Goal: Use online tool/utility: Use online tool/utility

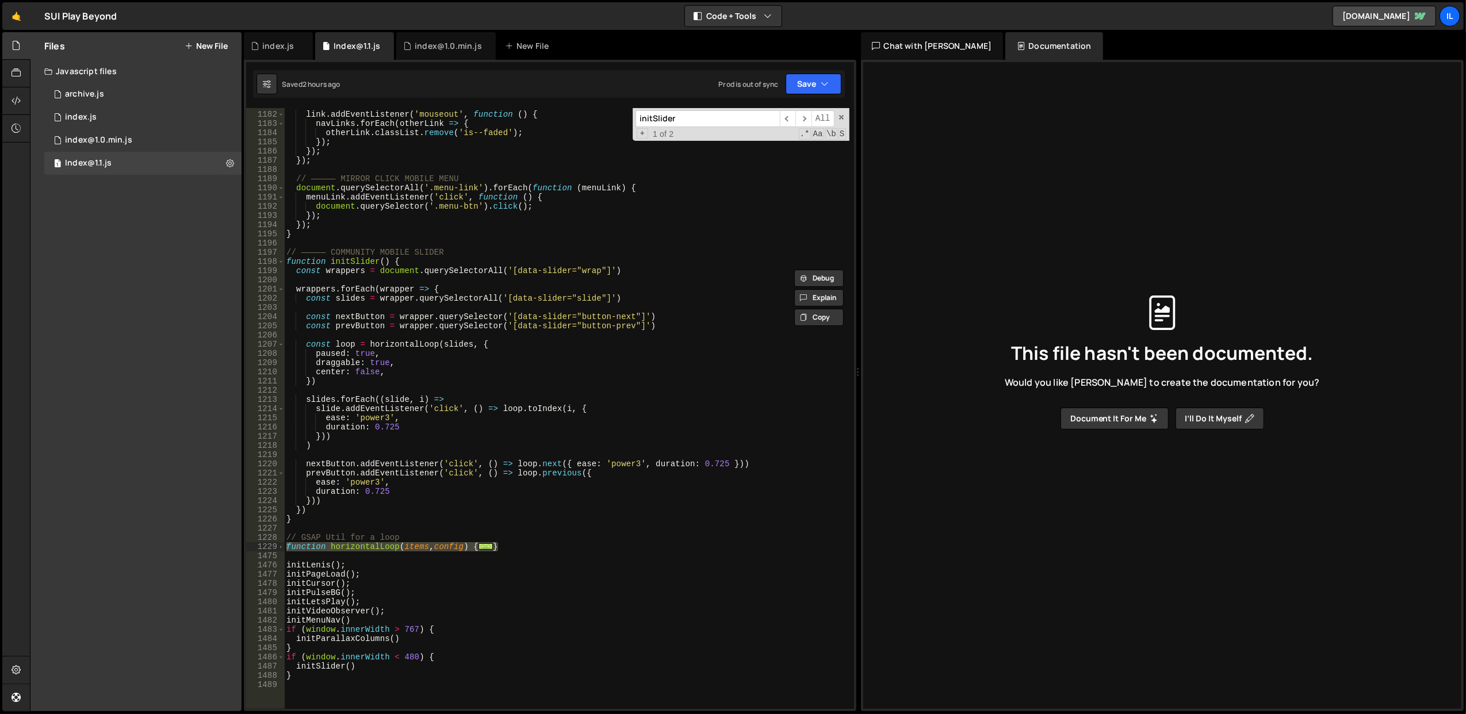
scroll to position [10873, 0]
click at [353, 271] on div "link . addEventListener ( 'mouseout' , function ( ) { navLinks . forEach ( othe…" at bounding box center [566, 411] width 565 height 620
click at [357, 315] on div "link . addEventListener ( 'mouseout' , function ( ) { navLinks . forEach ( othe…" at bounding box center [566, 411] width 565 height 620
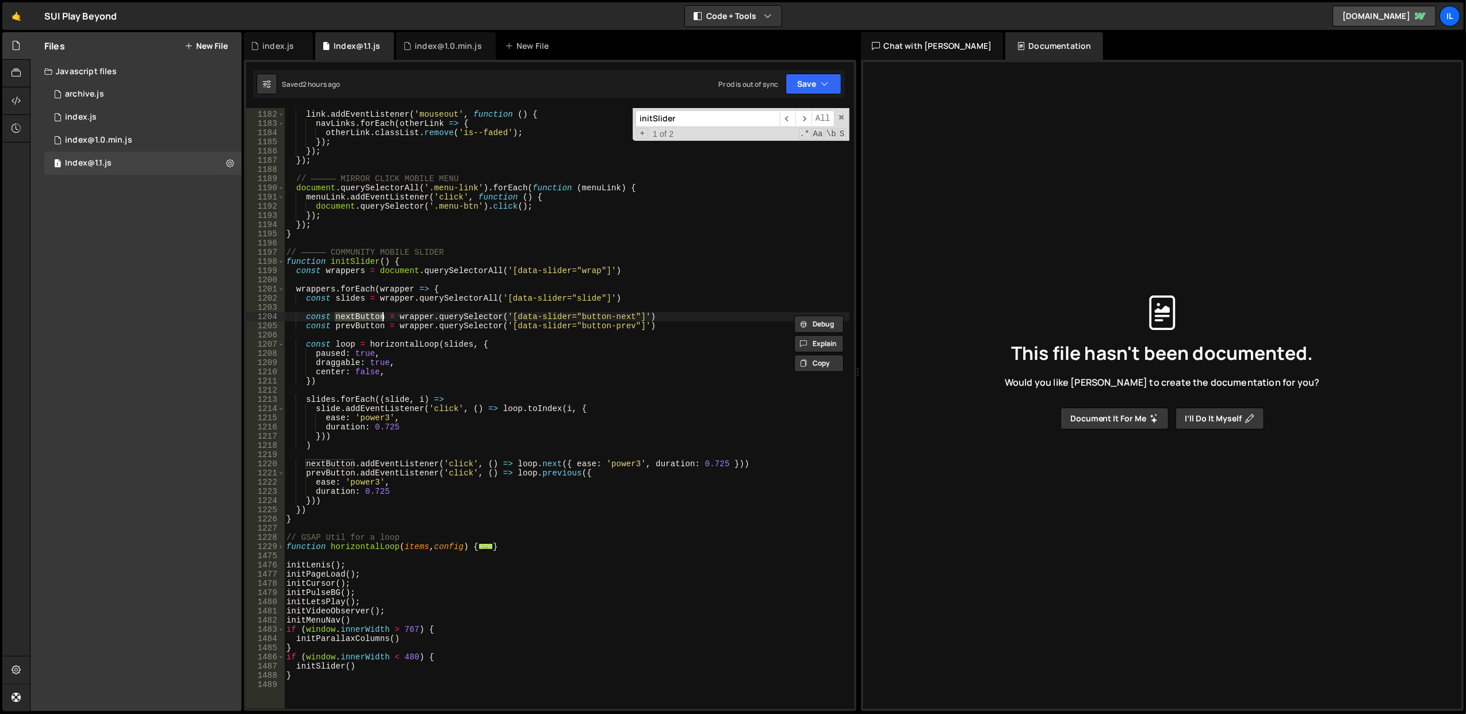
click at [362, 323] on div "link . addEventListener ( 'mouseout' , function ( ) { navLinks . forEach ( othe…" at bounding box center [566, 411] width 565 height 620
click at [362, 320] on div "link . addEventListener ( 'mouseout' , function ( ) { navLinks . forEach ( othe…" at bounding box center [566, 411] width 565 height 620
click at [527, 463] on div "link . addEventListener ( 'mouseout' , function ( ) { navLinks . forEach ( othe…" at bounding box center [566, 411] width 565 height 620
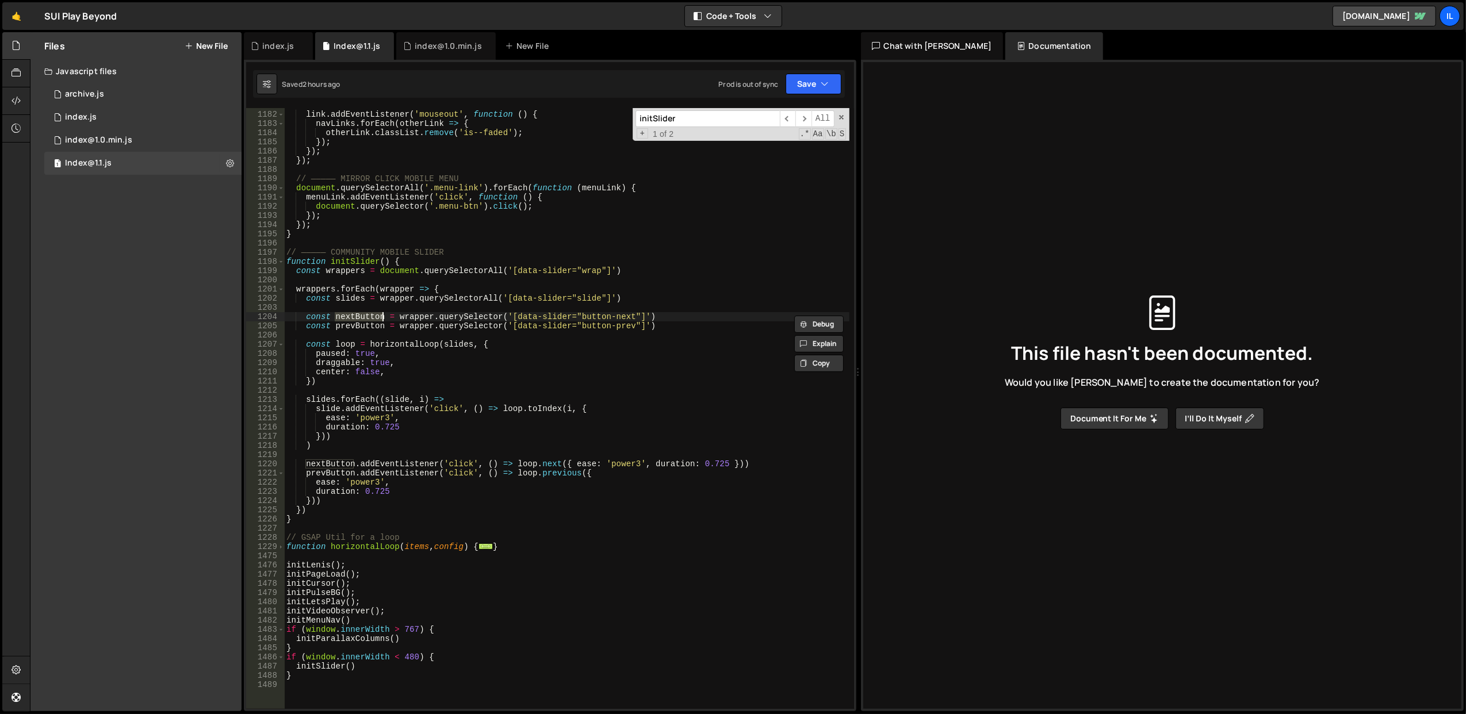
click at [527, 463] on div "link . addEventListener ( 'mouseout' , function ( ) { navLinks . forEach ( othe…" at bounding box center [566, 411] width 565 height 620
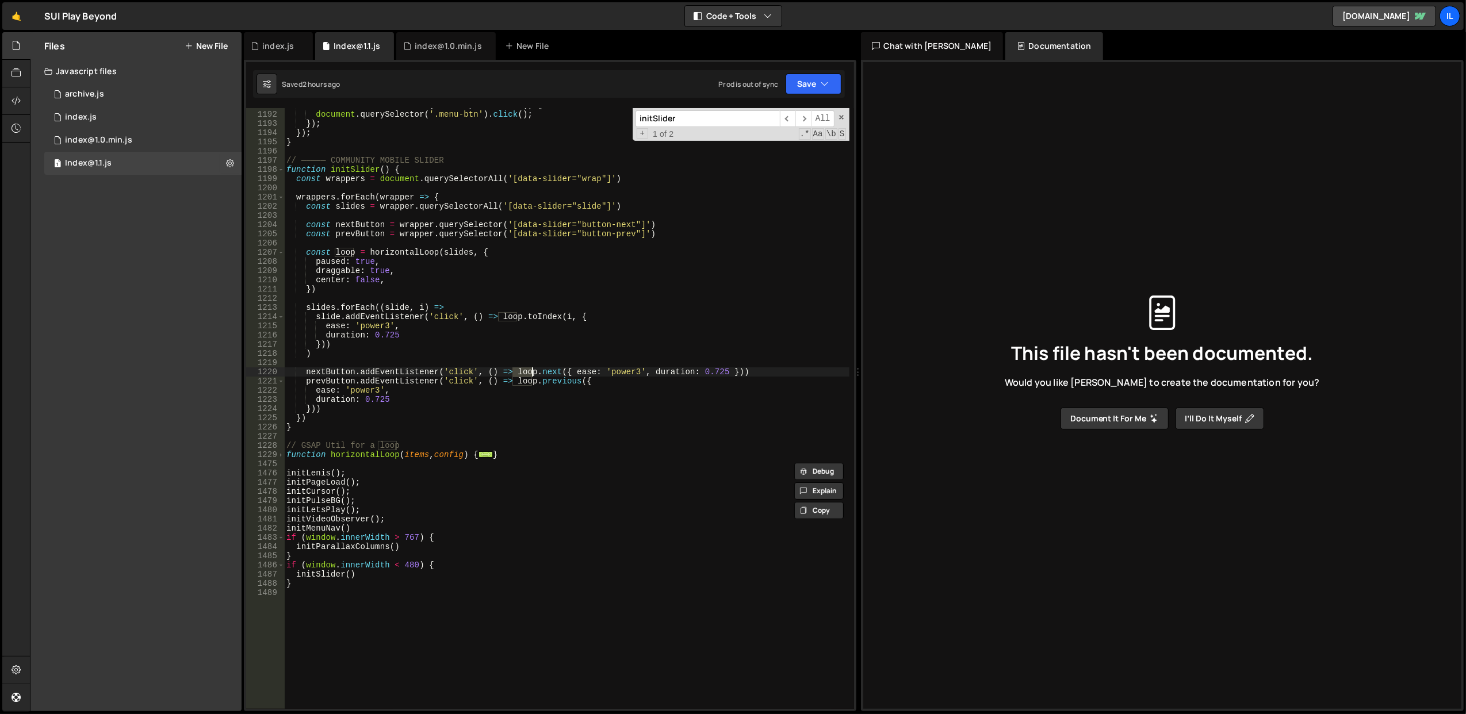
scroll to position [10965, 0]
click at [355, 455] on div "menuLink . addEventListener ( 'click' , function ( ) { document . querySelector…" at bounding box center [566, 411] width 565 height 620
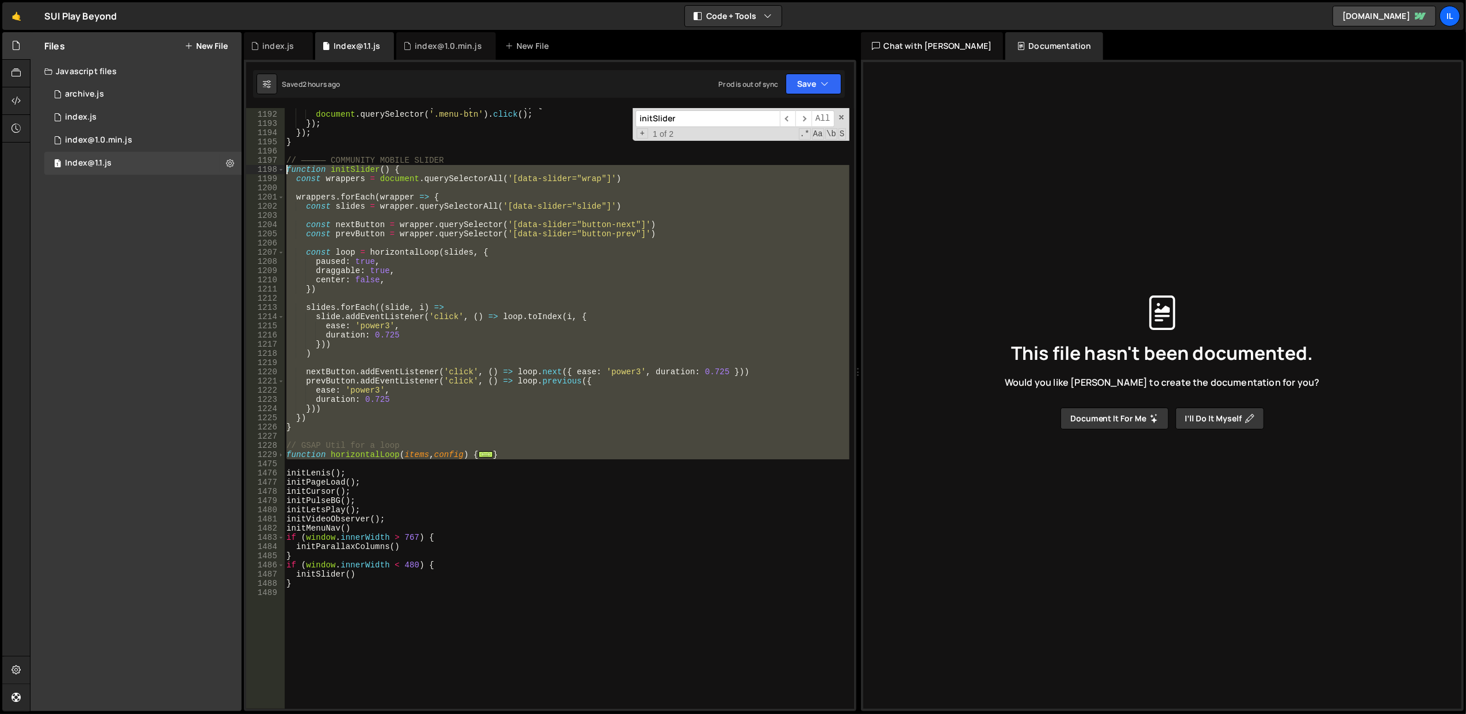
drag, startPoint x: 520, startPoint y: 460, endPoint x: 286, endPoint y: 169, distance: 373.8
click at [286, 169] on div "menuLink . addEventListener ( 'click' , function ( ) { document . querySelector…" at bounding box center [566, 411] width 565 height 620
click at [375, 428] on div "menuLink . addEventListener ( 'click' , function ( ) { document . querySelector…" at bounding box center [566, 408] width 565 height 601
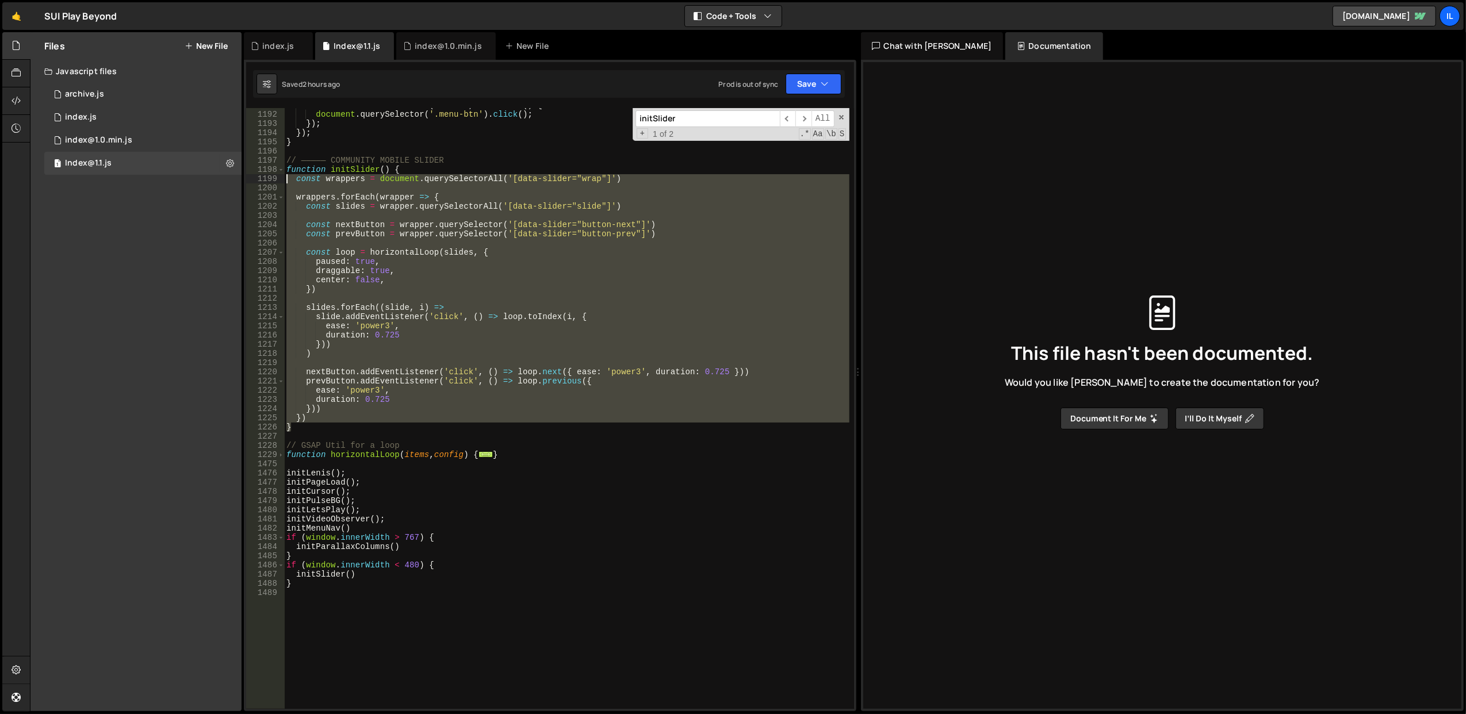
drag, startPoint x: 309, startPoint y: 429, endPoint x: 286, endPoint y: 173, distance: 257.5
click at [286, 173] on div "menuLink . addEventListener ( 'click' , function ( ) { document . querySelector…" at bounding box center [566, 411] width 565 height 620
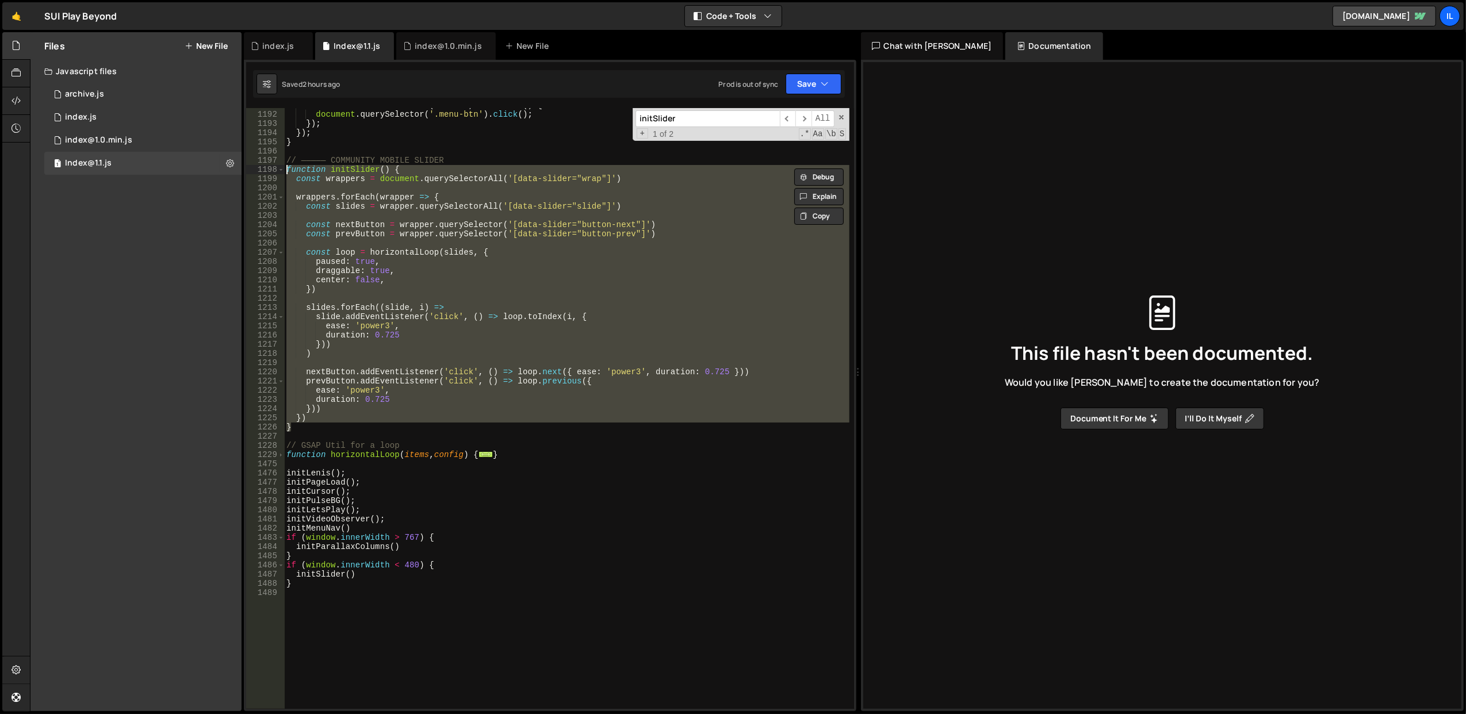
paste textarea "}"
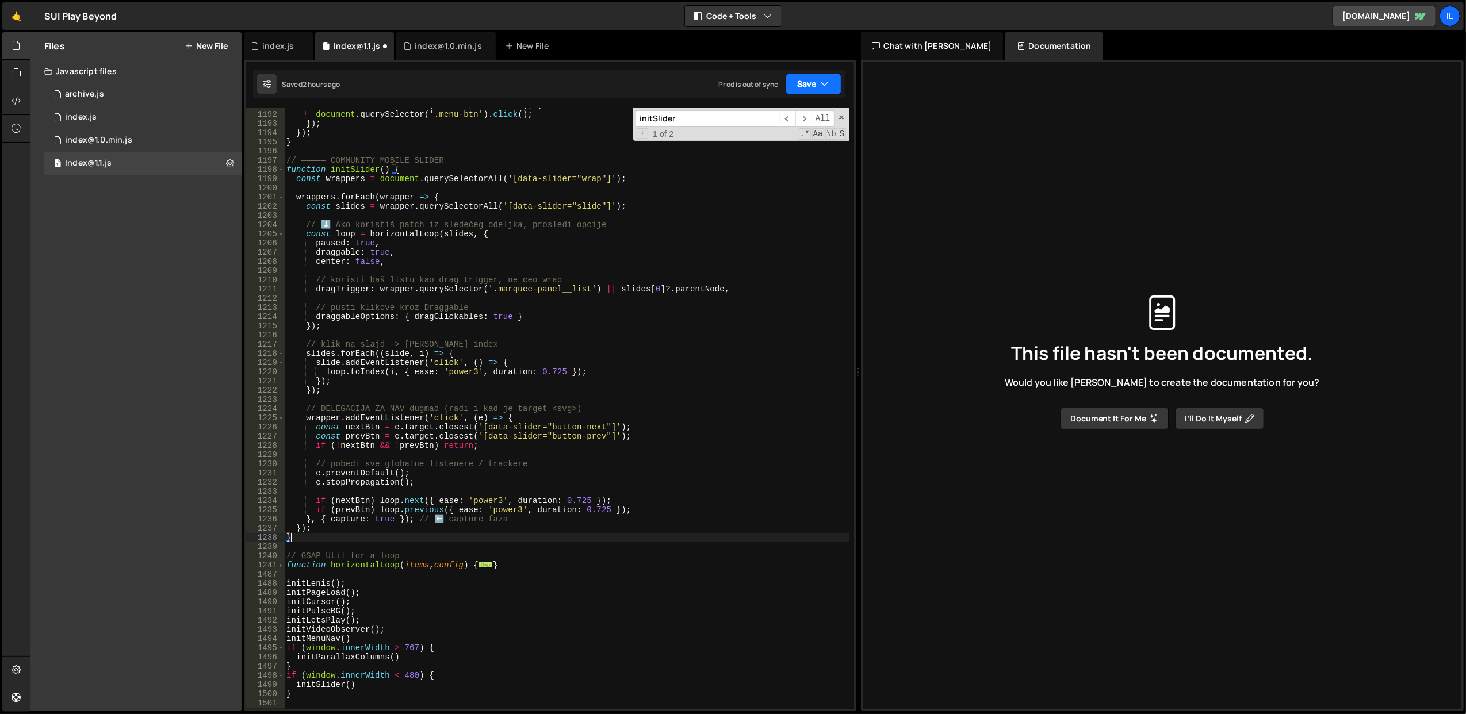
click at [806, 84] on button "Save" at bounding box center [814, 84] width 56 height 21
click at [795, 102] on button "Save to Staging S Saved 2 hours ago" at bounding box center [775, 119] width 138 height 37
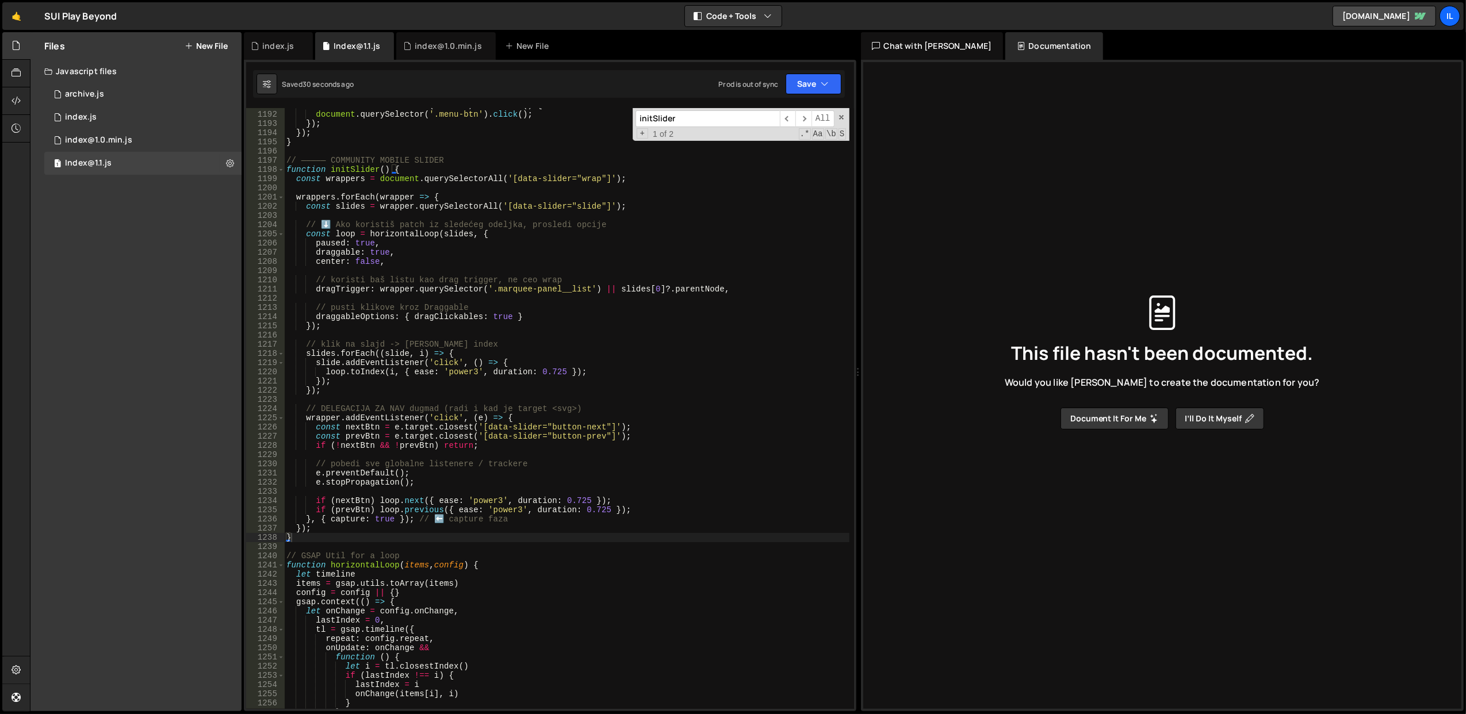
click at [524, 328] on div "menuLink . addEventListener ( 'click' , function ( ) { document . querySelector…" at bounding box center [566, 411] width 565 height 620
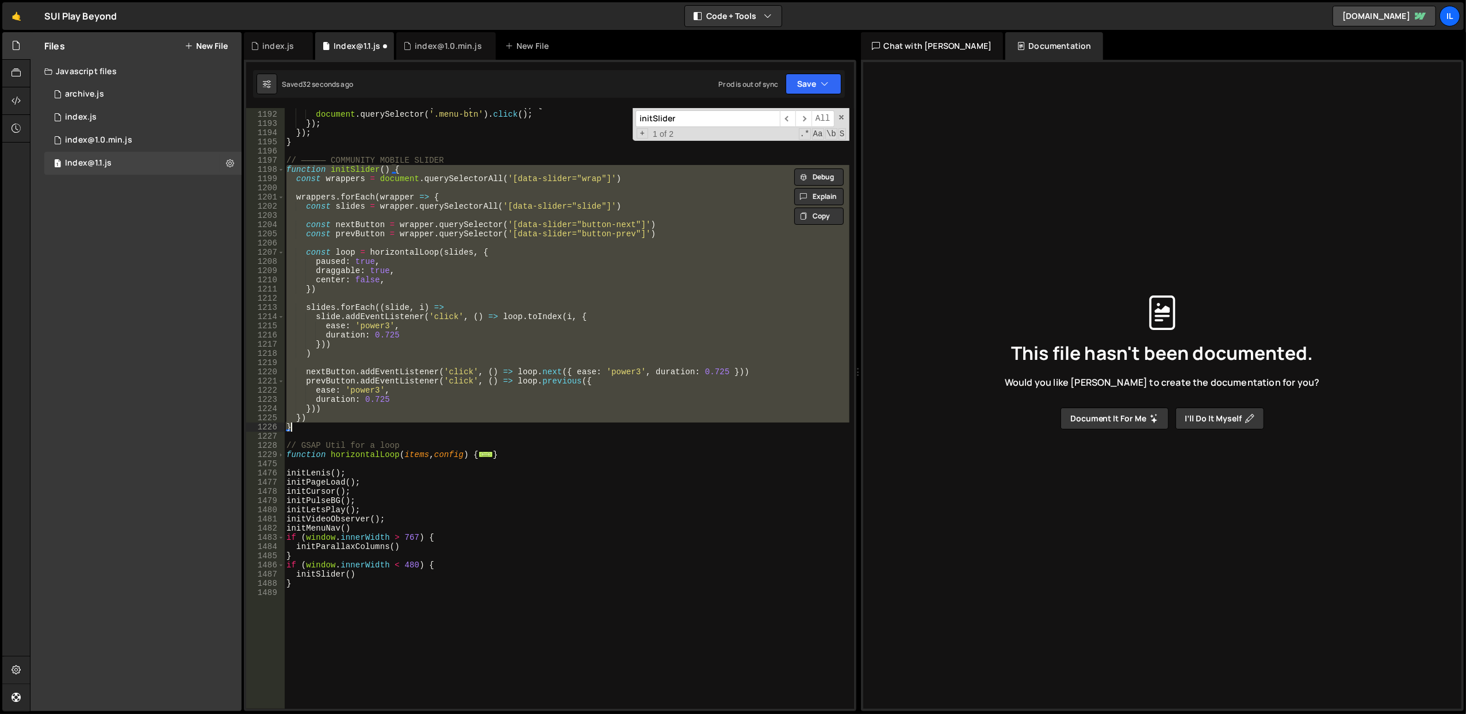
click at [500, 334] on div "menuLink . addEventListener ( 'click' , function ( ) { document . querySelector…" at bounding box center [566, 411] width 565 height 620
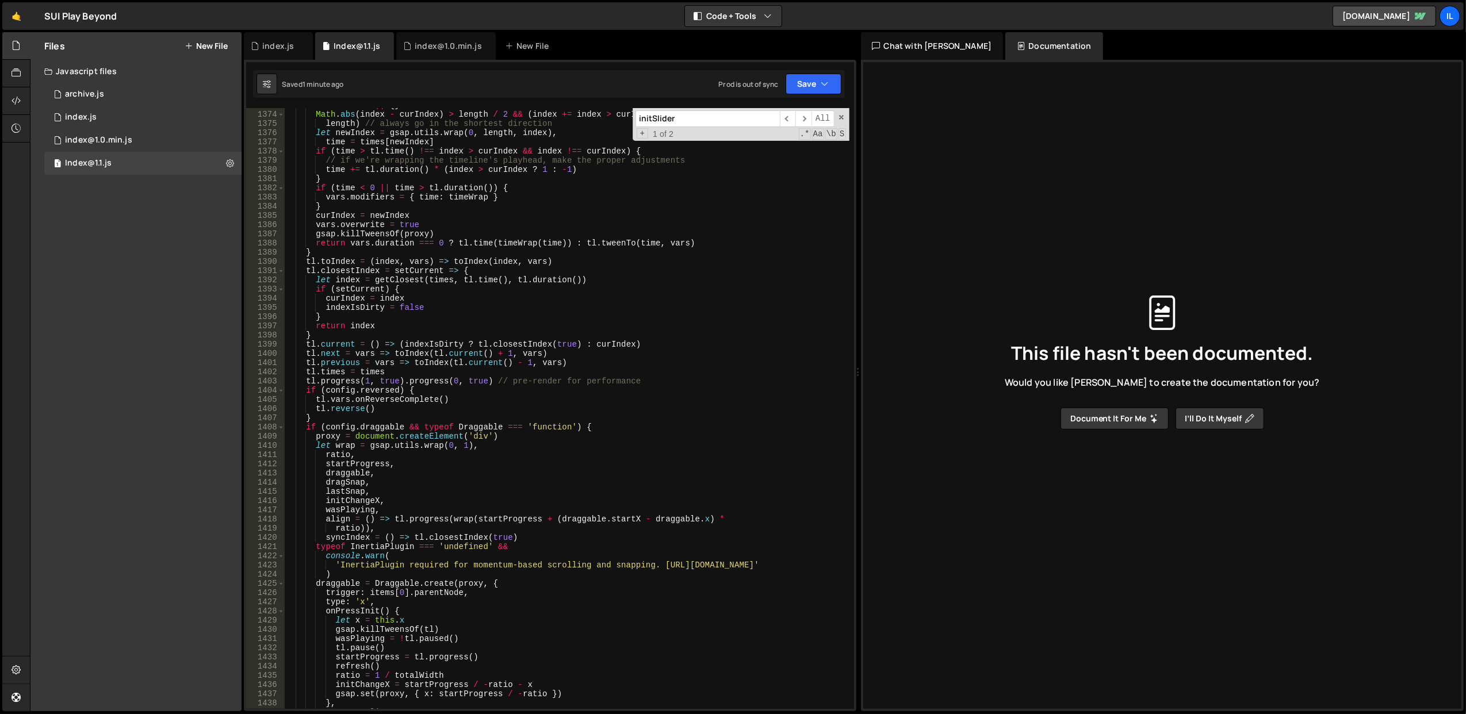
scroll to position [13431, 0]
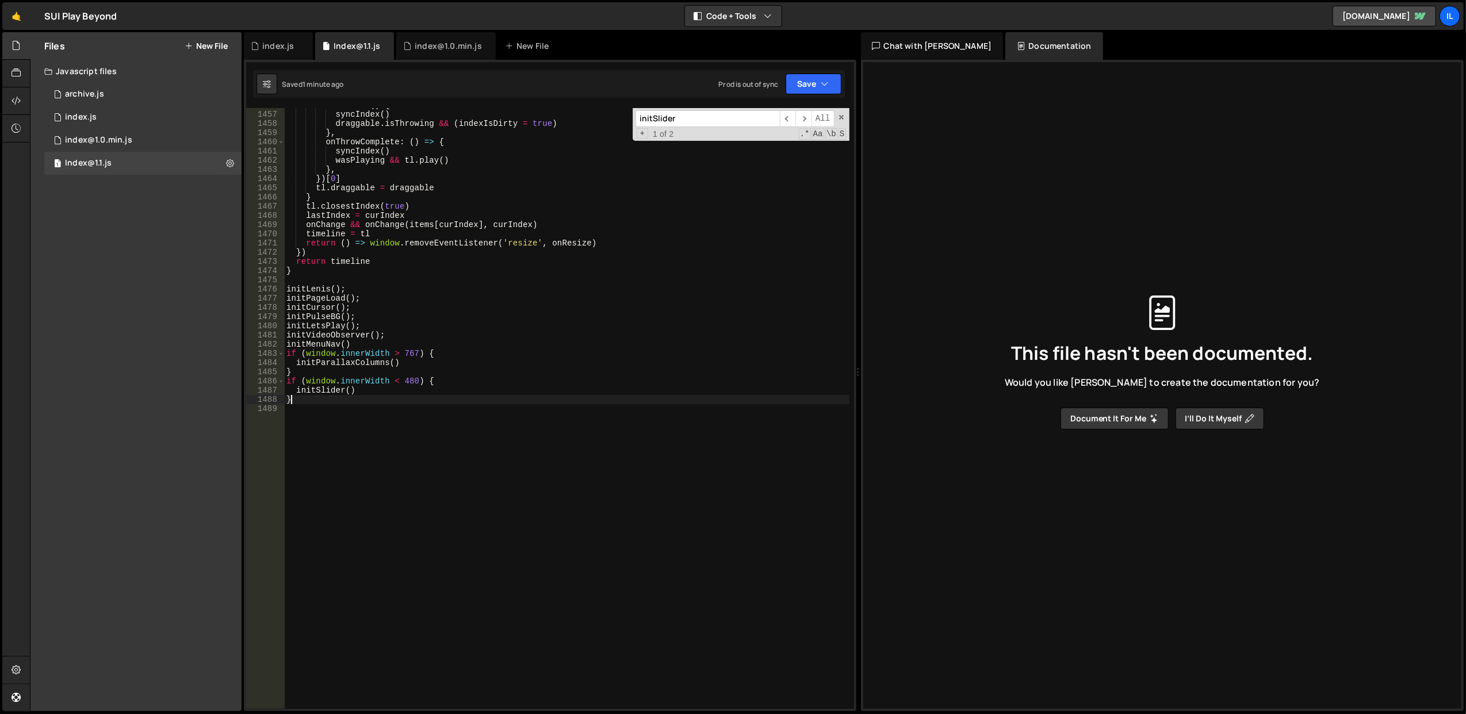
click at [419, 398] on div "onRelease ( ) { syncIndex ( ) draggable . isThrowing && ( indexIsDirty = true )…" at bounding box center [566, 411] width 565 height 620
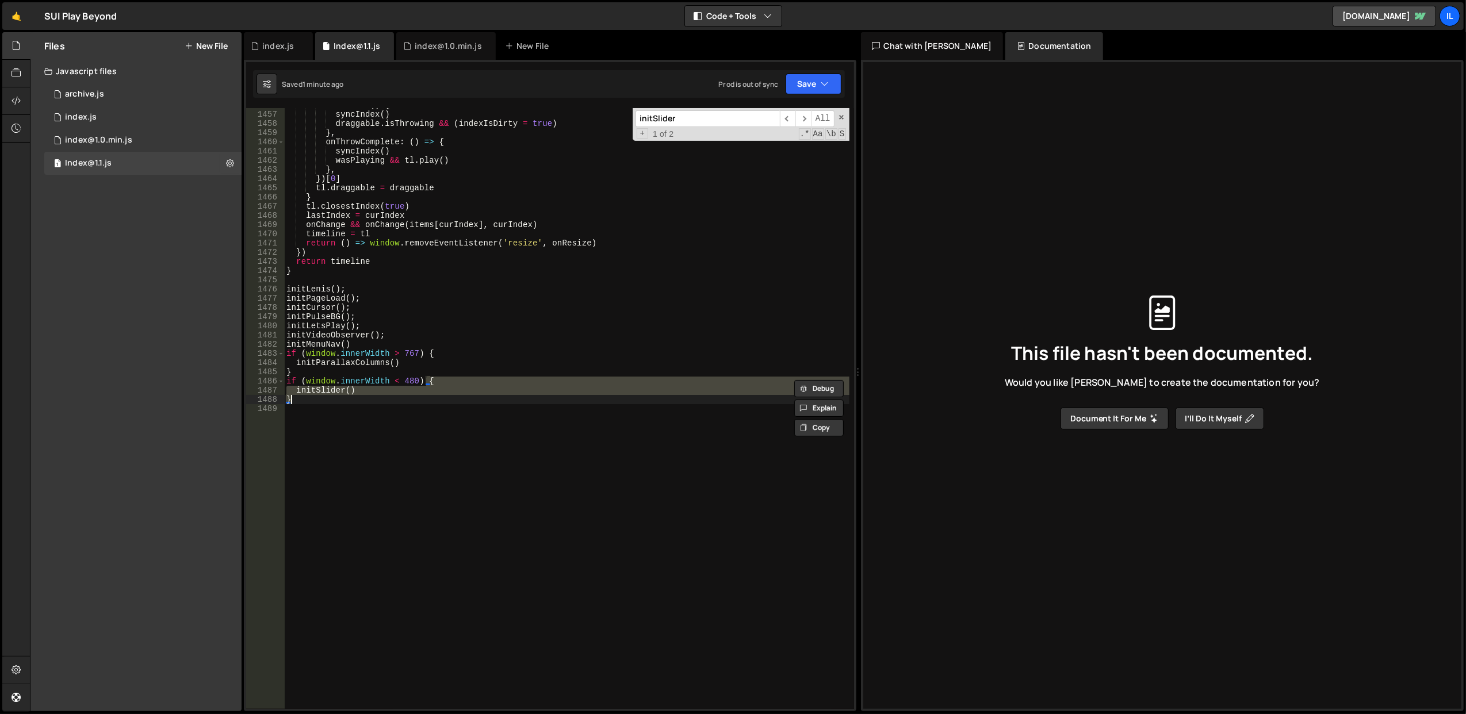
click at [419, 398] on div "onRelease ( ) { syncIndex ( ) draggable . isThrowing && ( indexIsDirty = true )…" at bounding box center [566, 411] width 565 height 620
click at [419, 398] on div "onRelease ( ) { syncIndex ( ) draggable . isThrowing && ( indexIsDirty = true )…" at bounding box center [566, 408] width 565 height 601
click at [419, 398] on div "onRelease ( ) { syncIndex ( ) draggable . isThrowing && ( indexIsDirty = true )…" at bounding box center [566, 411] width 565 height 620
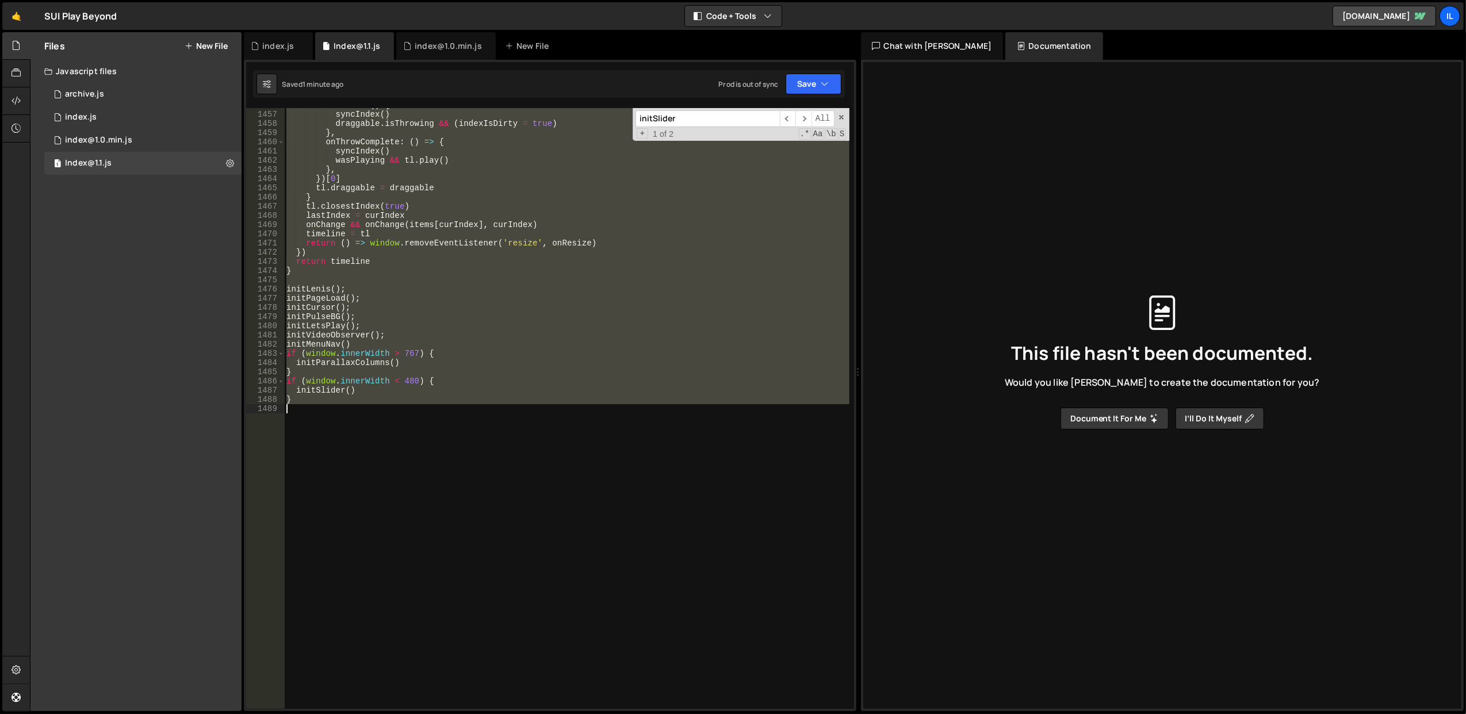
click at [419, 398] on div "onRelease ( ) { syncIndex ( ) draggable . isThrowing && ( indexIsDirty = true )…" at bounding box center [566, 408] width 565 height 601
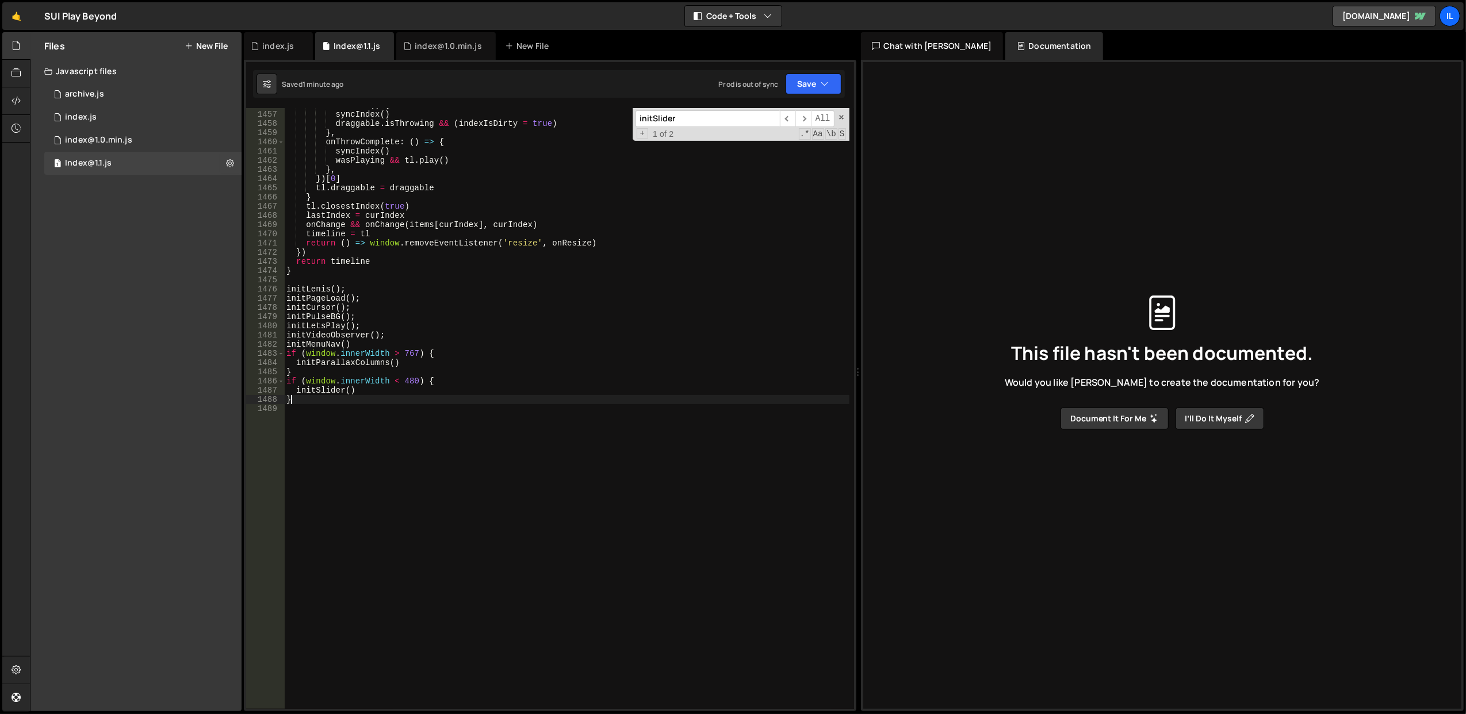
click at [419, 398] on div "onRelease ( ) { syncIndex ( ) draggable . isThrowing && ( indexIsDirty = true )…" at bounding box center [566, 411] width 565 height 620
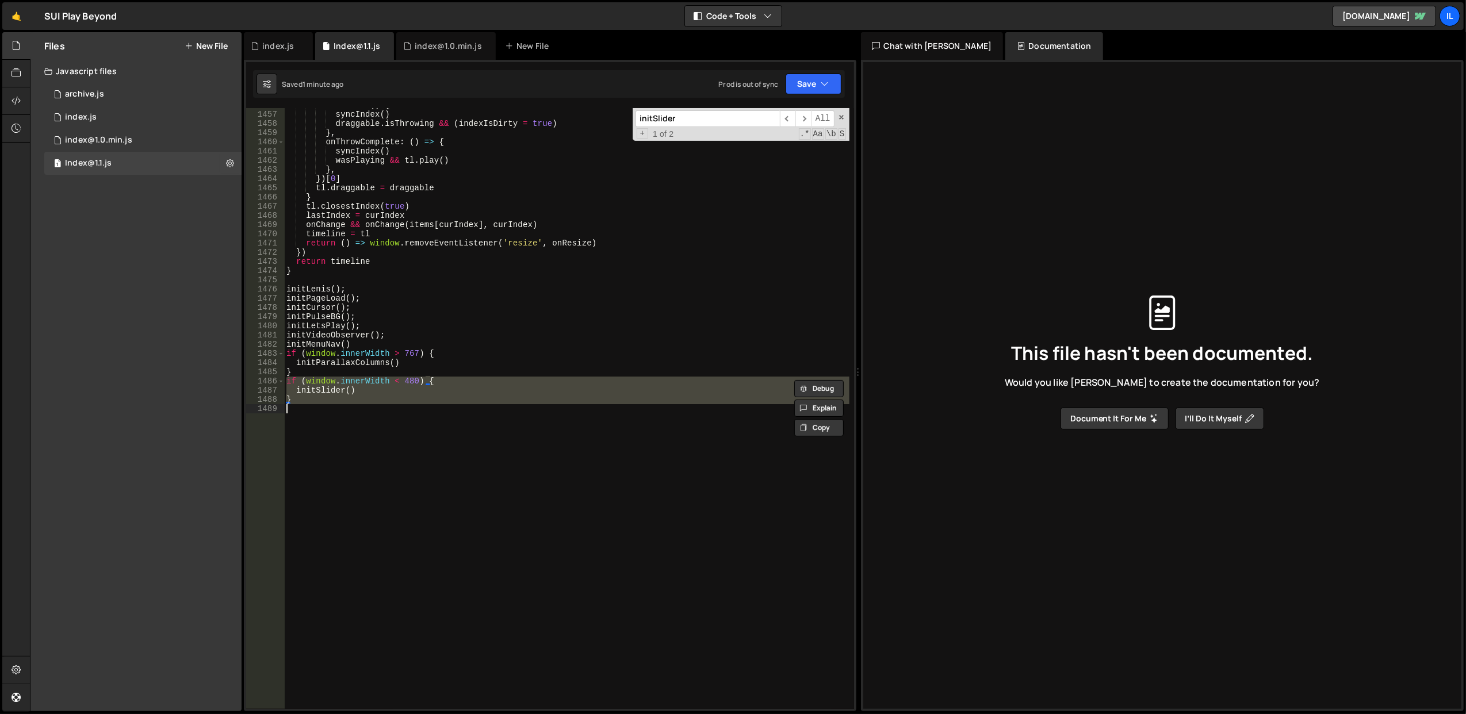
click at [419, 398] on div "onRelease ( ) { syncIndex ( ) draggable . isThrowing && ( indexIsDirty = true )…" at bounding box center [566, 411] width 565 height 620
click at [419, 398] on div "onRelease ( ) { syncIndex ( ) draggable . isThrowing && ( indexIsDirty = true )…" at bounding box center [566, 408] width 565 height 601
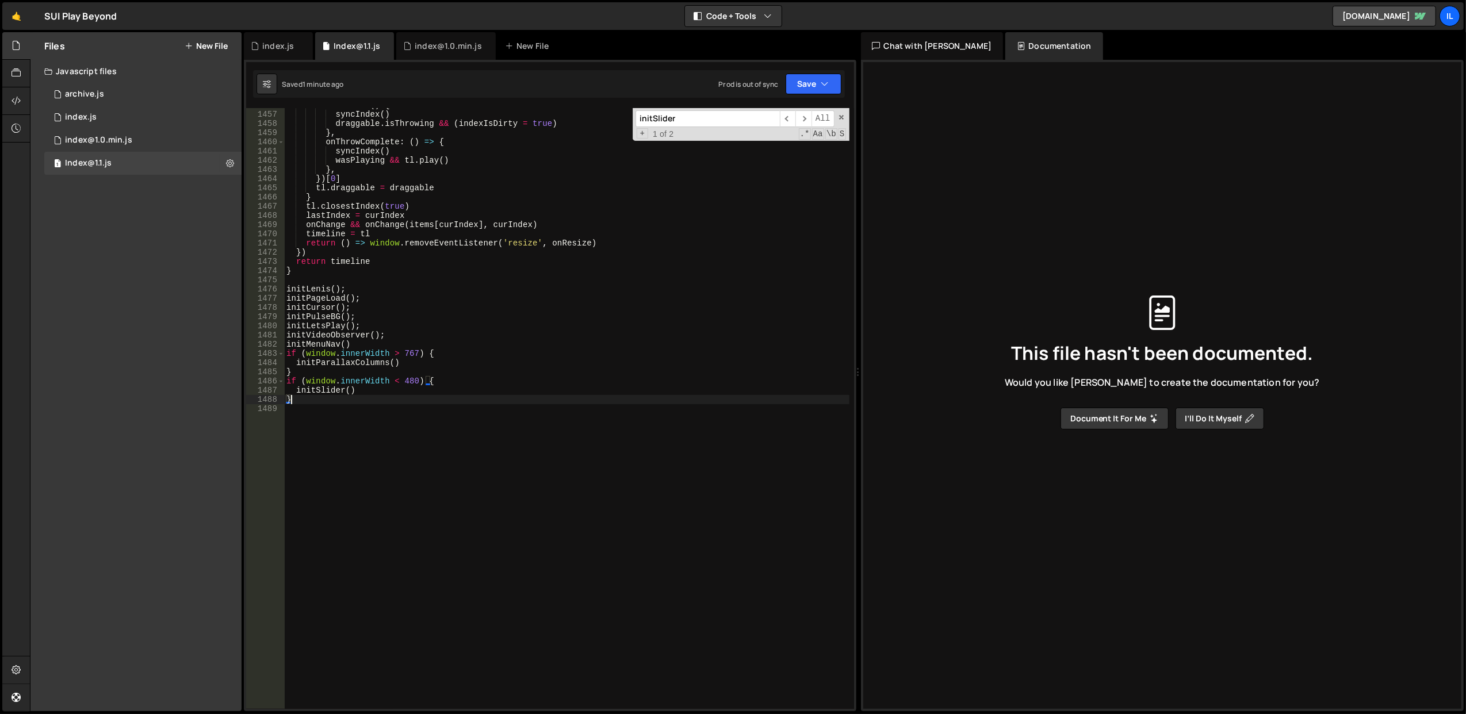
click at [419, 398] on div "onRelease ( ) { syncIndex ( ) draggable . isThrowing && ( indexIsDirty = true )…" at bounding box center [566, 411] width 565 height 620
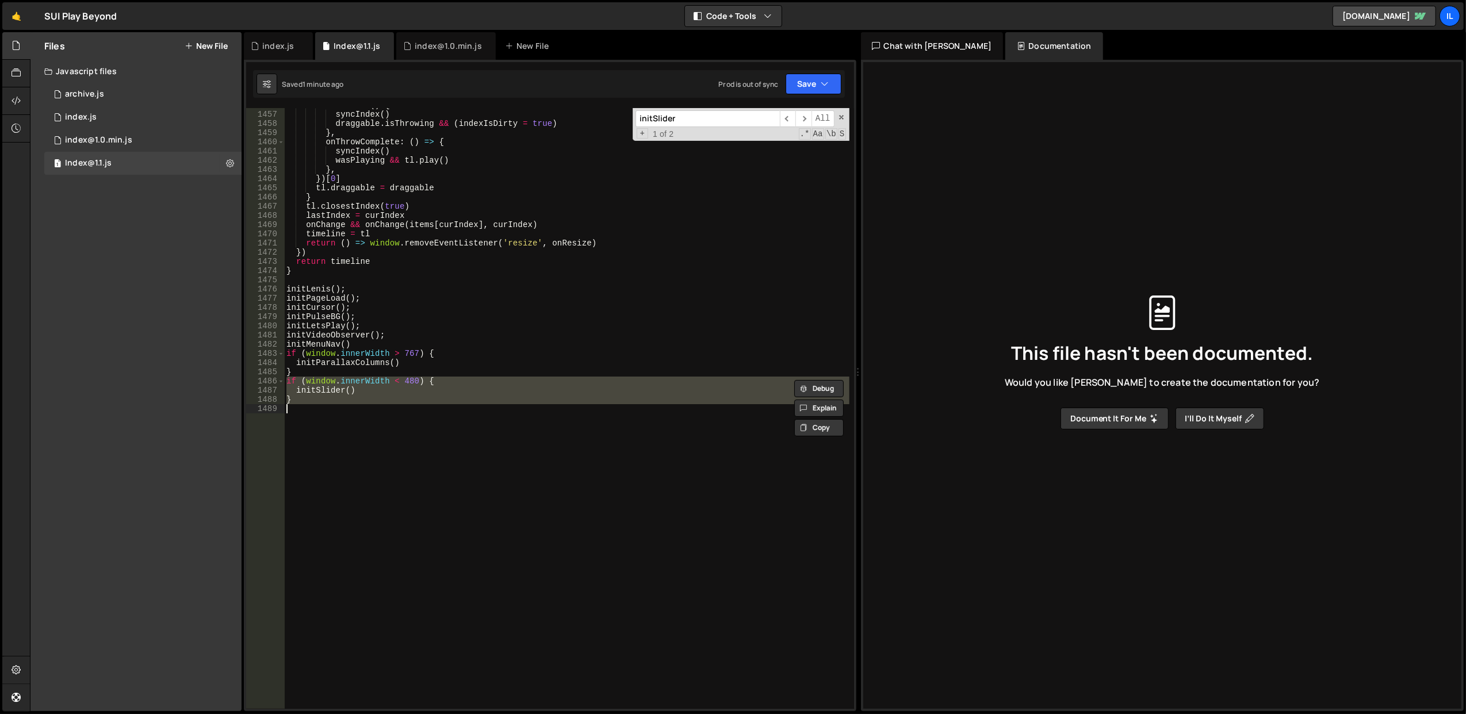
click at [419, 398] on div "onRelease ( ) { syncIndex ( ) draggable . isThrowing && ( indexIsDirty = true )…" at bounding box center [566, 408] width 565 height 601
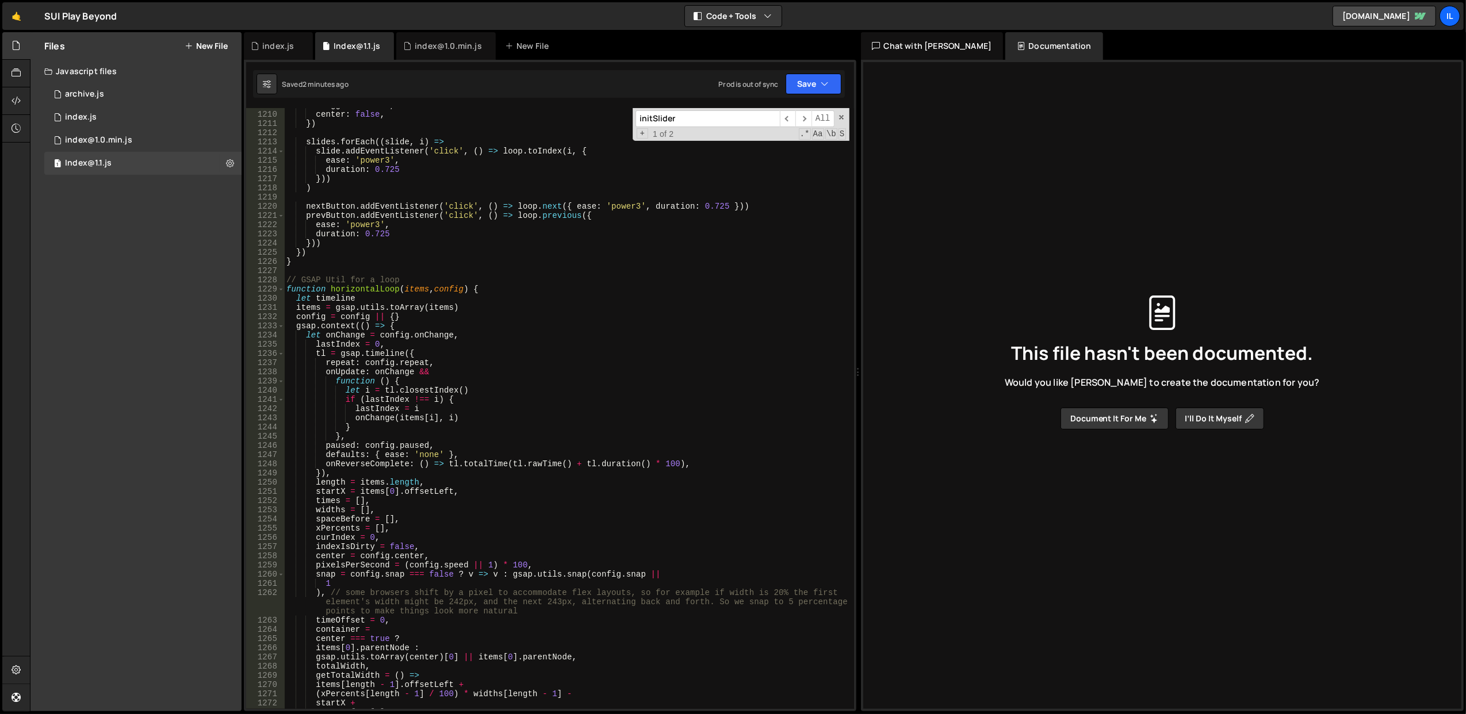
scroll to position [10947, 0]
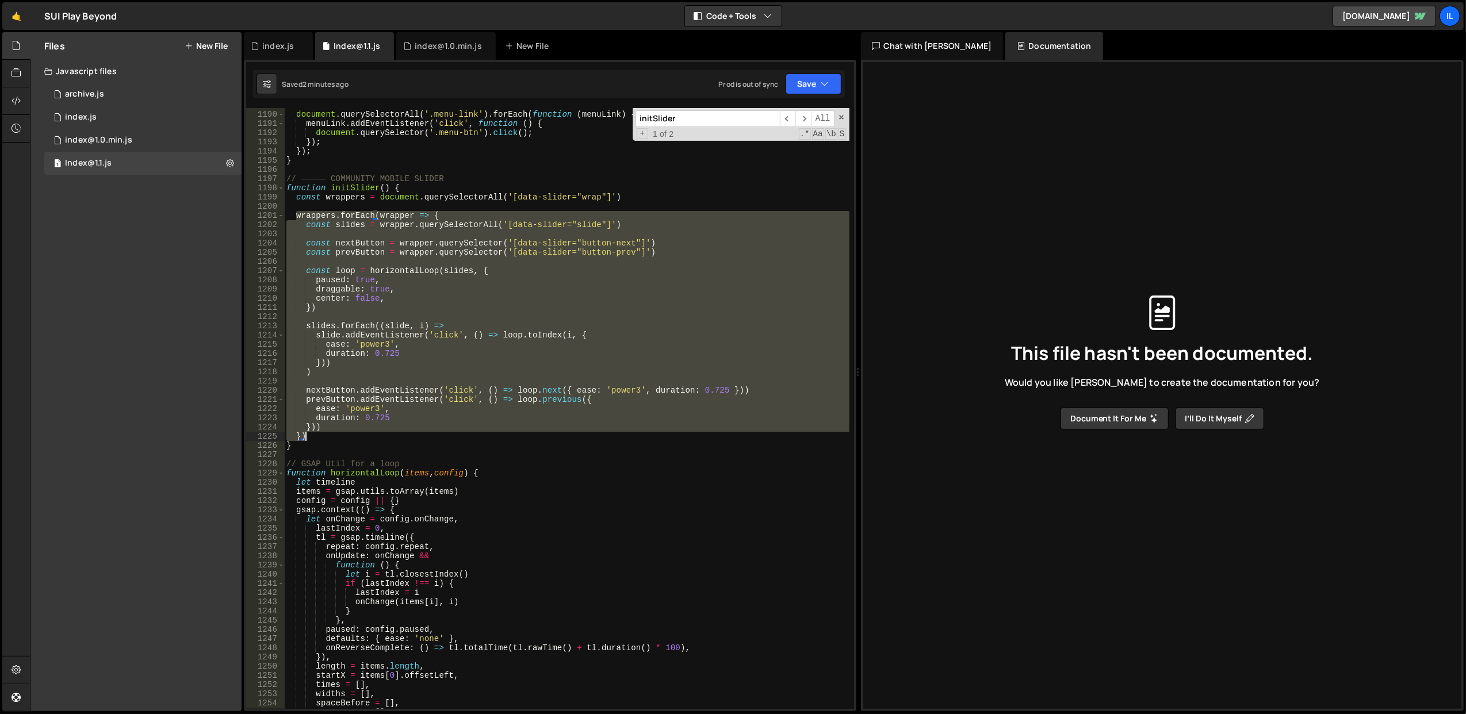
drag, startPoint x: 295, startPoint y: 216, endPoint x: 337, endPoint y: 432, distance: 220.3
click at [337, 432] on div "// ————— MIRROR CLICK MOBILE MENU document . querySelectorAll ( '.menu-link' ) …" at bounding box center [566, 411] width 565 height 620
paste textarea "});"
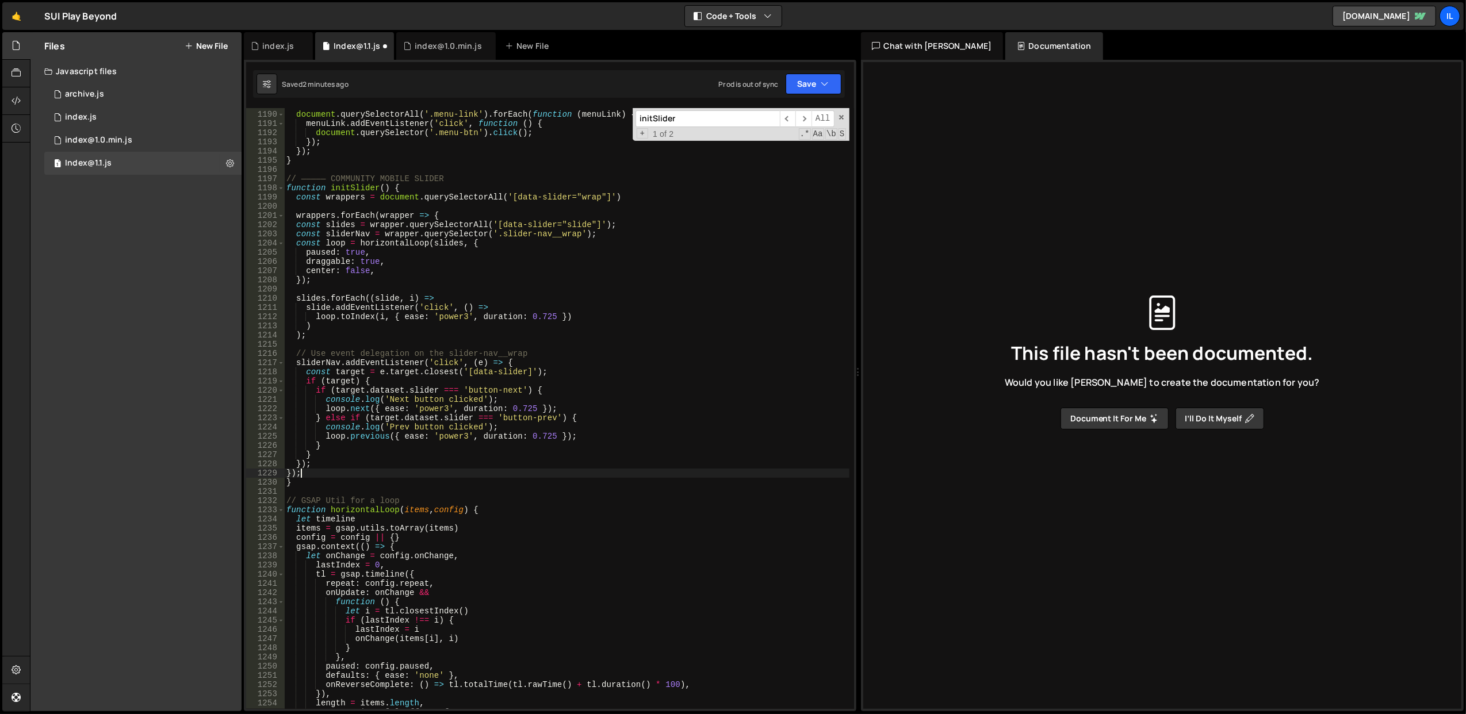
click at [546, 267] on div "// ————— MIRROR CLICK MOBILE MENU document . querySelectorAll ( '.menu-link' ) …" at bounding box center [566, 411] width 565 height 620
click at [815, 77] on button "Save" at bounding box center [814, 84] width 56 height 21
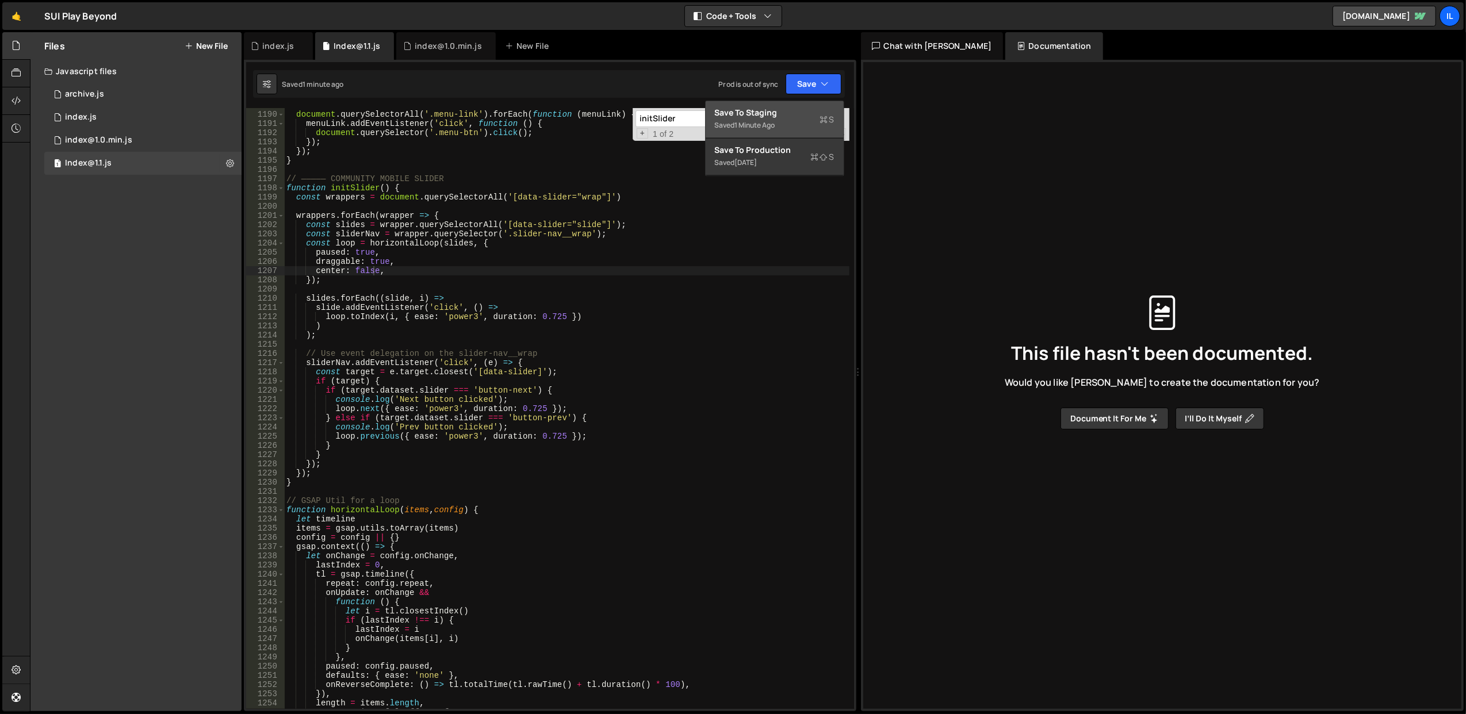
click at [780, 117] on div "Save to Staging S" at bounding box center [775, 113] width 120 height 12
click at [520, 302] on div "// ————— MIRROR CLICK MOBILE MENU document . querySelectorAll ( '.menu-link' ) …" at bounding box center [566, 411] width 565 height 620
click at [795, 86] on button "Save" at bounding box center [814, 84] width 56 height 21
click at [514, 399] on div "// ————— MIRROR CLICK MOBILE MENU document . querySelectorAll ( '.menu-link' ) …" at bounding box center [566, 411] width 565 height 620
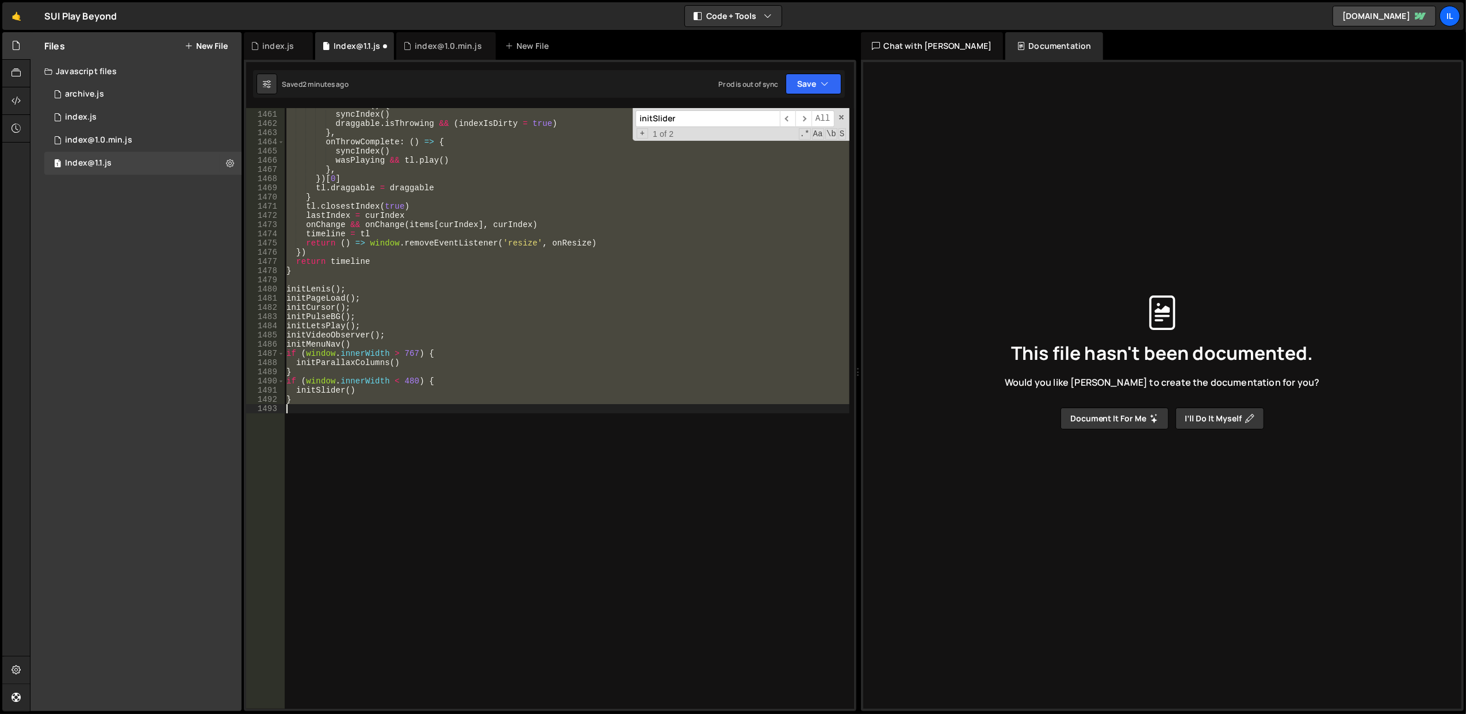
scroll to position [10970, 0]
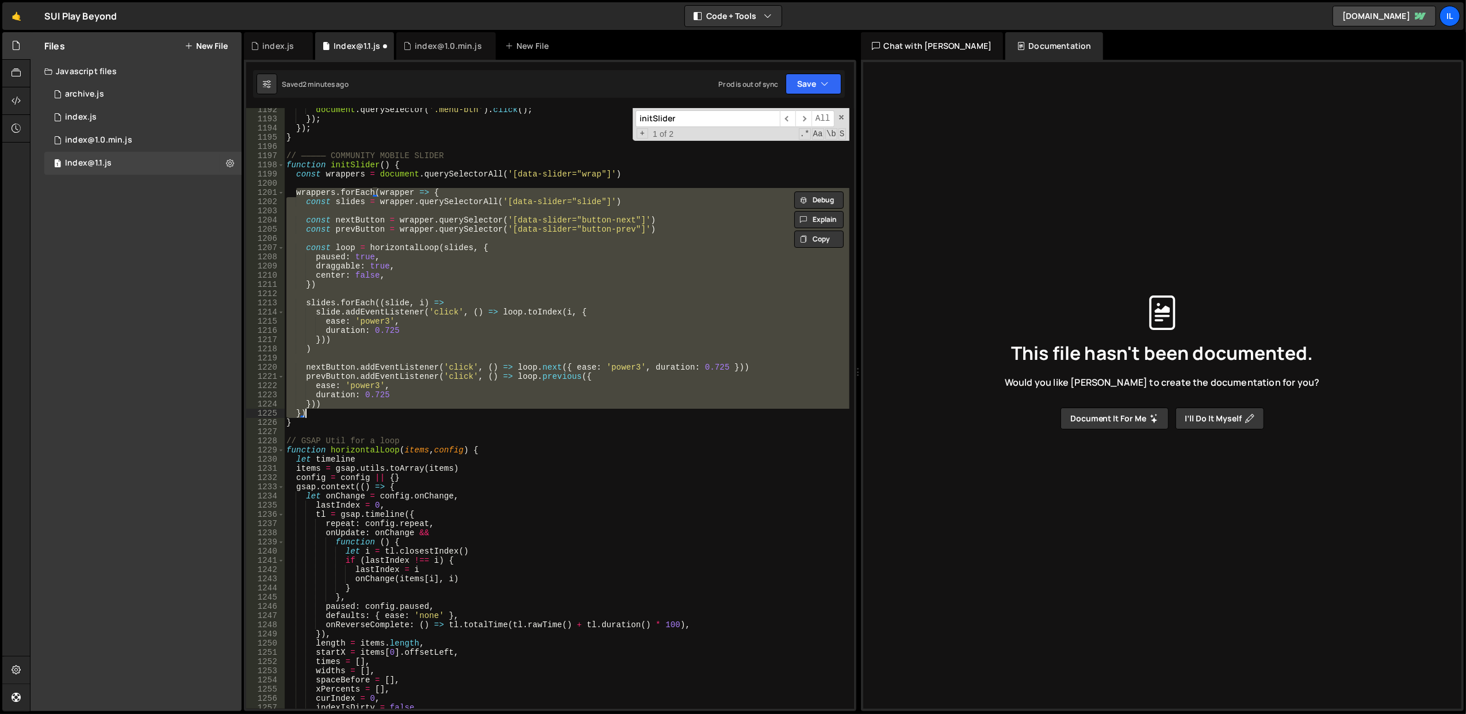
click at [514, 265] on div "document . querySelector ( '.menu-btn' ) . click ( ) ; }) ; }) ; } // ————— COM…" at bounding box center [566, 408] width 565 height 601
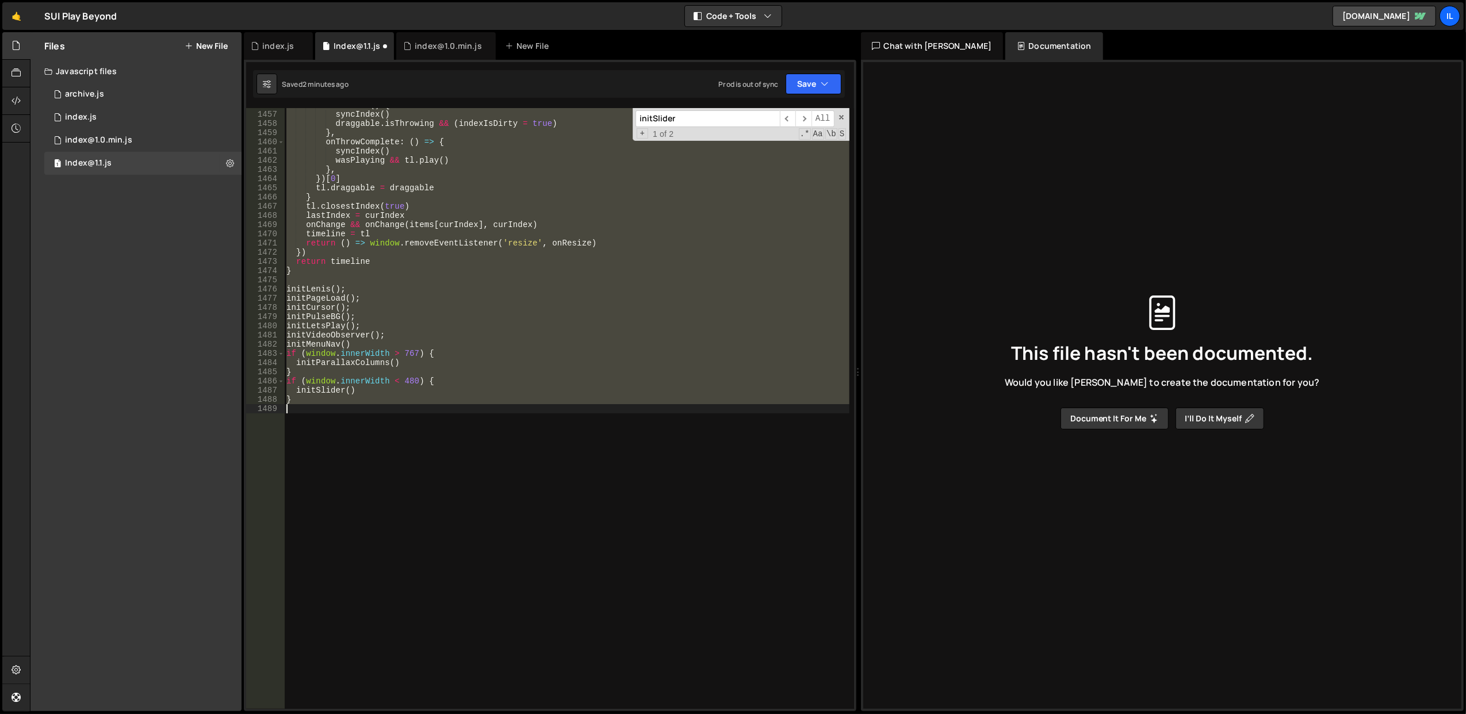
click at [514, 361] on div "onRelease ( ) { syncIndex ( ) draggable . isThrowing && ( indexIsDirty = true )…" at bounding box center [566, 408] width 565 height 601
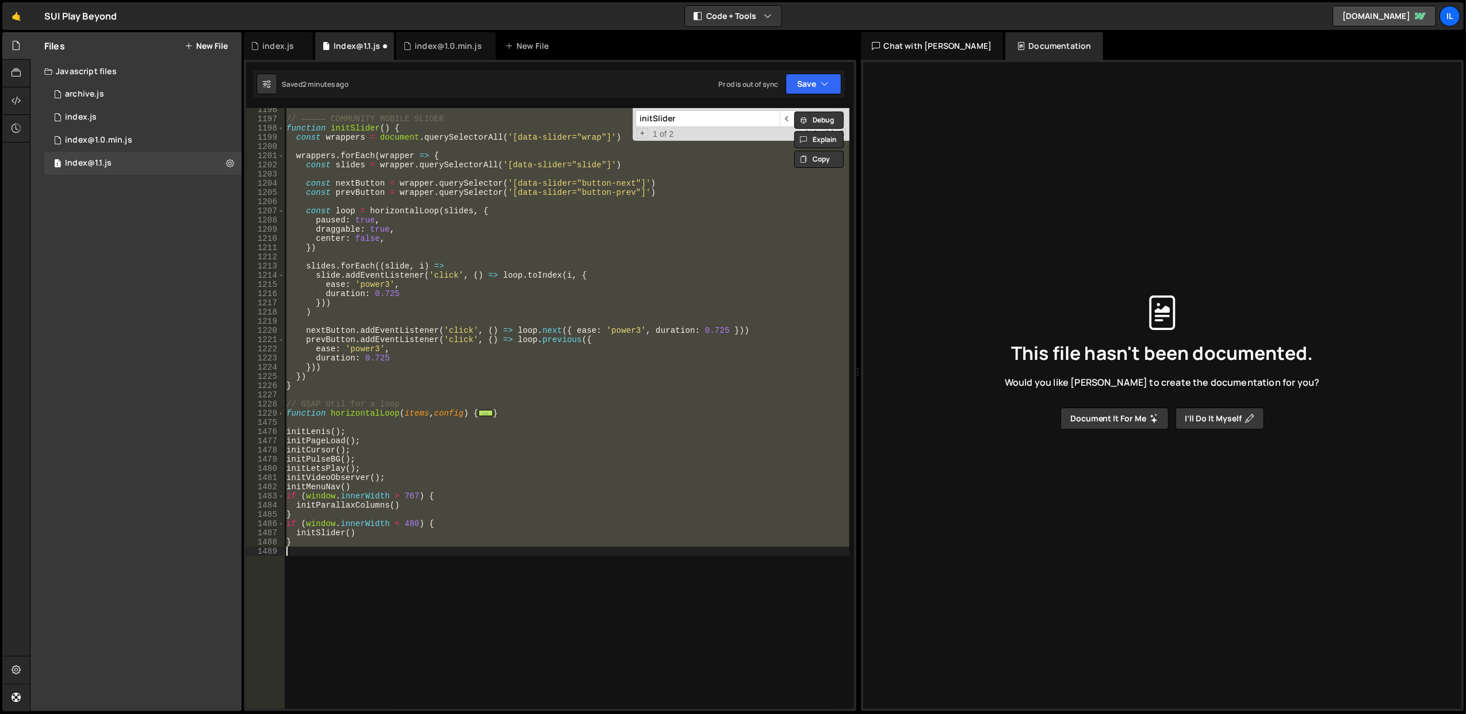
scroll to position [11006, 0]
click at [491, 332] on div "// ————— COMMUNITY MOBILE SLIDER function initSlider ( ) { const wrappers = doc…" at bounding box center [566, 408] width 565 height 601
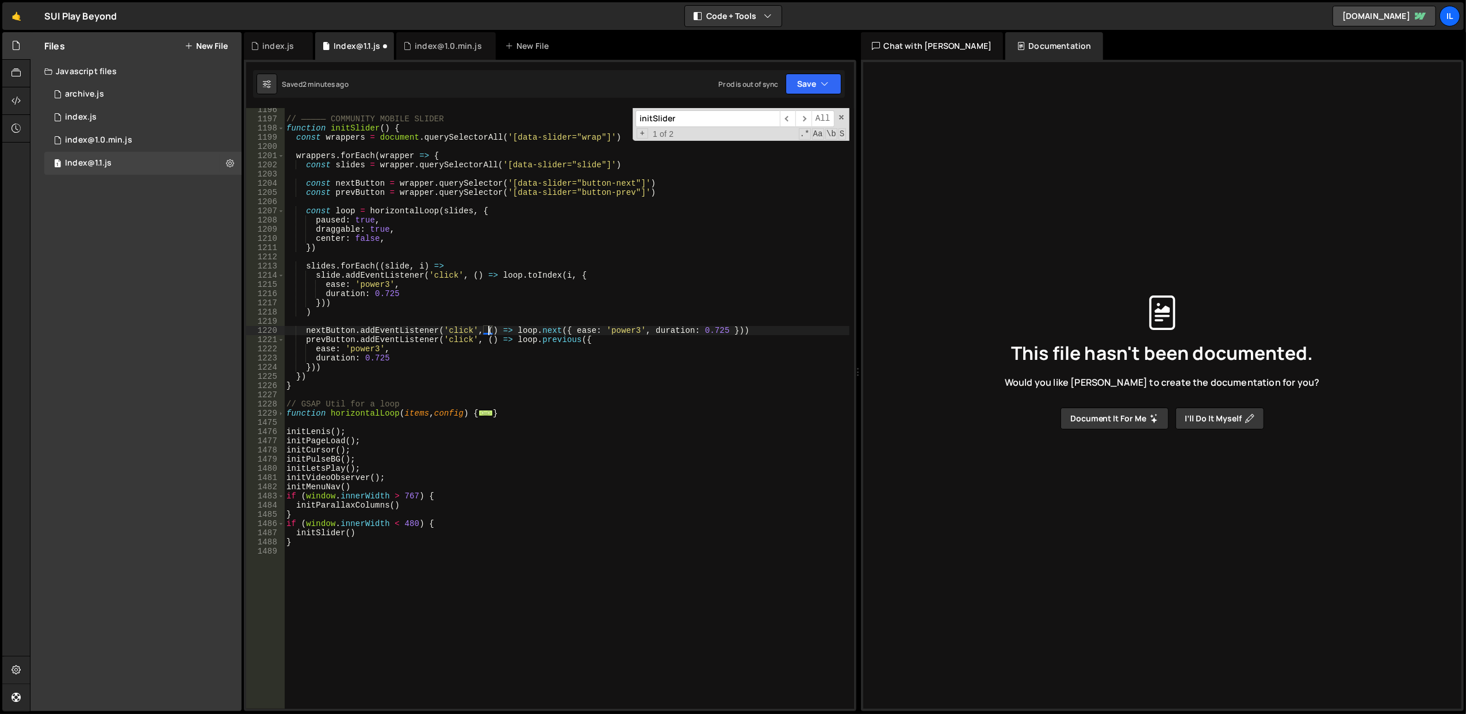
click at [491, 415] on span "..." at bounding box center [485, 413] width 14 height 6
click at [479, 415] on span "..." at bounding box center [485, 413] width 14 height 6
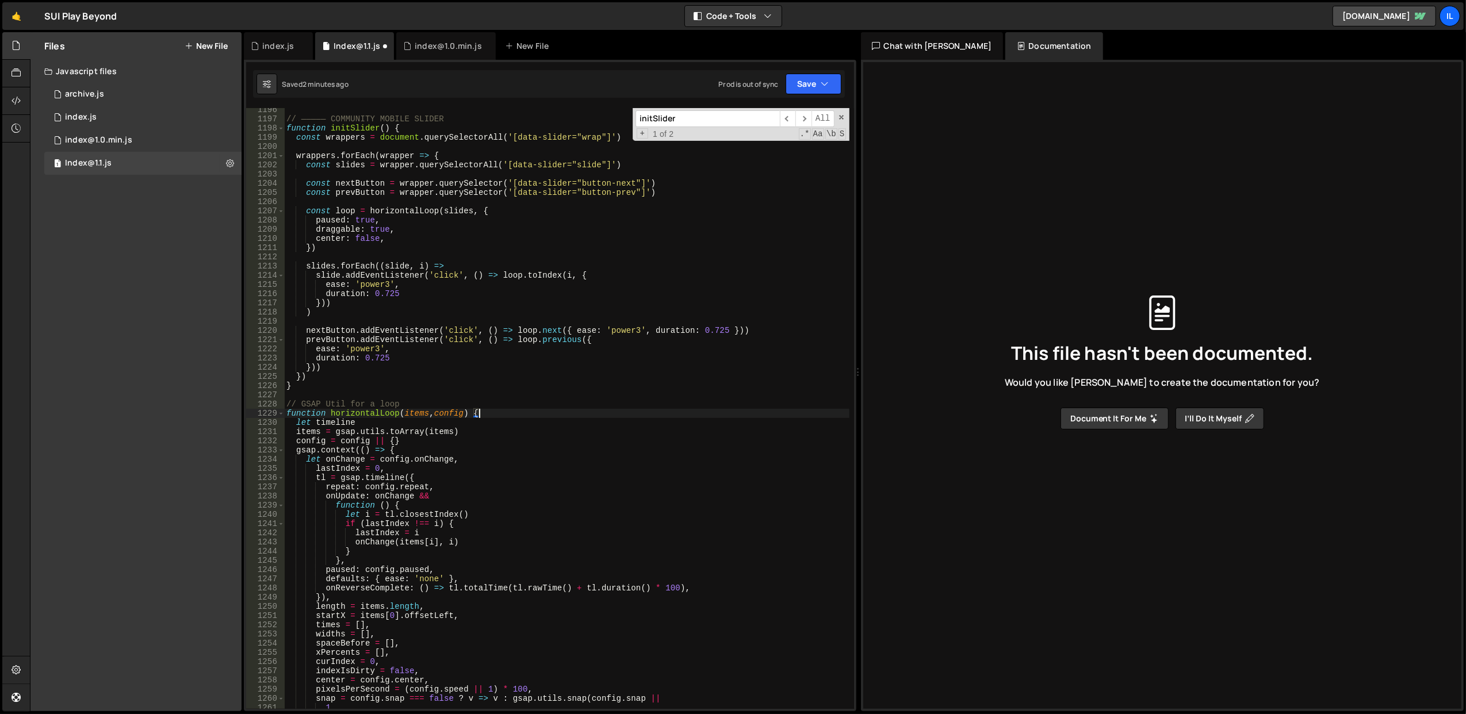
click at [468, 240] on div "// ————— COMMUNITY MOBILE SLIDER function initSlider ( ) { const wrappers = doc…" at bounding box center [566, 424] width 565 height 638
click at [595, 342] on div "// ————— COMMUNITY MOBILE SLIDER function initSlider ( ) { const wrappers = doc…" at bounding box center [566, 424] width 565 height 638
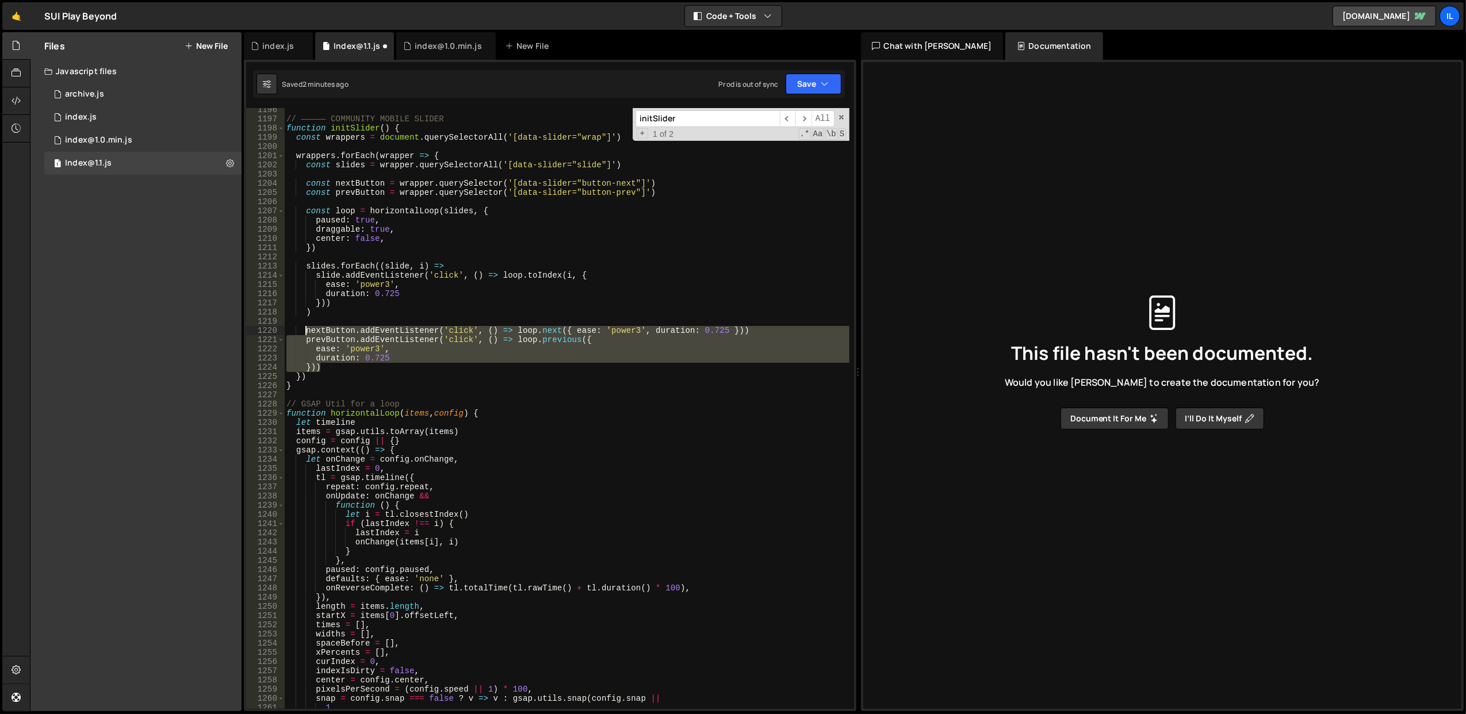
drag, startPoint x: 343, startPoint y: 363, endPoint x: 305, endPoint y: 332, distance: 49.0
click at [305, 332] on div "// ————— COMMUNITY MOBILE SLIDER function initSlider ( ) { const wrappers = doc…" at bounding box center [566, 424] width 565 height 638
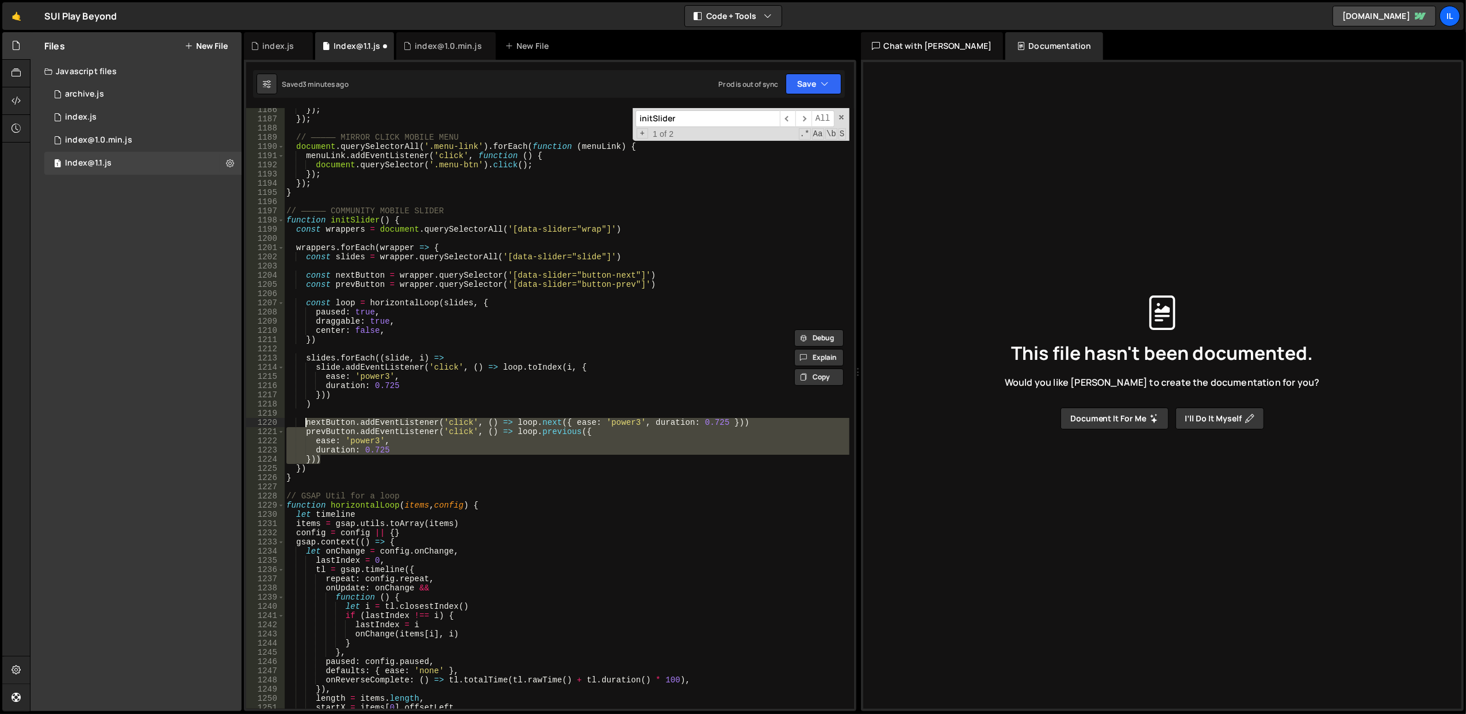
scroll to position [10915, 0]
click at [346, 281] on div "}) ; }) ; // ————— MIRROR CLICK MOBILE MENU document . querySelectorAll ( '.men…" at bounding box center [566, 415] width 565 height 620
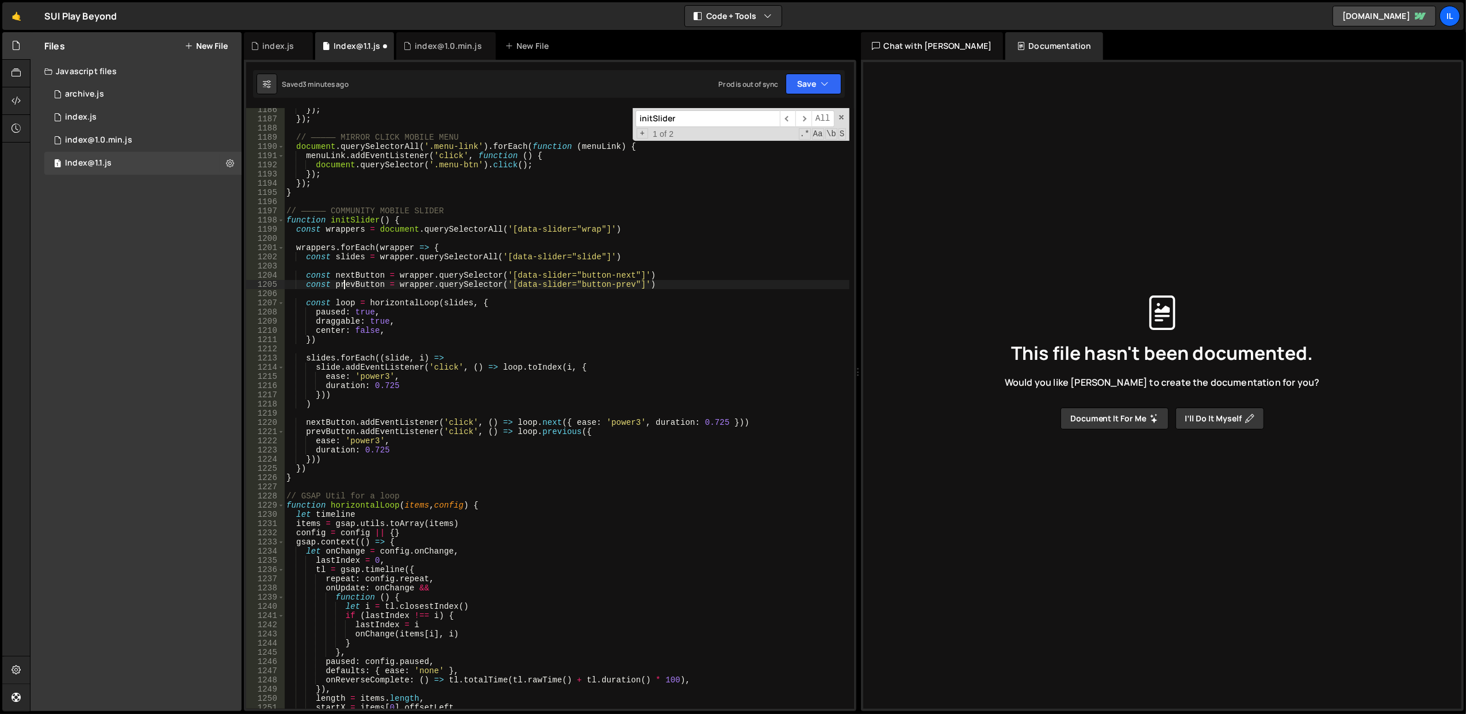
click at [344, 216] on div "}) ; }) ; // ————— MIRROR CLICK MOBILE MENU document . querySelectorAll ( '.men…" at bounding box center [566, 415] width 565 height 620
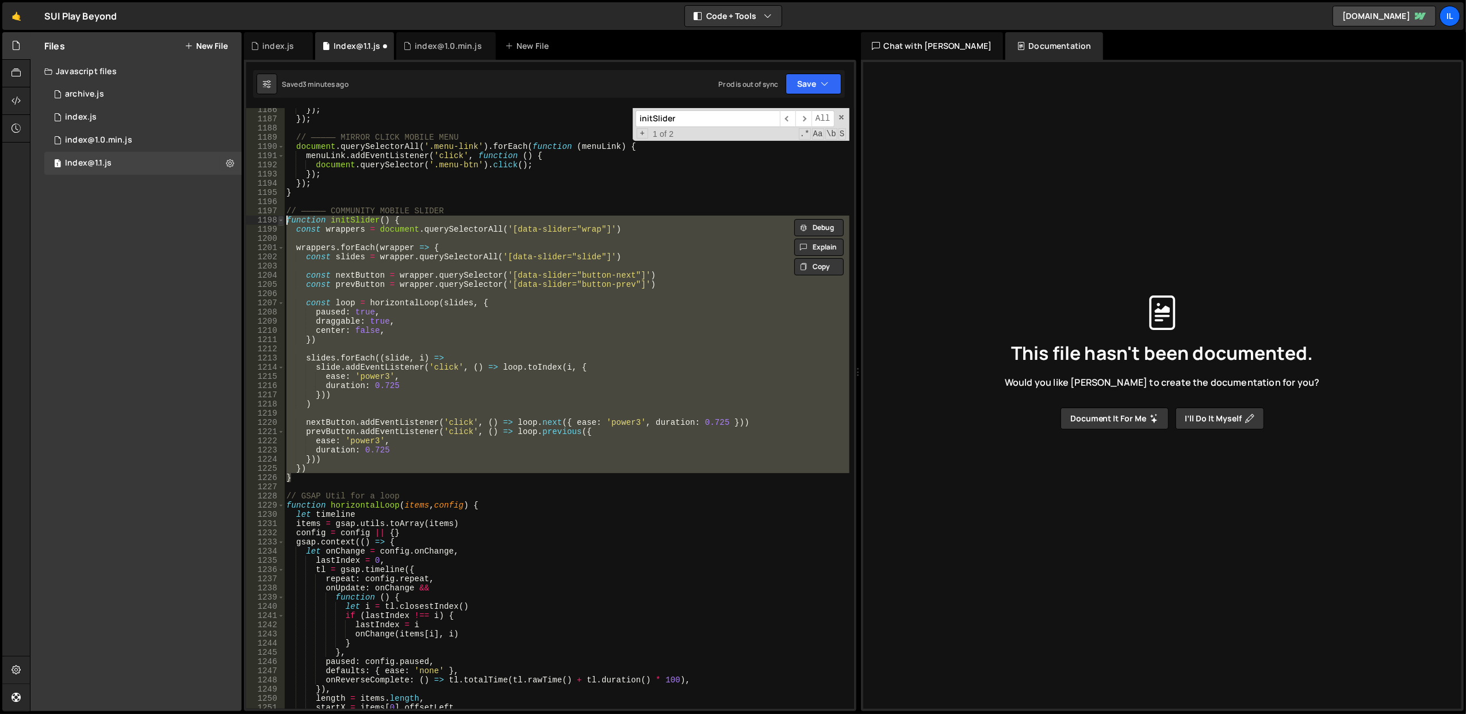
drag, startPoint x: 316, startPoint y: 477, endPoint x: 283, endPoint y: 223, distance: 256.3
click at [283, 223] on div "function initSlider() { 1186 1187 1188 1189 1190 1191 1192 1193 1194 1195 1196 …" at bounding box center [550, 408] width 608 height 601
paste textarea "}"
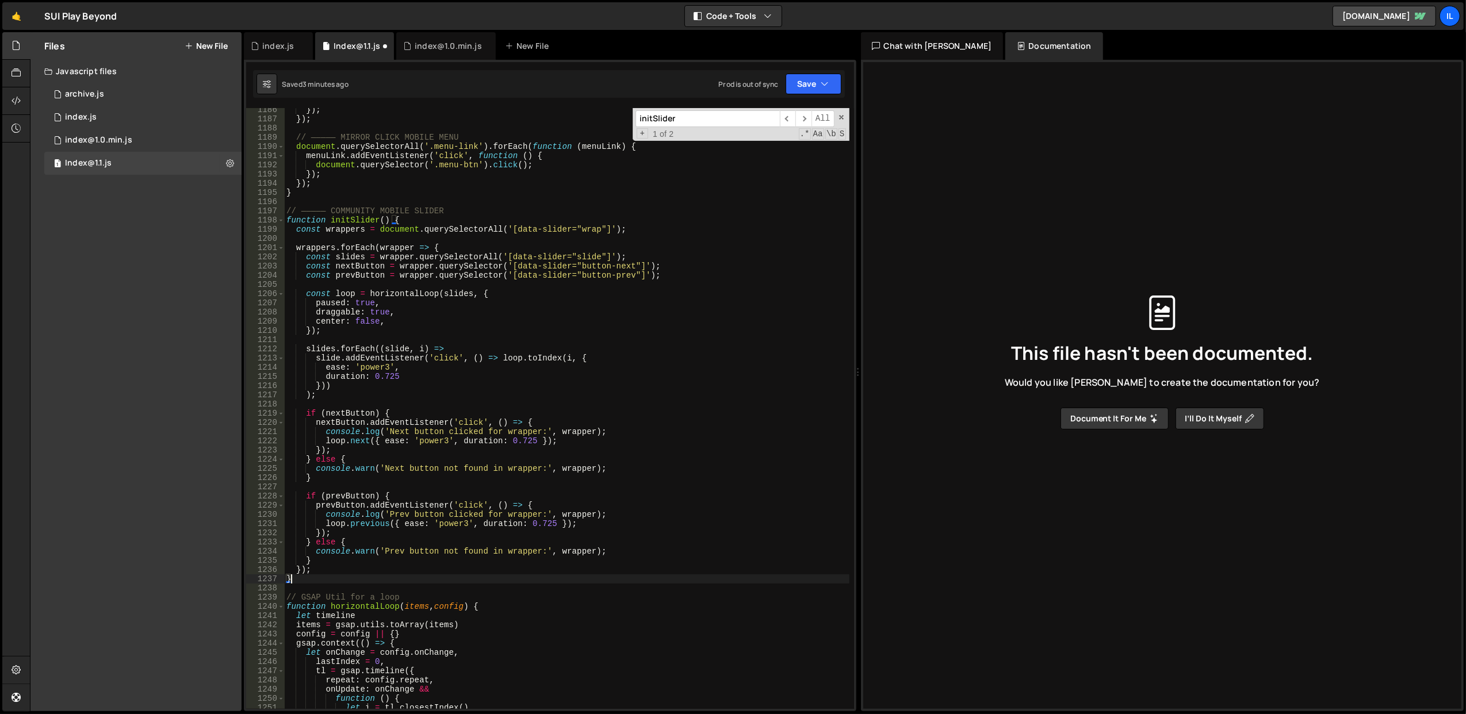
click at [353, 189] on div "}) ; }) ; // ————— MIRROR CLICK MOBILE MENU document . querySelectorAll ( '.men…" at bounding box center [566, 415] width 565 height 620
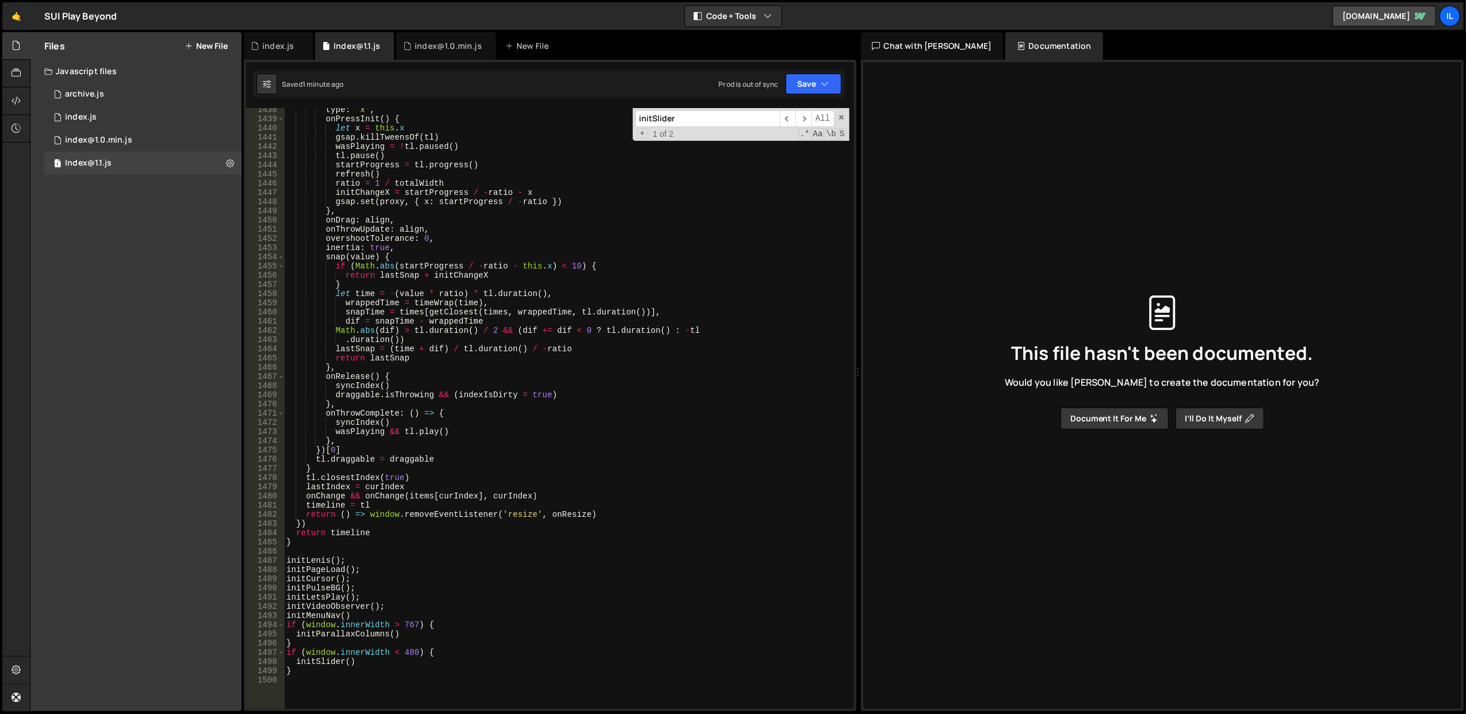
scroll to position [13532, 0]
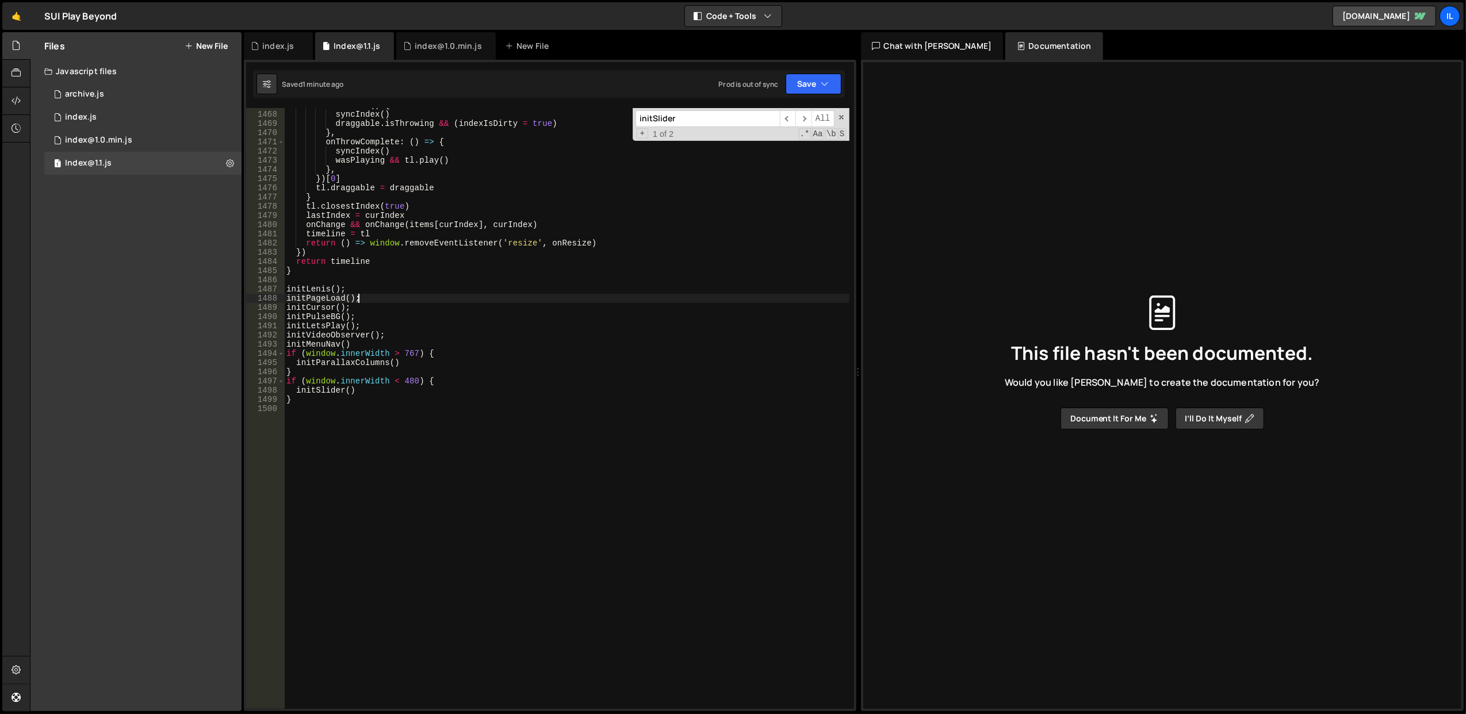
click at [387, 294] on div "onRelease ( ) { syncIndex ( ) draggable . isThrowing && ( indexIsDirty = true )…" at bounding box center [566, 411] width 565 height 620
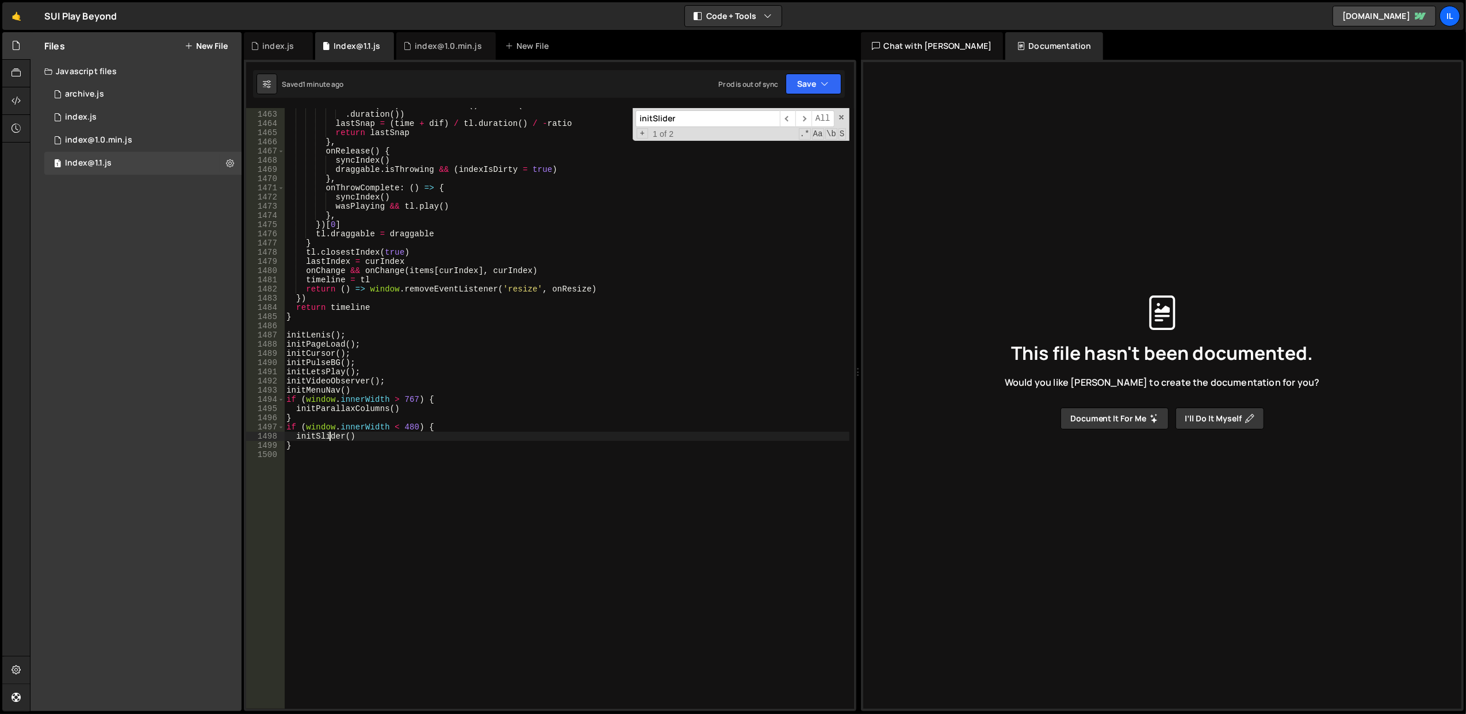
click at [328, 435] on div "Math . abs ( dif ) > tl . duration ( ) / 2 && ( dif += dif < 0 ? tl . duration …" at bounding box center [566, 411] width 565 height 620
click at [295, 438] on div "Math . abs ( dif ) > tl . duration ( ) / 2 && ( dif += dif < 0 ? tl . duration …" at bounding box center [566, 408] width 565 height 601
paste textarea "});"
drag, startPoint x: 371, startPoint y: 454, endPoint x: 300, endPoint y: 454, distance: 71.3
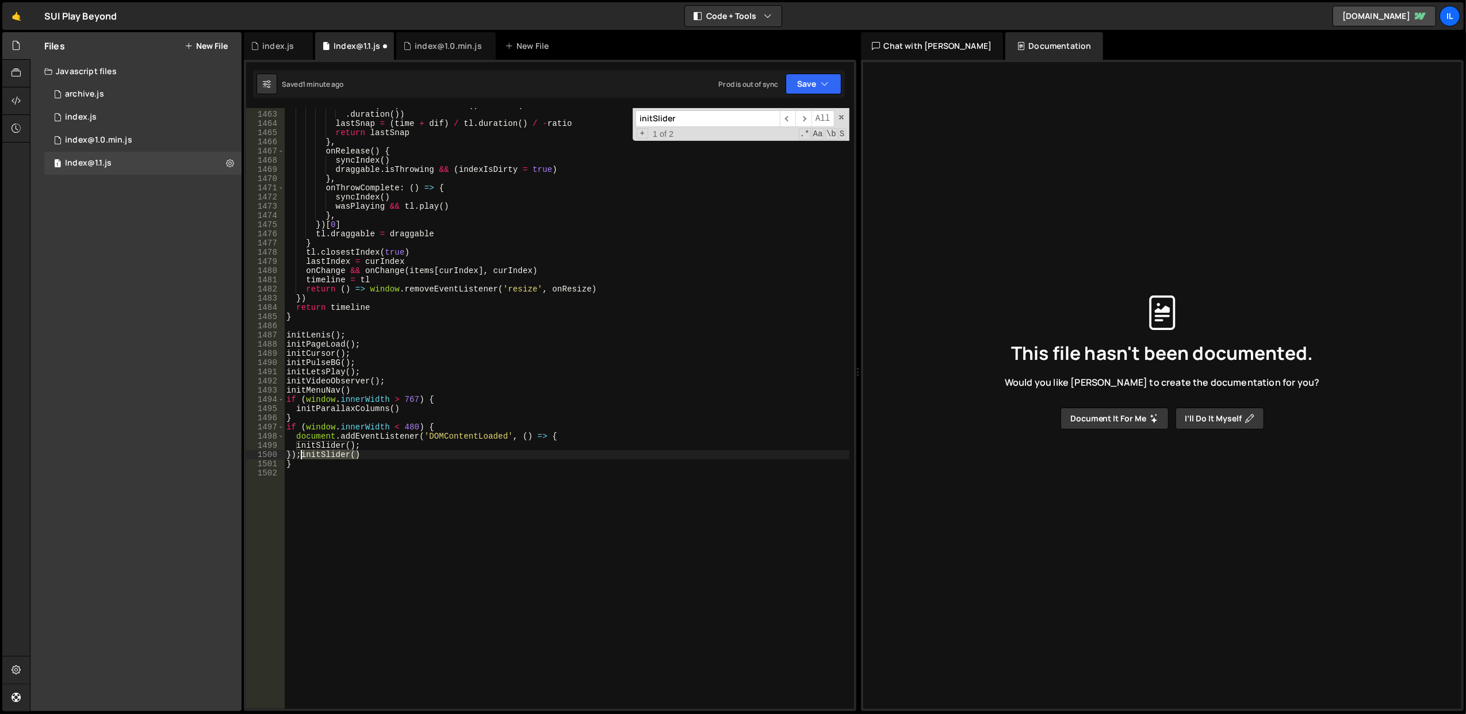
click at [300, 454] on div "Math . abs ( dif ) > tl . duration ( ) / 2 && ( dif += dif < 0 ? tl . duration …" at bounding box center [566, 411] width 565 height 620
click at [498, 392] on div "Math . abs ( dif ) > tl . duration ( ) / 2 && ( dif += dif < 0 ? tl . duration …" at bounding box center [566, 411] width 565 height 620
drag, startPoint x: 369, startPoint y: 453, endPoint x: 301, endPoint y: 454, distance: 67.3
click at [301, 454] on div "Math . abs ( dif ) > tl . duration ( ) / 2 && ( dif += dif < 0 ? tl . duration …" at bounding box center [566, 411] width 565 height 620
click at [454, 398] on div "Math . abs ( dif ) > tl . duration ( ) / 2 && ( dif += dif < 0 ? tl . duration …" at bounding box center [566, 411] width 565 height 620
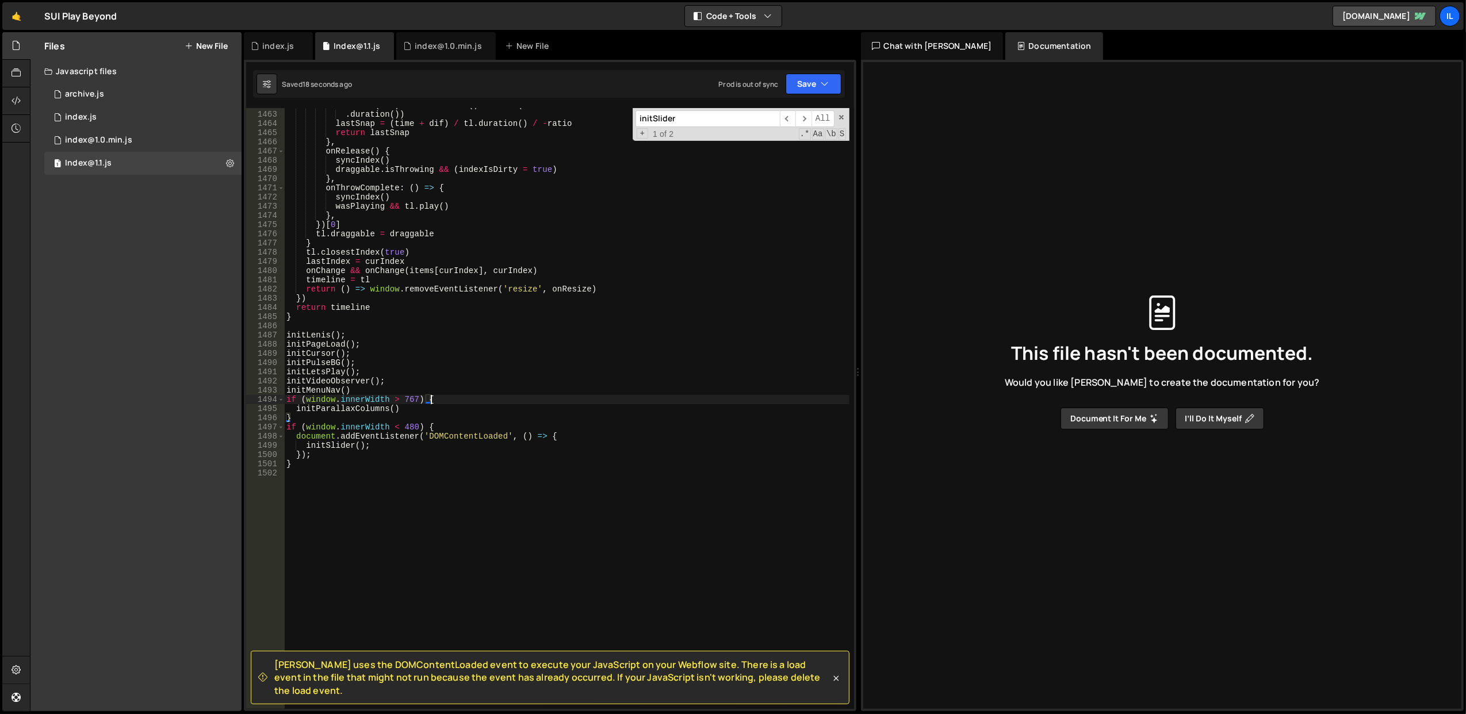
click at [396, 446] on div "Math . abs ( dif ) > tl . duration ( ) / 2 && ( dif += dif < 0 ? tl . duration …" at bounding box center [566, 411] width 565 height 620
click at [399, 452] on div "Math . abs ( dif ) > tl . duration ( ) / 2 && ( dif += dif < 0 ? tl . duration …" at bounding box center [566, 411] width 565 height 620
click at [336, 435] on div "Math . abs ( dif ) > tl . duration ( ) / 2 && ( dif += dif < 0 ? tl . duration …" at bounding box center [566, 411] width 565 height 620
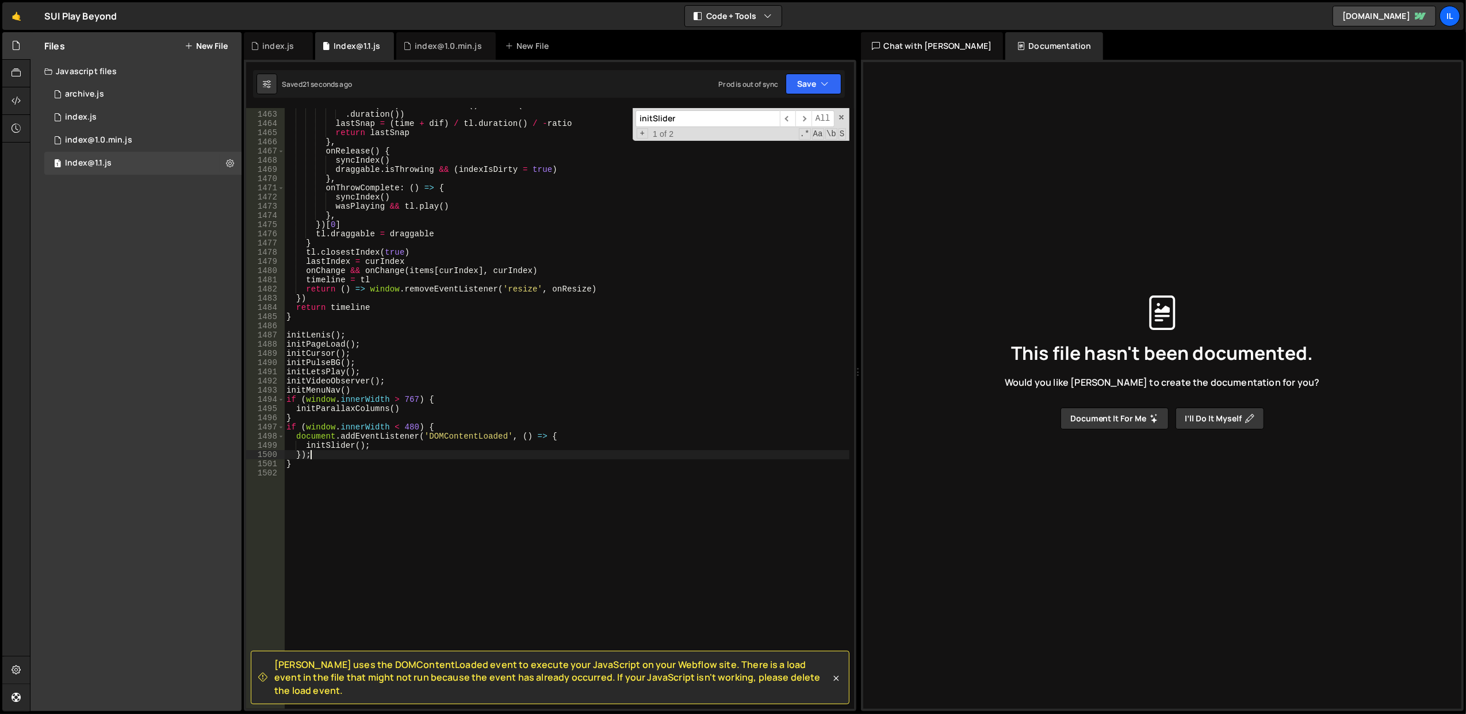
click at [336, 435] on div "Math . abs ( dif ) > tl . duration ( ) / 2 && ( dif += dif < 0 ? tl . duration …" at bounding box center [566, 411] width 565 height 620
drag, startPoint x: 325, startPoint y: 449, endPoint x: 281, endPoint y: 449, distance: 44.9
click at [281, 449] on div "initSlider(); 1462 1463 1464 1465 1466 1467 1468 1469 1470 1471 1472 1473 1474 …" at bounding box center [550, 408] width 608 height 601
type textarea "});"
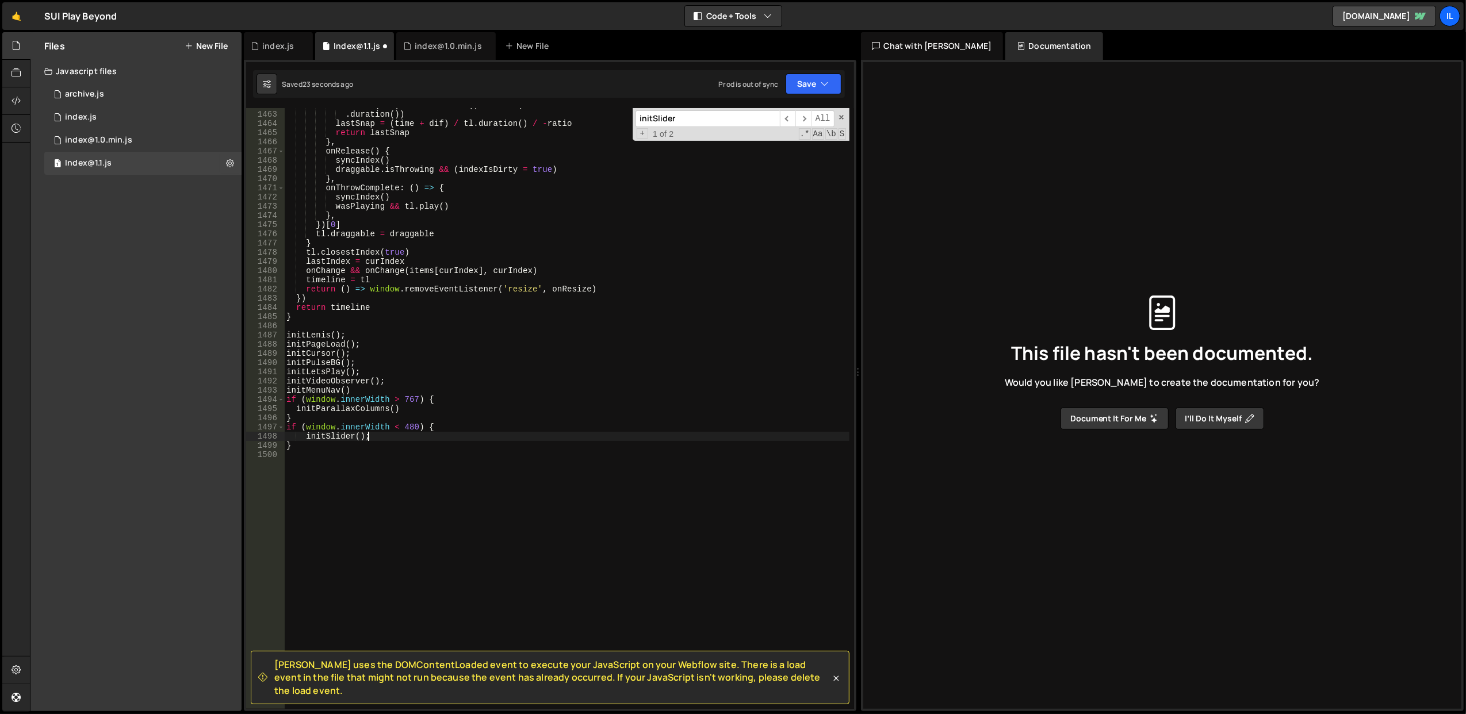
click at [306, 435] on div "Math . abs ( dif ) > tl . duration ( ) / 2 && ( dif += dif < 0 ? tl . duration …" at bounding box center [566, 411] width 565 height 620
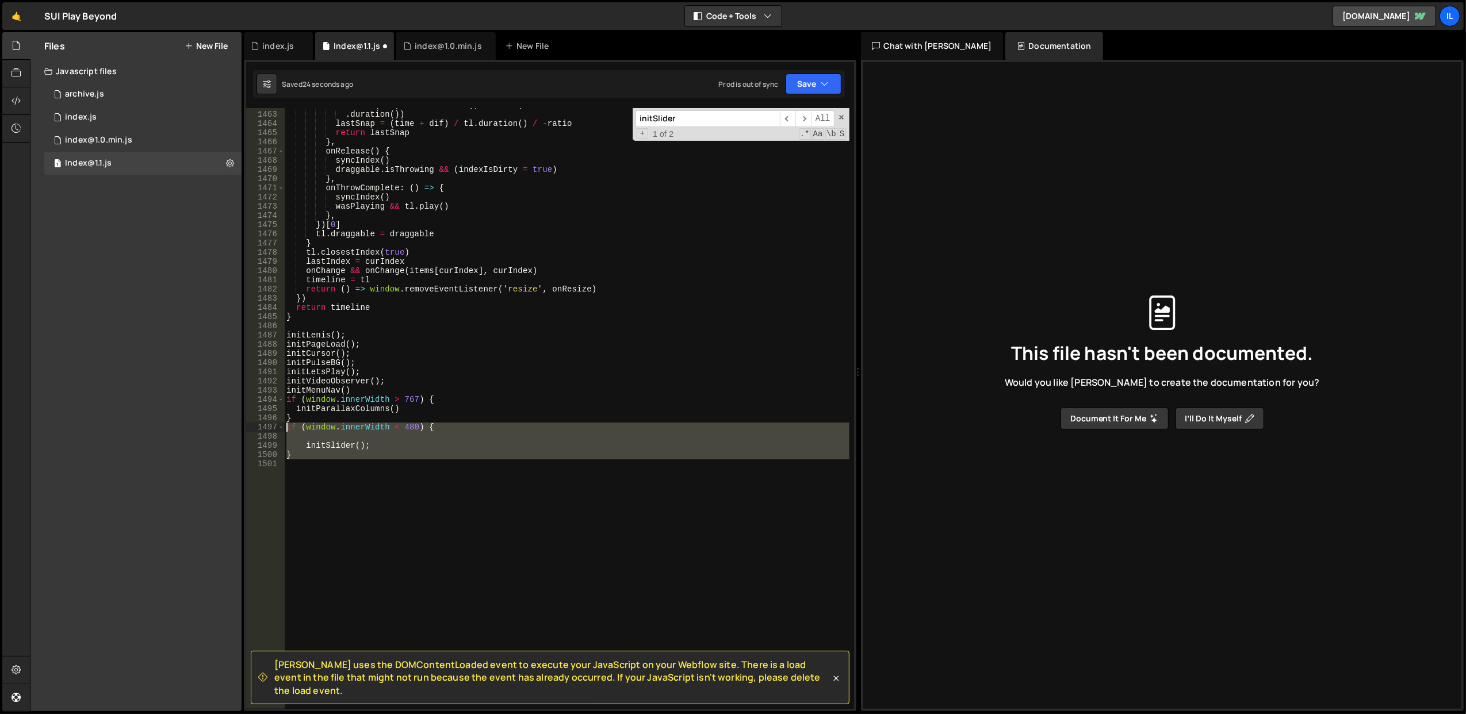
drag, startPoint x: 313, startPoint y: 462, endPoint x: 285, endPoint y: 428, distance: 43.7
click at [285, 428] on div "Math . abs ( dif ) > tl . duration ( ) / 2 && ( dif += dif < 0 ? tl . duration …" at bounding box center [566, 411] width 565 height 620
click at [516, 334] on div "Math . abs ( dif ) > tl . duration ( ) / 2 && ( dif += dif < 0 ? tl . duration …" at bounding box center [566, 411] width 565 height 620
type textarea "initLenis();"
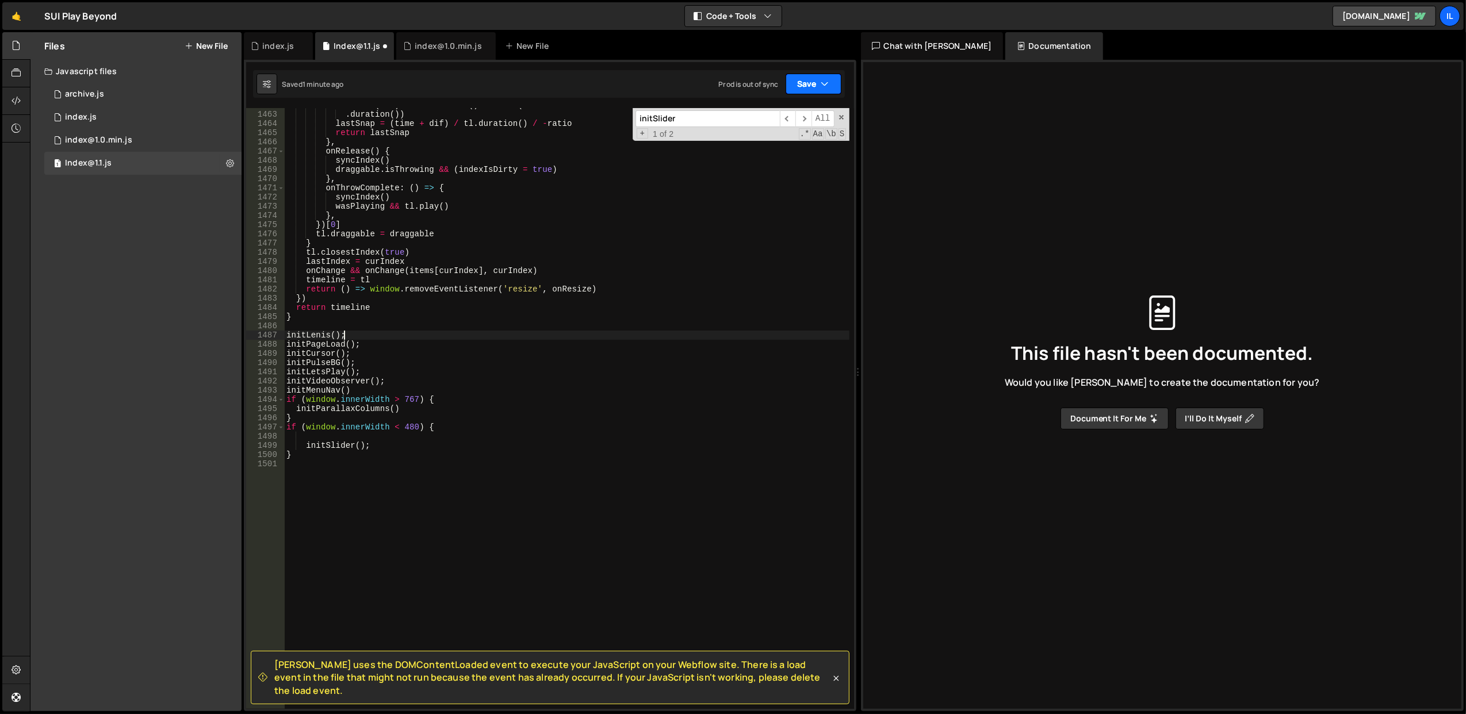
click at [798, 86] on button "Save" at bounding box center [814, 84] width 56 height 21
click at [785, 116] on div "Save to Staging S" at bounding box center [775, 113] width 120 height 12
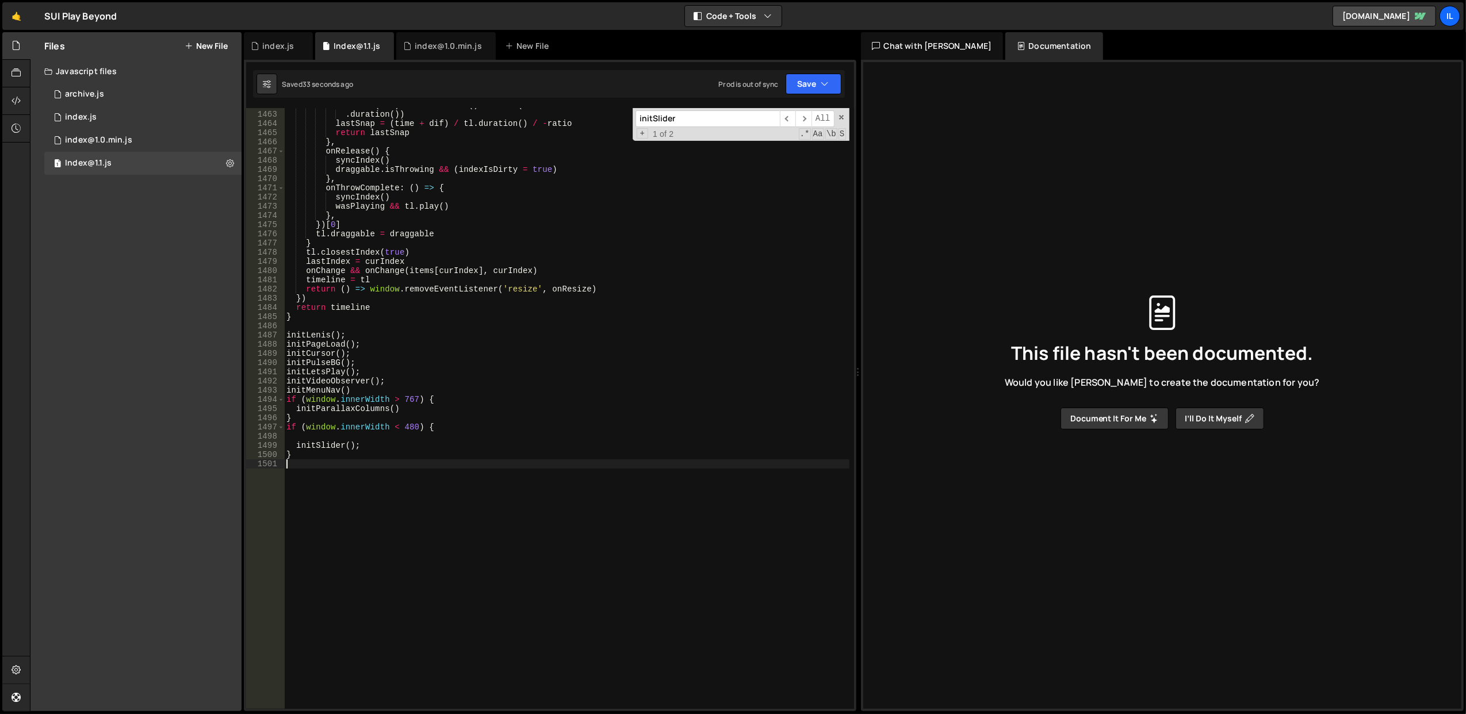
click at [394, 520] on div "Math . abs ( dif ) > tl . duration ( ) / 2 && ( dif += dif < 0 ? tl . duration …" at bounding box center [566, 411] width 565 height 620
paste textarea "});"
click at [509, 450] on div "Math . abs ( dif ) > tl . duration ( ) / 2 && ( dif += dif < 0 ? tl . duration …" at bounding box center [566, 411] width 565 height 620
click at [412, 511] on div "Math . abs ( dif ) > tl . duration ( ) / 2 && ( dif += dif < 0 ? tl . duration …" at bounding box center [566, 411] width 565 height 620
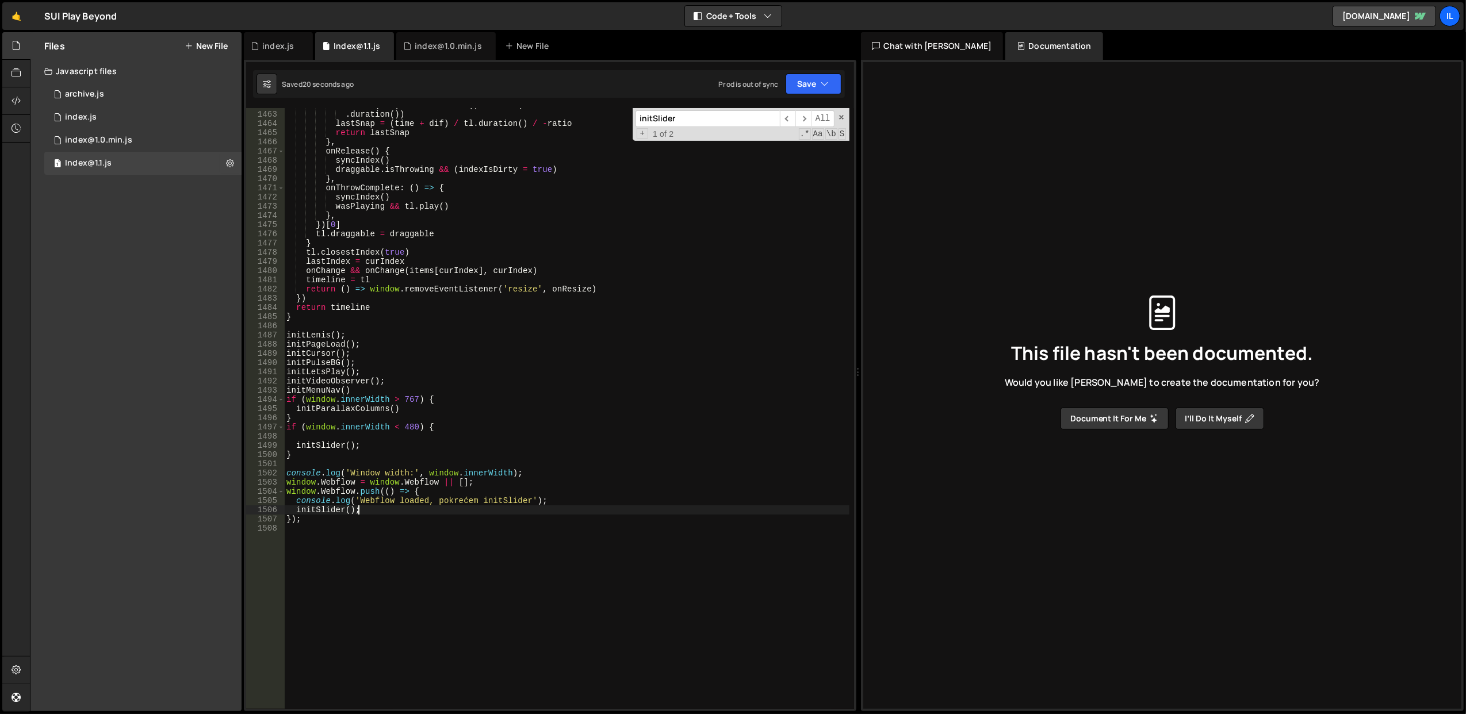
click at [412, 511] on div "Math . abs ( dif ) > tl . duration ( ) / 2 && ( dif += dif < 0 ? tl . duration …" at bounding box center [566, 411] width 565 height 620
click at [428, 515] on div "Math . abs ( dif ) > tl . duration ( ) / 2 && ( dif += dif < 0 ? tl . duration …" at bounding box center [566, 411] width 565 height 620
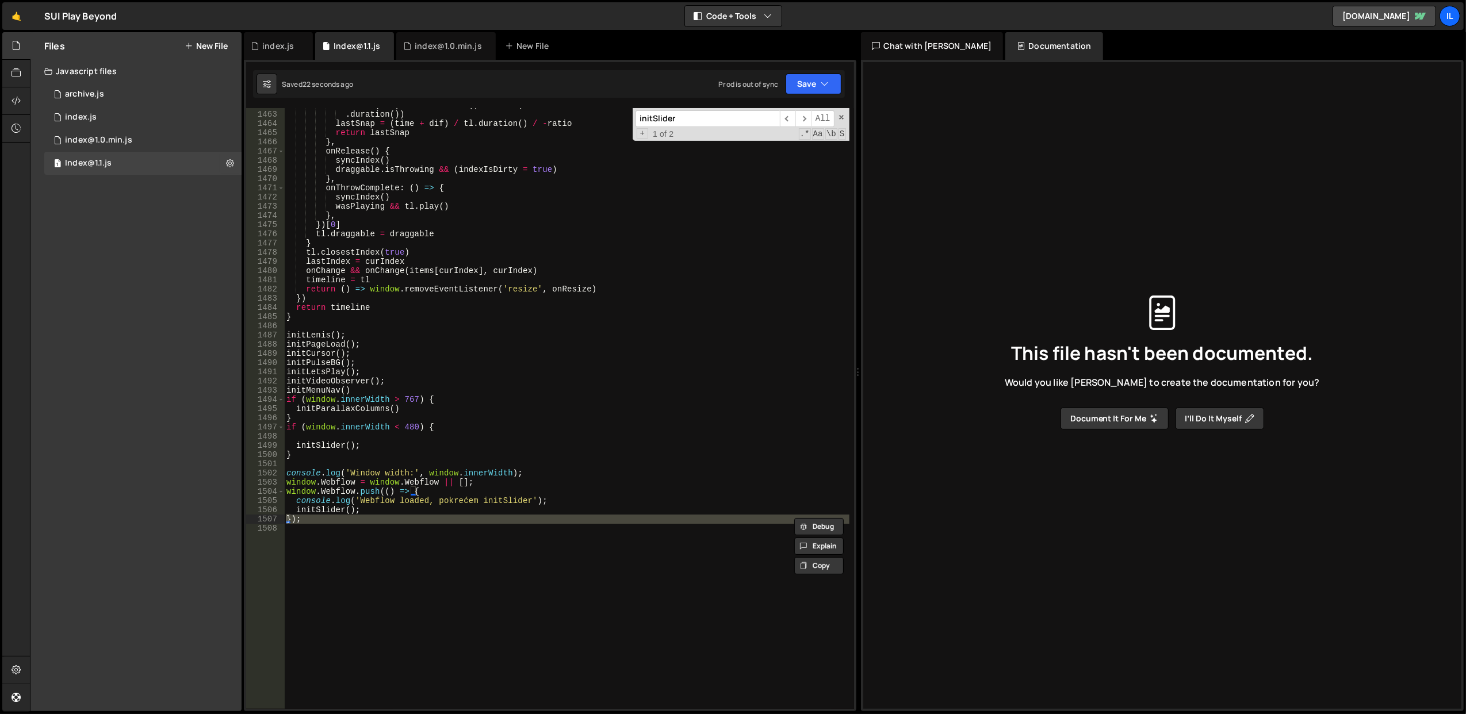
click at [428, 515] on div "Math . abs ( dif ) > tl . duration ( ) / 2 && ( dif += dif < 0 ? tl . duration …" at bounding box center [566, 408] width 565 height 601
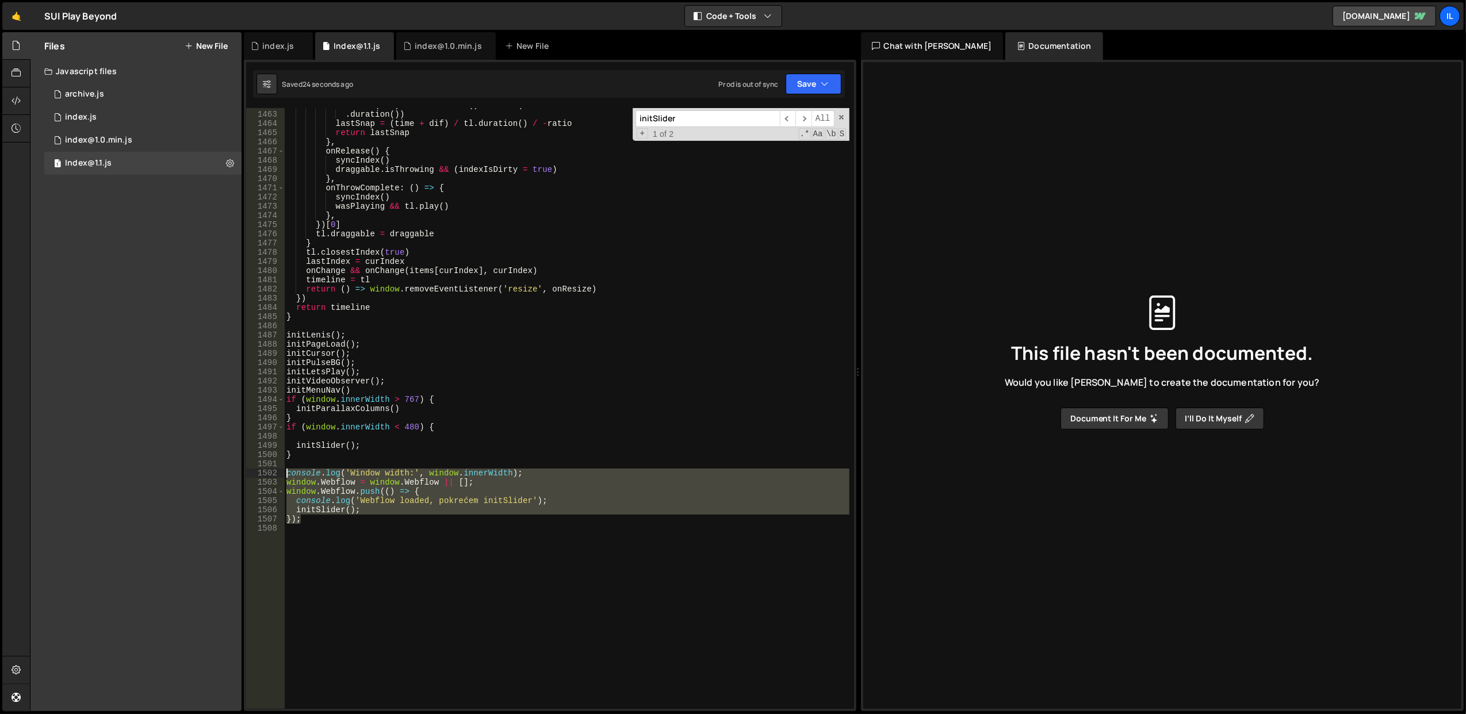
drag, startPoint x: 443, startPoint y: 516, endPoint x: 283, endPoint y: 474, distance: 164.9
click at [283, 474] on div "}); 1462 1463 1464 1465 1466 1467 1468 1469 1470 1471 1472 1473 1474 1475 1476 …" at bounding box center [550, 408] width 608 height 601
type textarea "console.log('Window width:', window.innerWidth); window.Webflow = window.Webflo…"
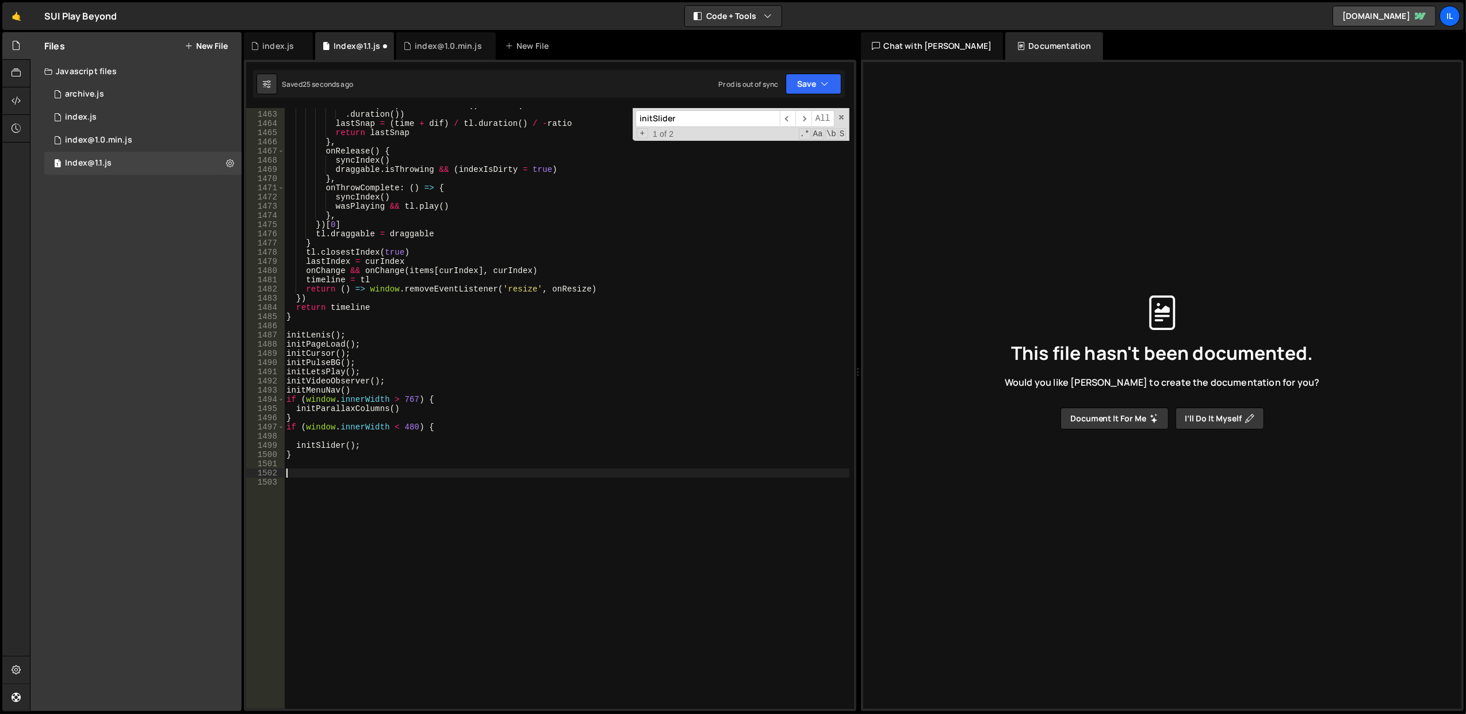
type textarea "}"
click at [800, 83] on button "Save" at bounding box center [814, 84] width 56 height 21
click at [798, 112] on div "Save to Staging S" at bounding box center [775, 113] width 120 height 12
click at [315, 439] on div "Math . abs ( dif ) > tl . duration ( ) / 2 && ( dif += dif < 0 ? tl . duration …" at bounding box center [566, 411] width 565 height 620
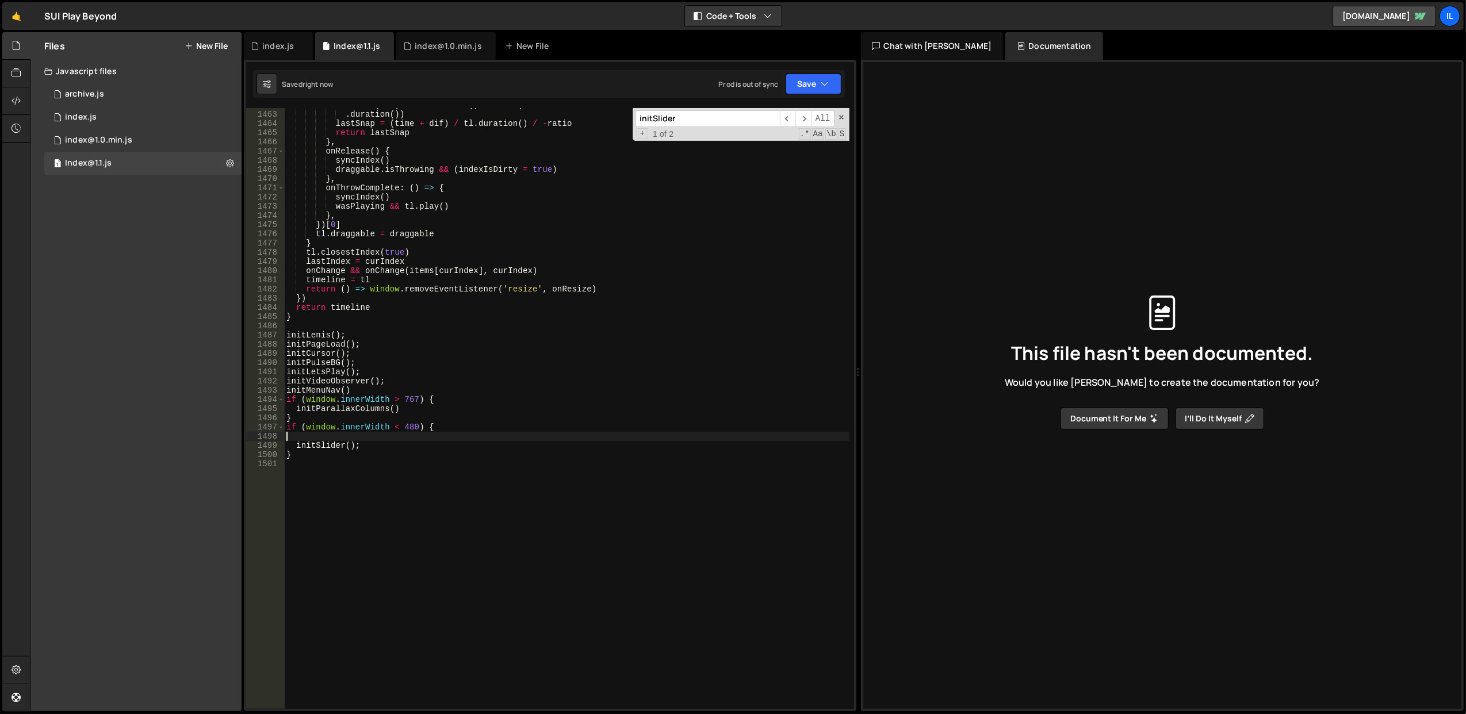
click at [323, 442] on div "Math . abs ( dif ) > tl . duration ( ) / 2 && ( dif += dif < 0 ? tl . duration …" at bounding box center [566, 411] width 565 height 620
click at [323, 450] on div "Math . abs ( dif ) > tl . duration ( ) / 2 && ( dif += dif < 0 ? tl . duration …" at bounding box center [566, 411] width 565 height 620
type textarea "initSlider();"
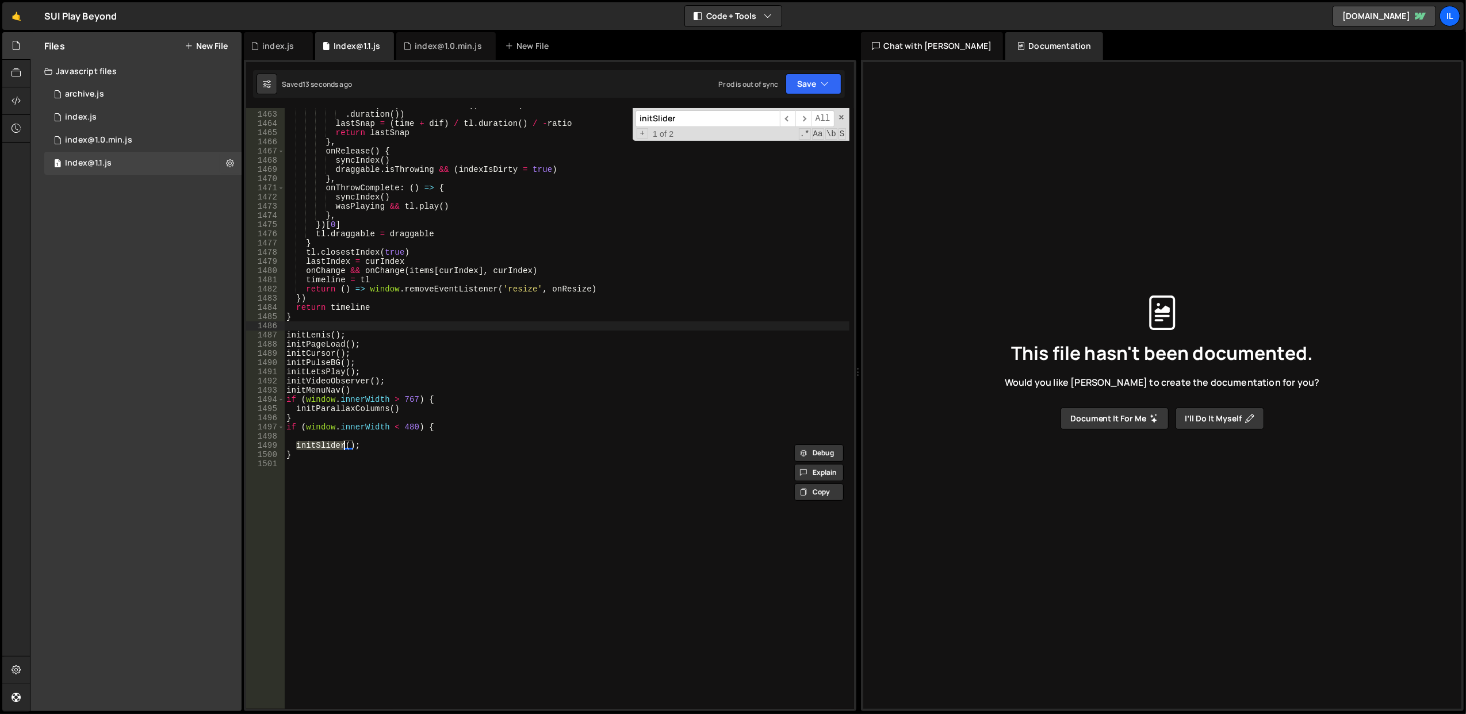
click at [548, 324] on div "Math . abs ( dif ) > tl . duration ( ) / 2 && ( dif += dif < 0 ? tl . duration …" at bounding box center [566, 411] width 565 height 620
click at [807, 120] on span "​" at bounding box center [803, 118] width 16 height 17
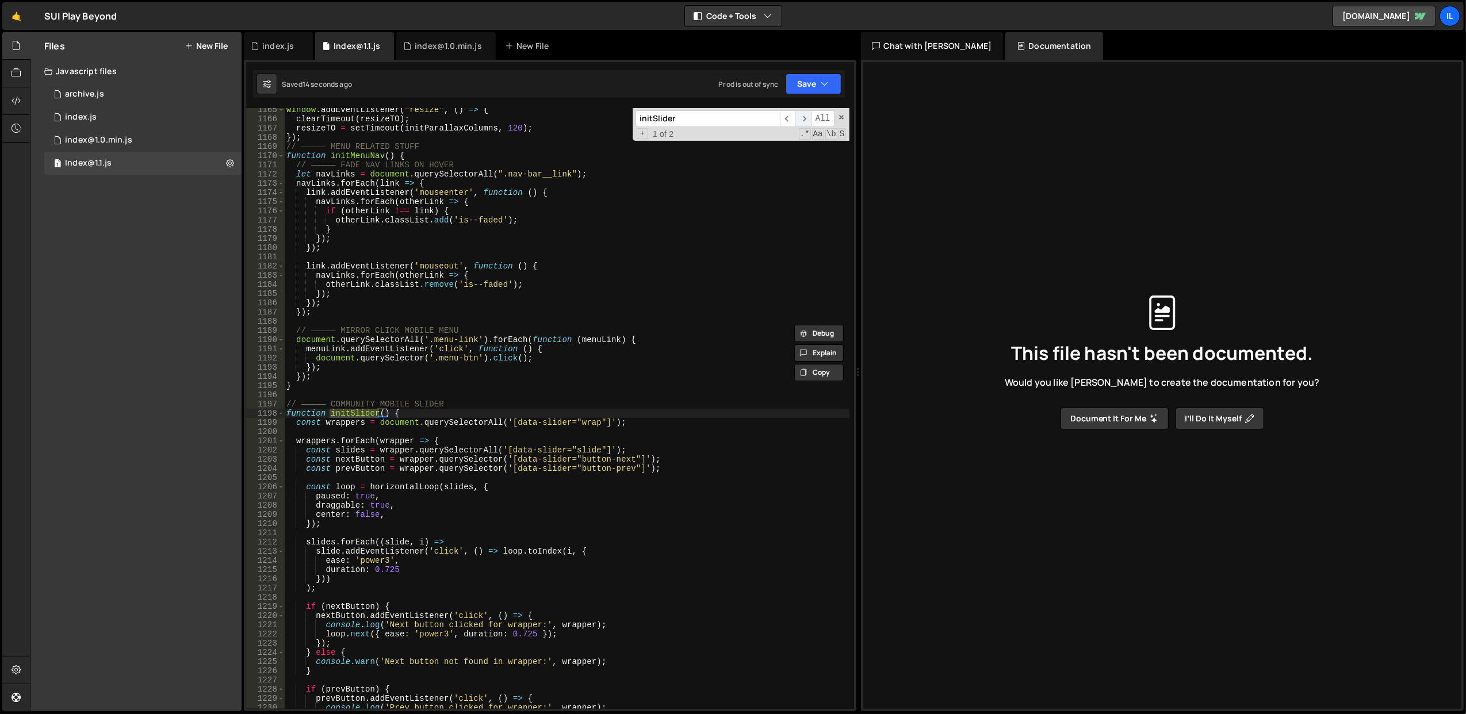
scroll to position [10722, 0]
type textarea "function initSlider() {"
click at [419, 414] on div "window . addEventListener ( "resize" , ( ) => { clearTimeout ( resizeTO ) ; res…" at bounding box center [566, 415] width 565 height 620
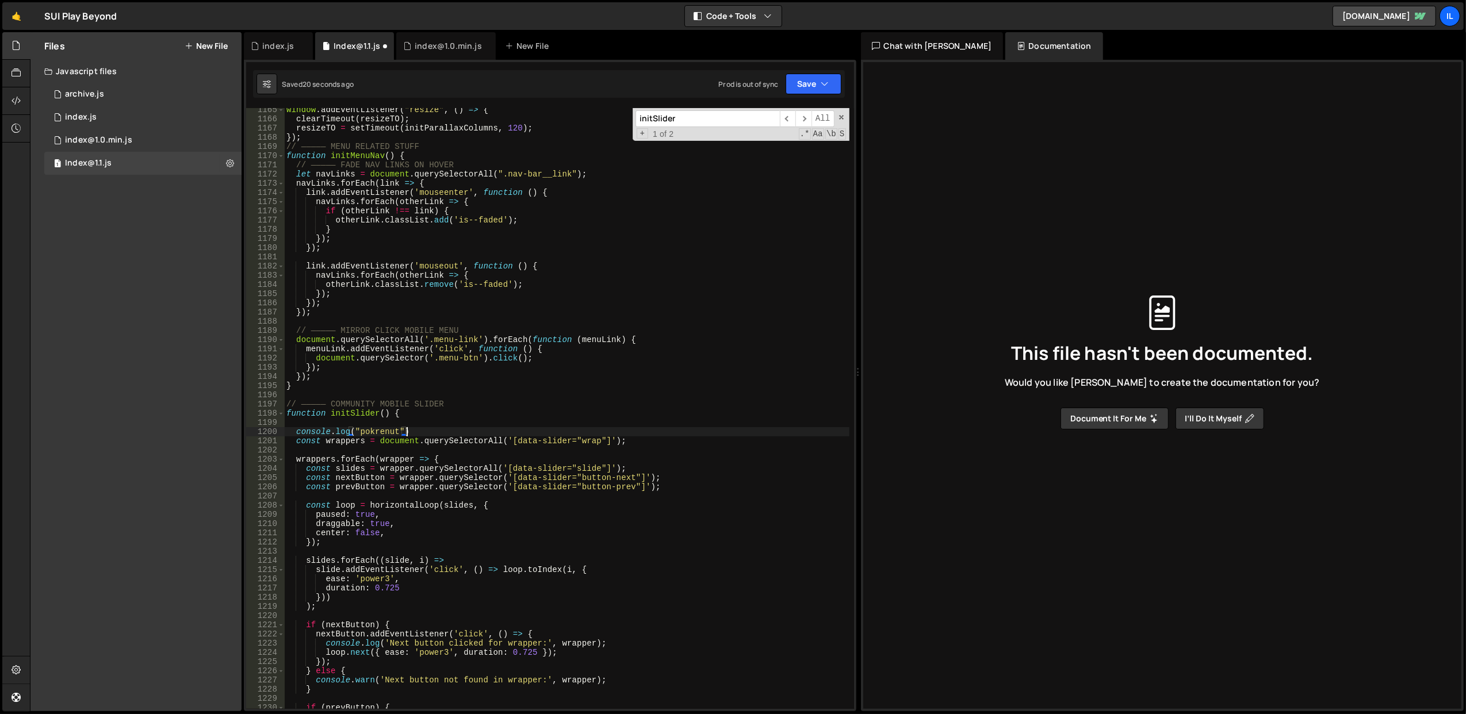
scroll to position [0, 7]
type textarea "console.log("pokrenut");"
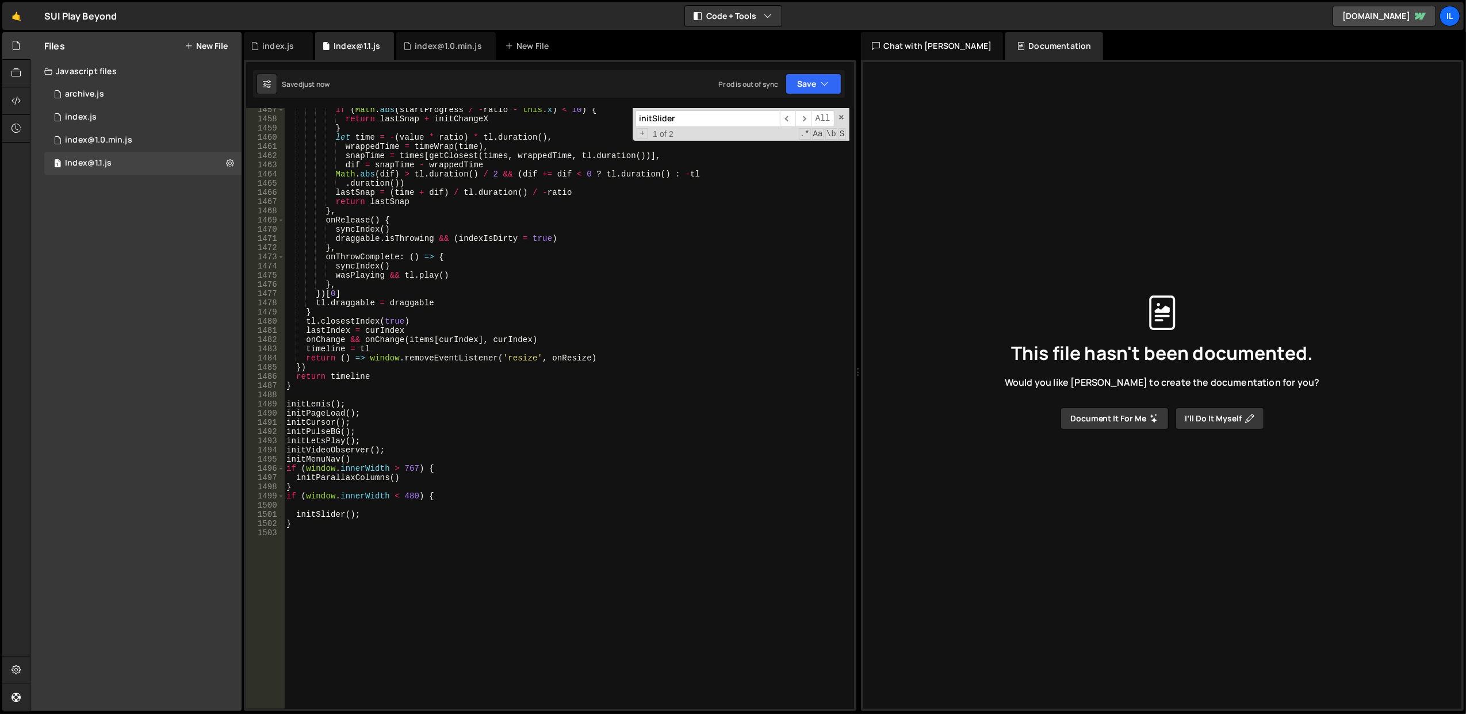
scroll to position [13559, 0]
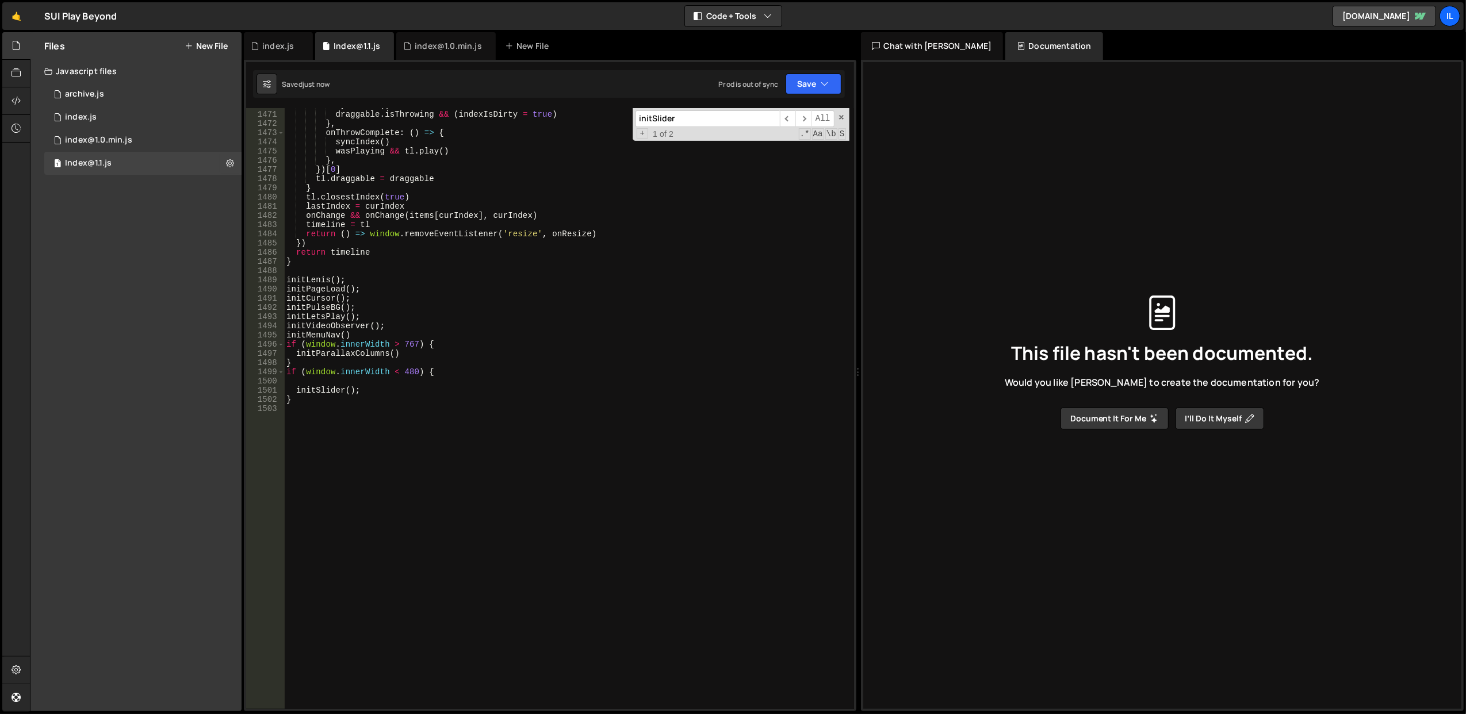
click at [410, 430] on div "syncIndex ( ) draggable . isThrowing && ( indexIsDirty = true ) } , onThrowComp…" at bounding box center [566, 411] width 565 height 620
click at [810, 114] on span "​" at bounding box center [803, 118] width 16 height 17
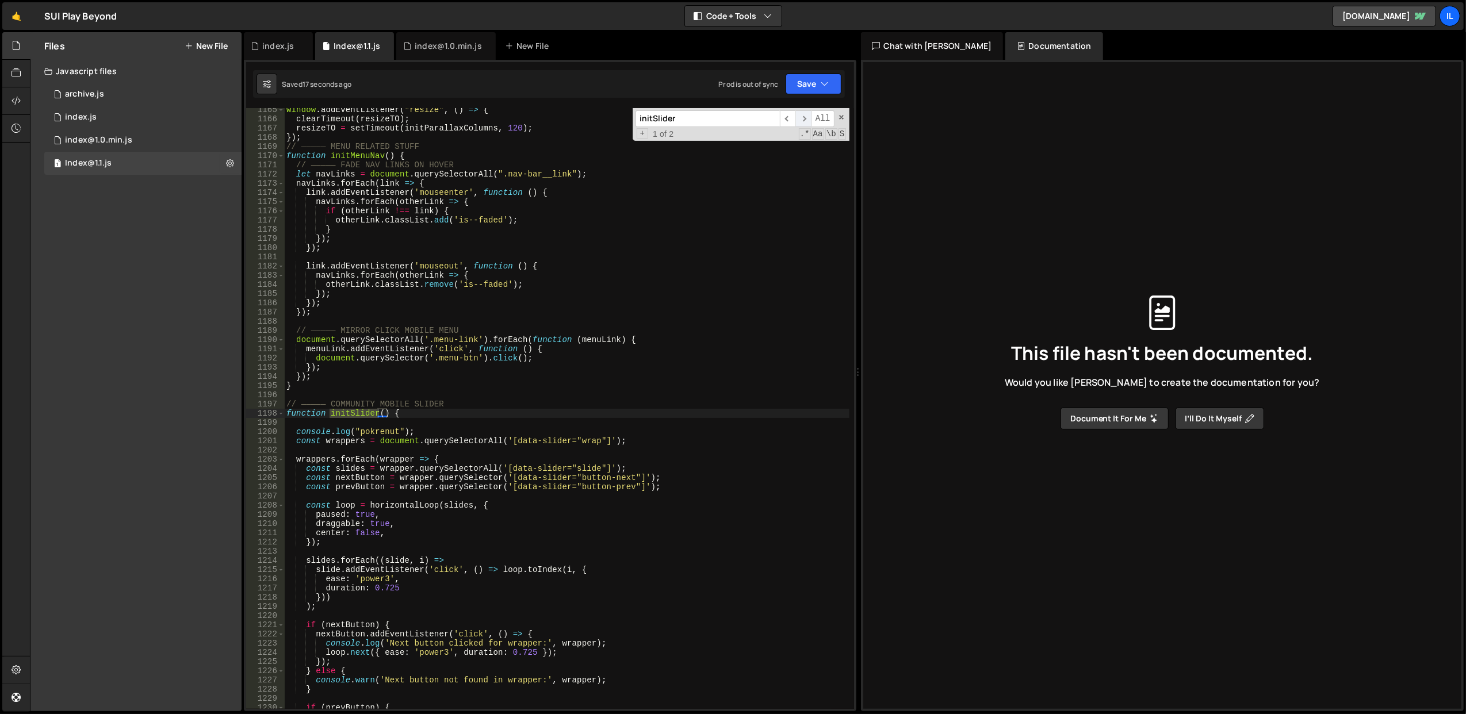
scroll to position [10722, 0]
click at [283, 413] on span at bounding box center [281, 413] width 6 height 9
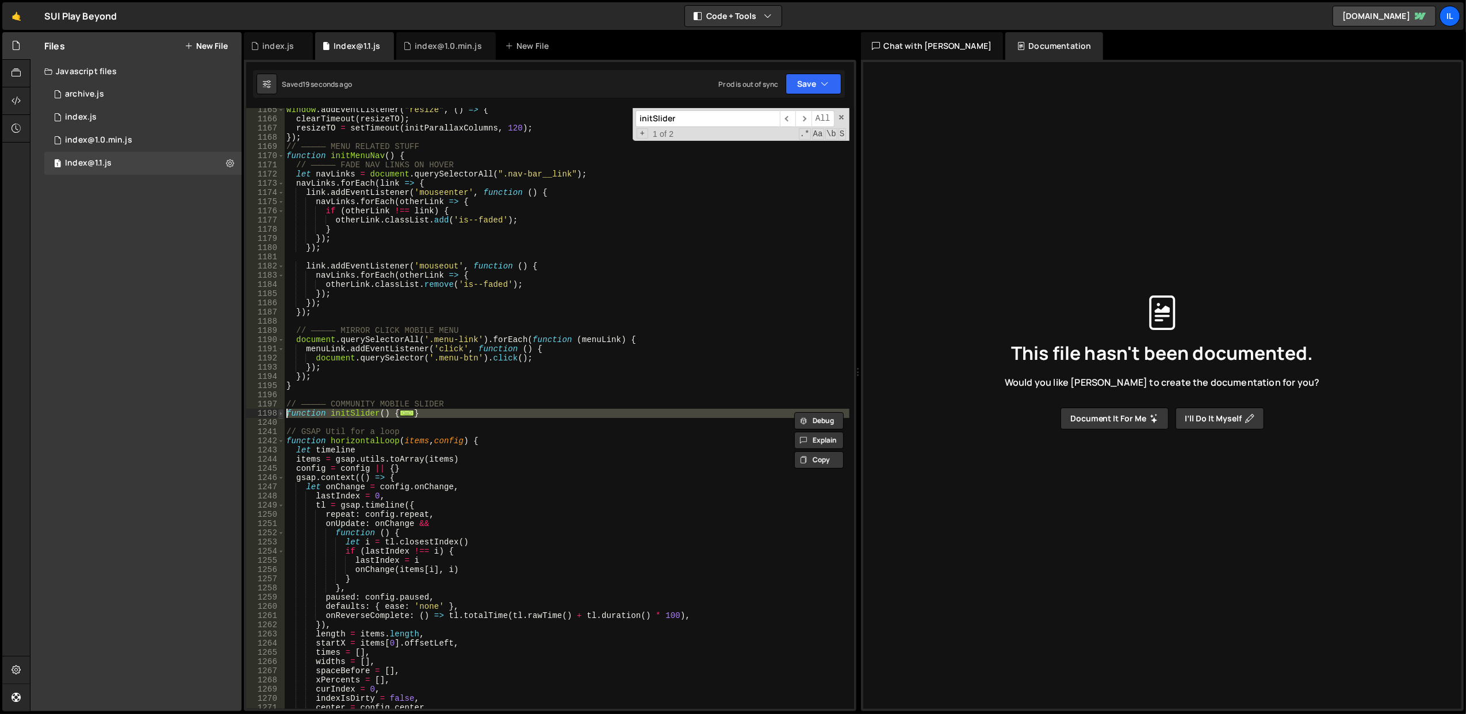
drag, startPoint x: 422, startPoint y: 419, endPoint x: 283, endPoint y: 415, distance: 138.6
click at [283, 415] on div "function initSlider() { 1165 1166 1167 1168 1169 1170 1171 1172 1173 1174 1175 …" at bounding box center [550, 408] width 608 height 601
paste textarea "console.log('Pokre"
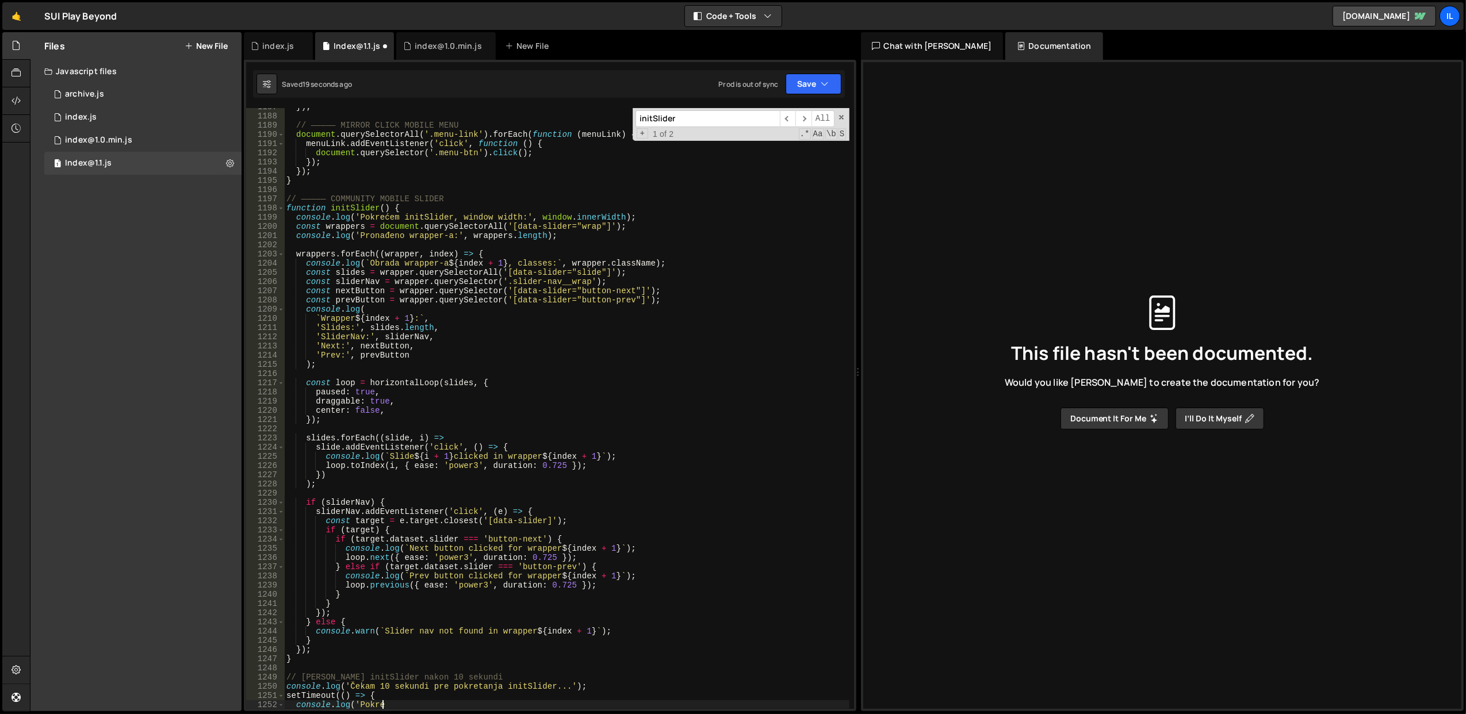
scroll to position [10927, 0]
click at [460, 419] on div "}) ; // ————— MIRROR CLICK MOBILE MENU document . querySelectorAll ( '.menu-lin…" at bounding box center [566, 412] width 565 height 620
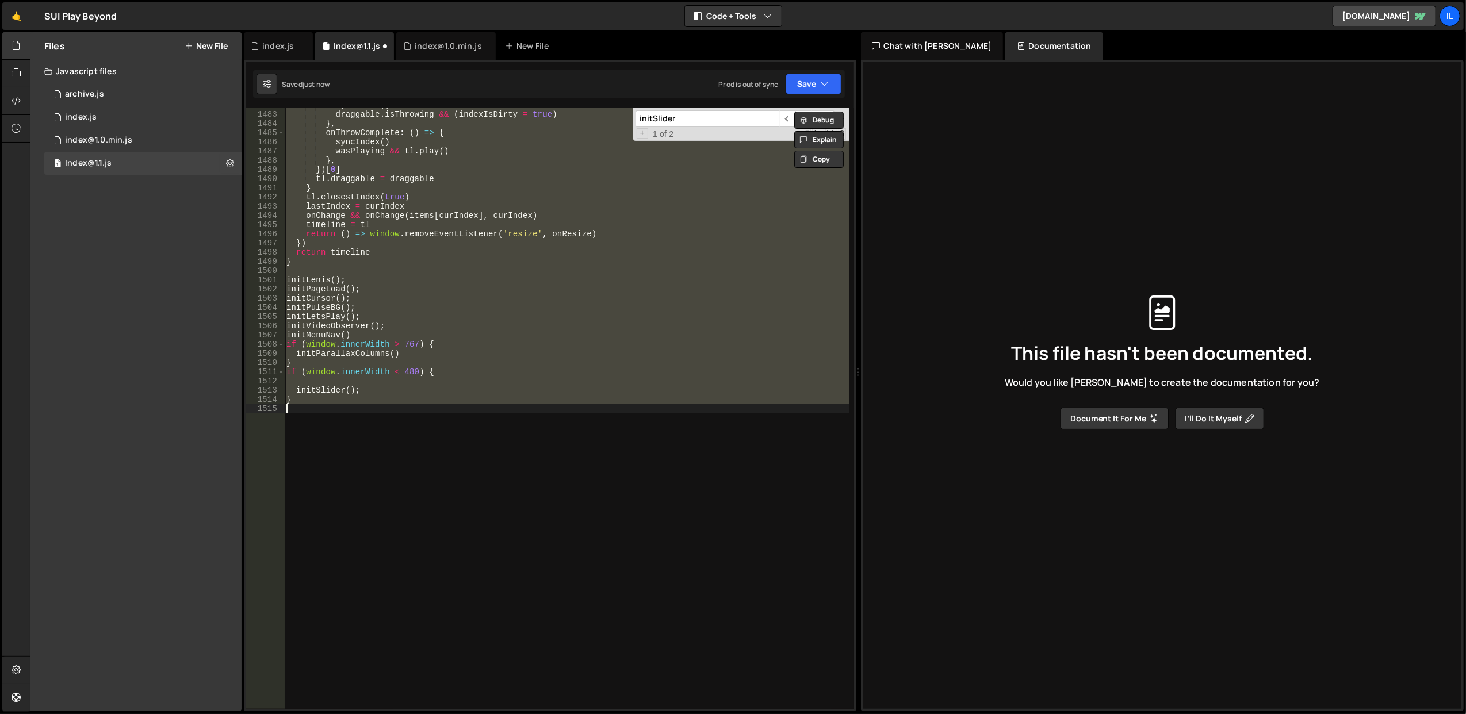
scroll to position [13670, 0]
click at [783, 120] on span "​" at bounding box center [788, 118] width 16 height 17
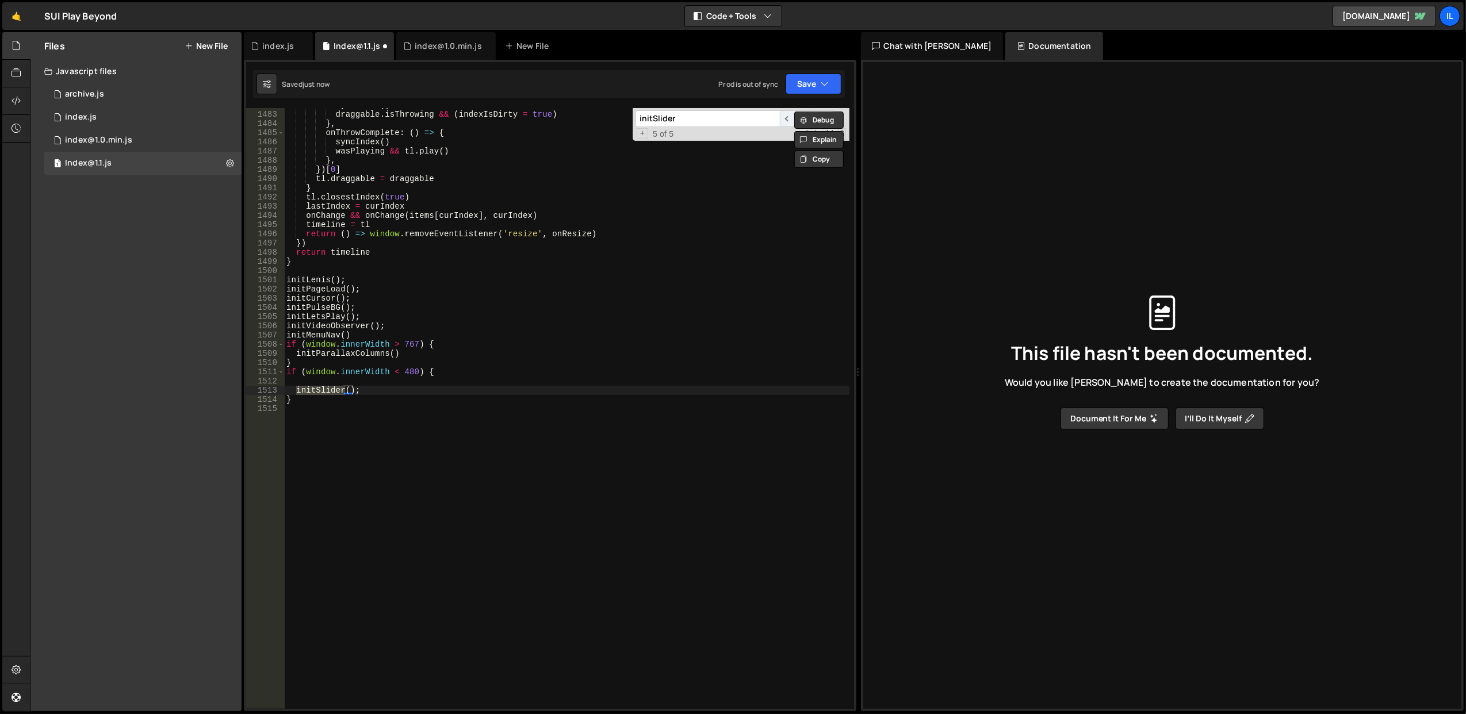
click at [783, 120] on span "​" at bounding box center [788, 118] width 16 height 17
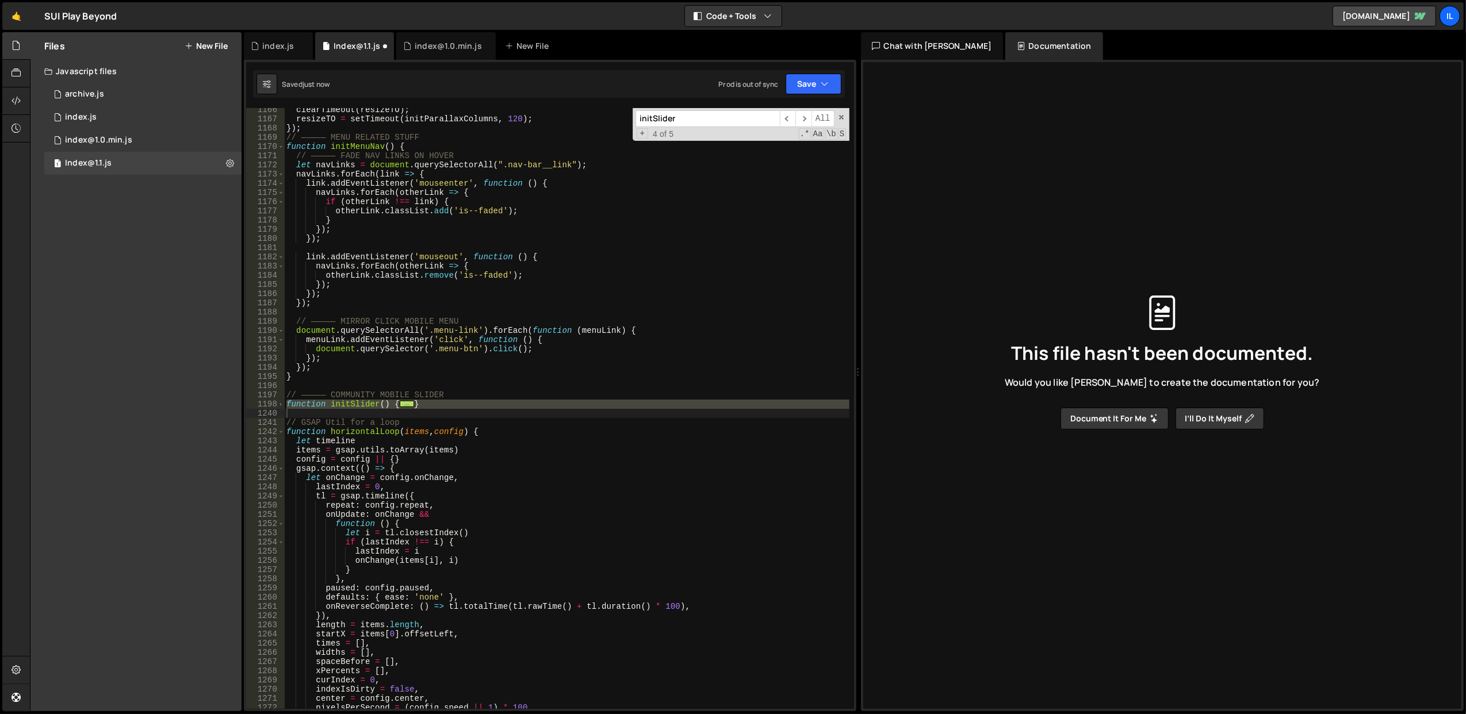
scroll to position [10731, 0]
click at [463, 404] on div "clearTimeout ( resizeTO ) ; resizeTO = setTimeout ( initParallaxColumns , 120 )…" at bounding box center [566, 408] width 565 height 601
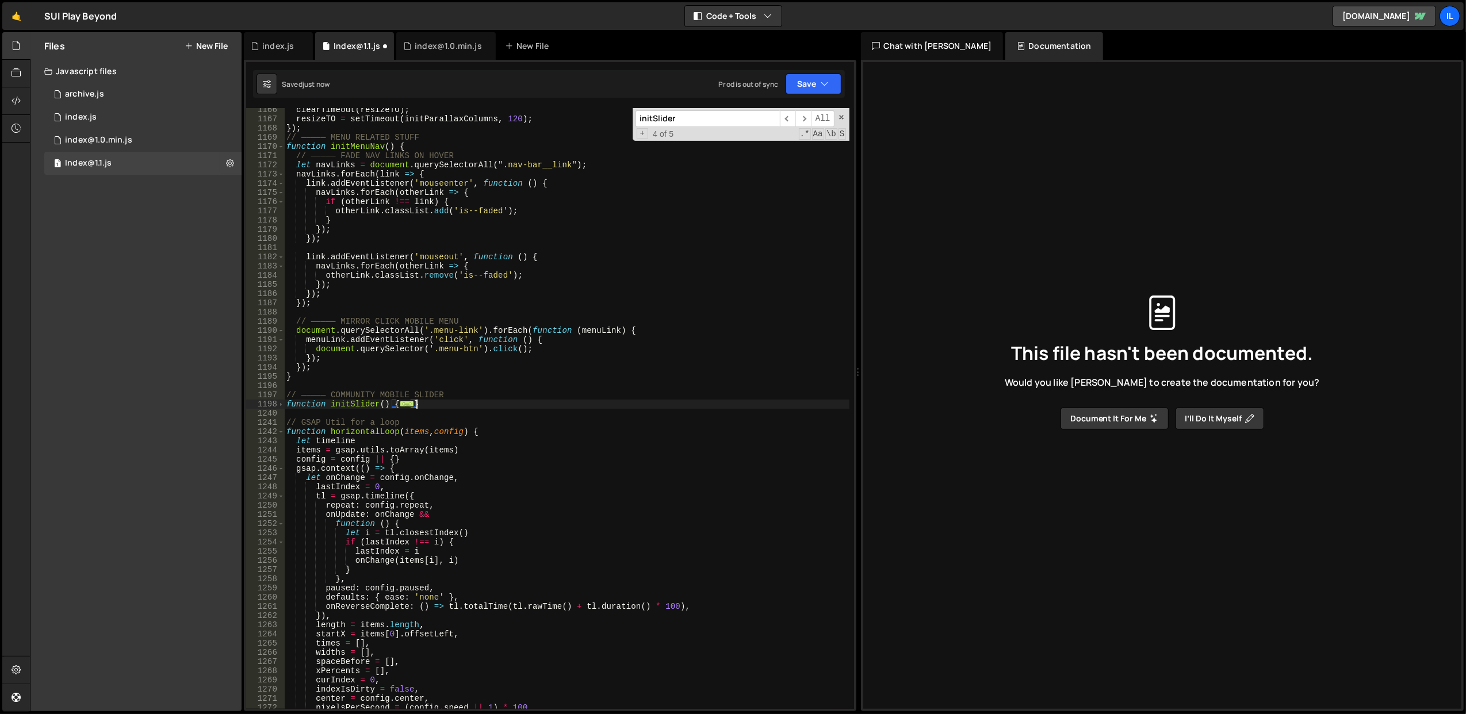
click at [404, 401] on span "..." at bounding box center [407, 404] width 14 height 6
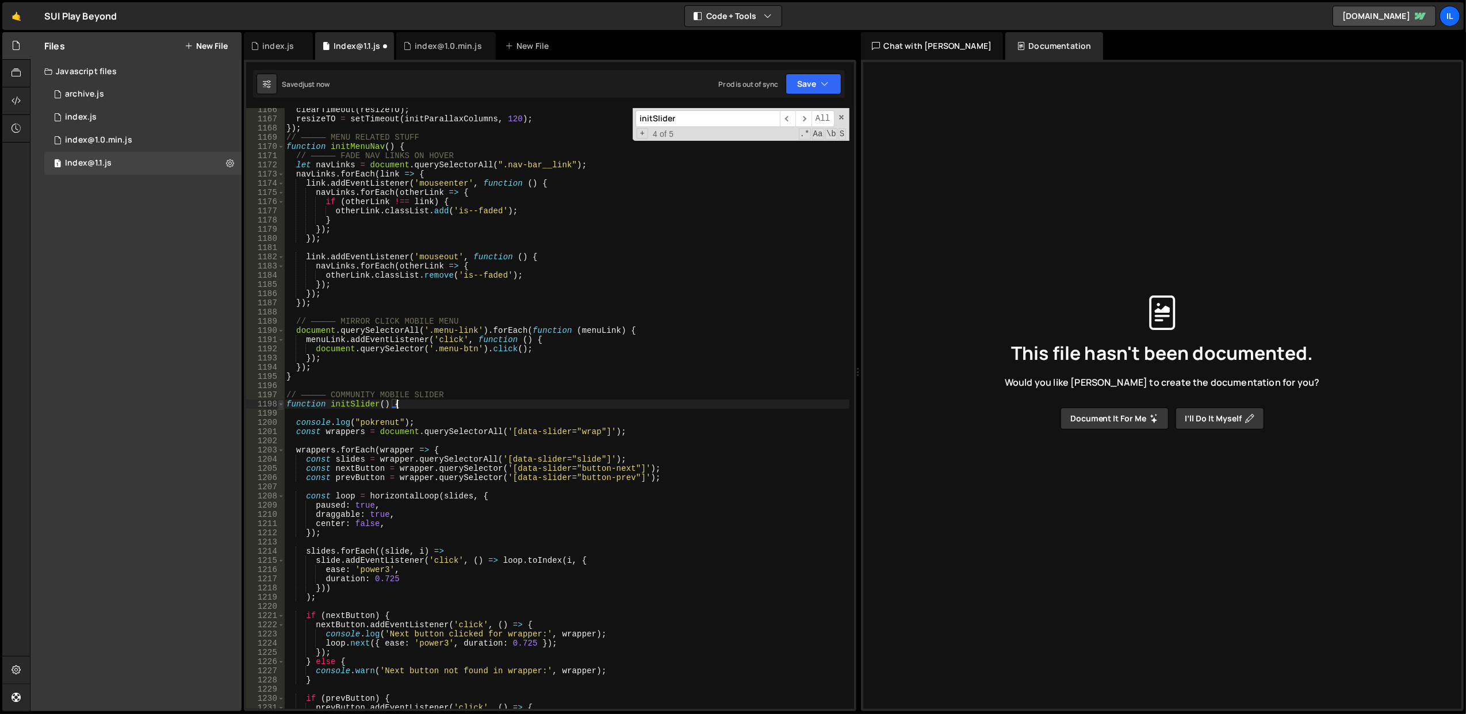
click at [281, 401] on span at bounding box center [281, 404] width 6 height 9
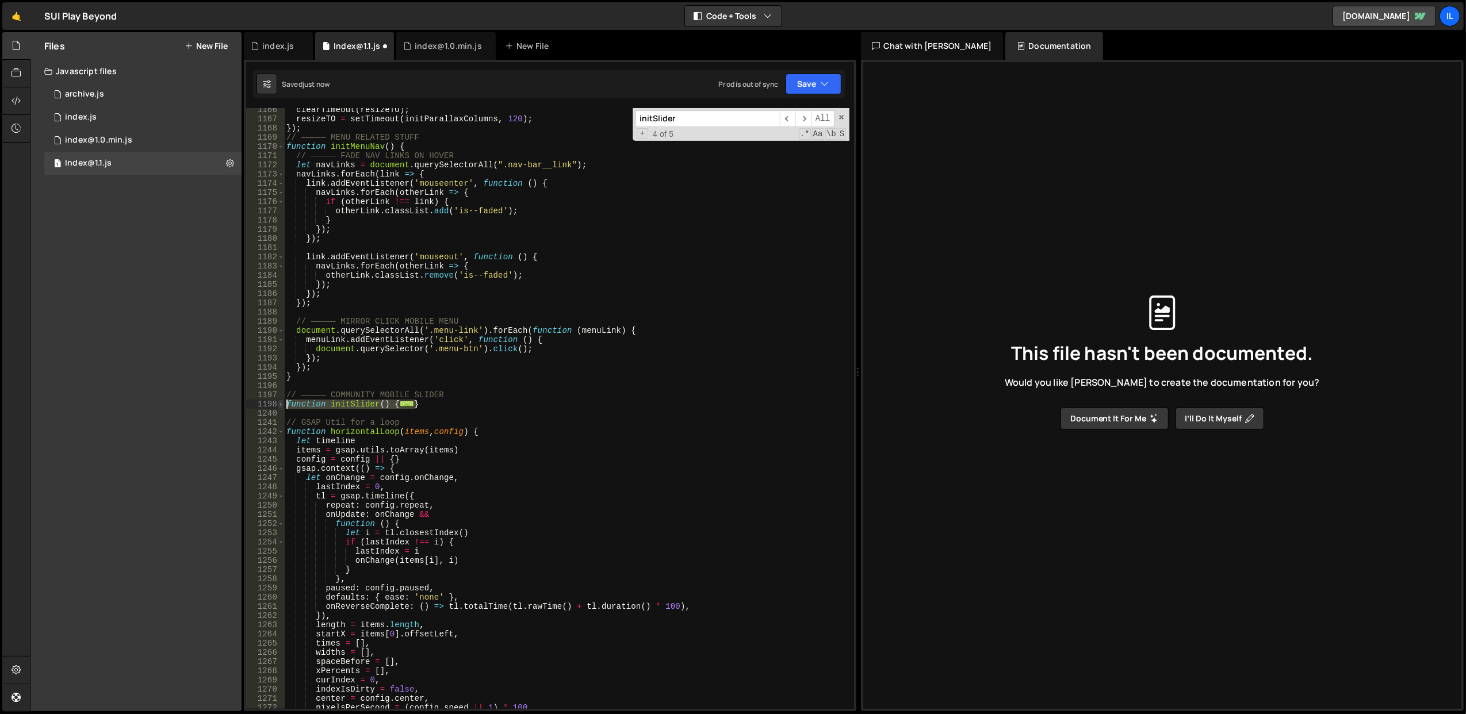
drag, startPoint x: 422, startPoint y: 404, endPoint x: 278, endPoint y: 404, distance: 143.8
click at [278, 404] on div "function initSlider() { 1166 1167 1168 1169 1170 1171 1172 1173 1174 1175 1176 …" at bounding box center [550, 408] width 608 height 601
paste textarea "console.log('Pokre"
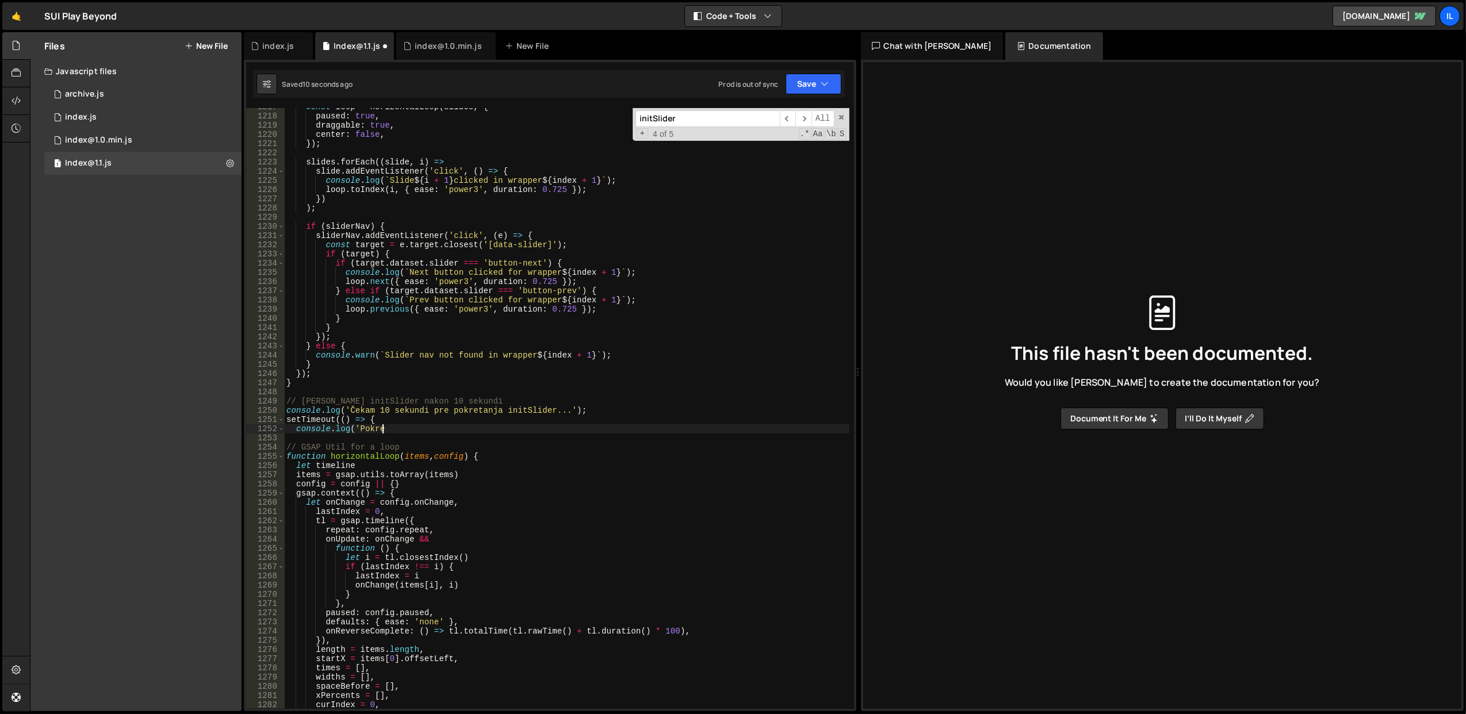
scroll to position [11203, 0]
drag, startPoint x: 391, startPoint y: 424, endPoint x: 389, endPoint y: 399, distance: 25.4
click at [382, 380] on div "const loop = horizontalLoop ( slides , { paused : true , draggable : true , cen…" at bounding box center [566, 412] width 565 height 620
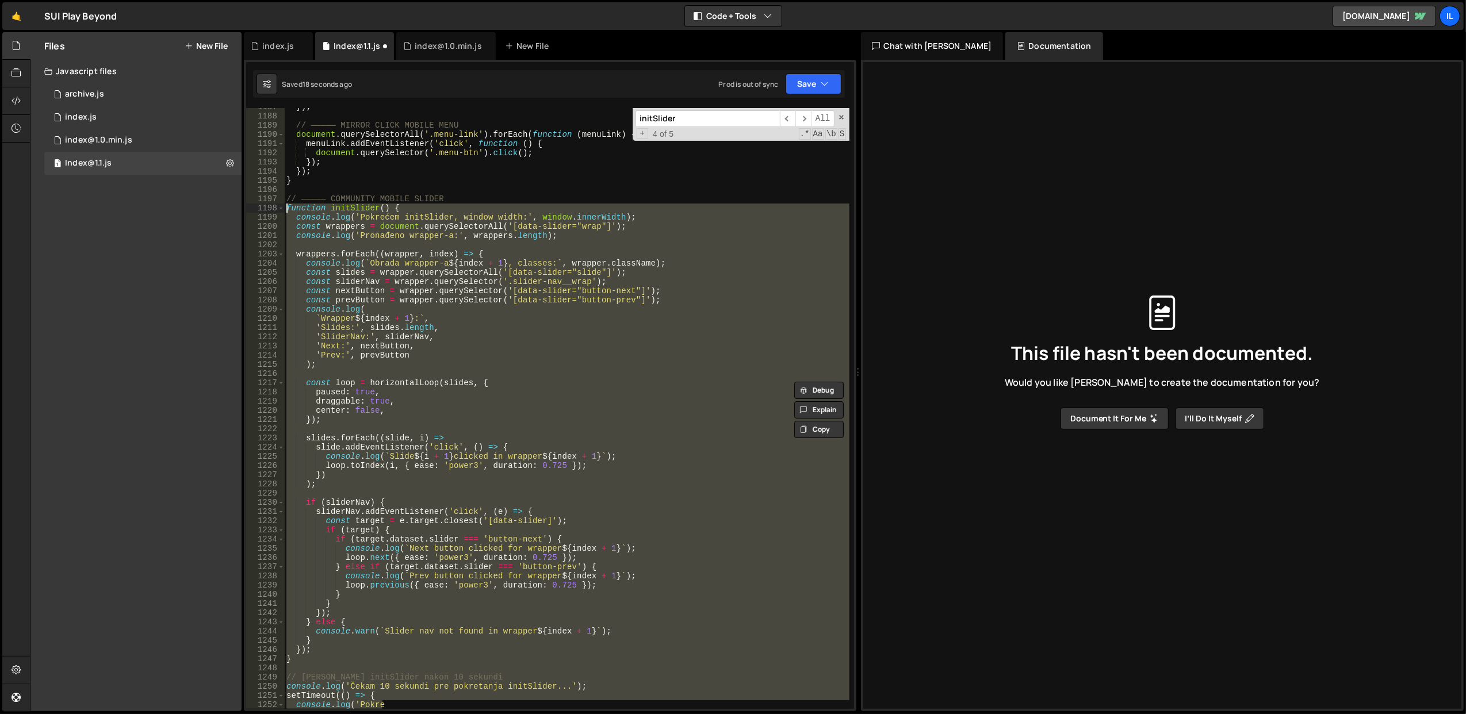
drag, startPoint x: 405, startPoint y: 429, endPoint x: 285, endPoint y: 208, distance: 251.9
click at [285, 208] on div "}) ; // ————— MIRROR CLICK MOBILE MENU document . querySelectorAll ( '.menu-lin…" at bounding box center [566, 412] width 565 height 620
paste textarea "}, 10000"
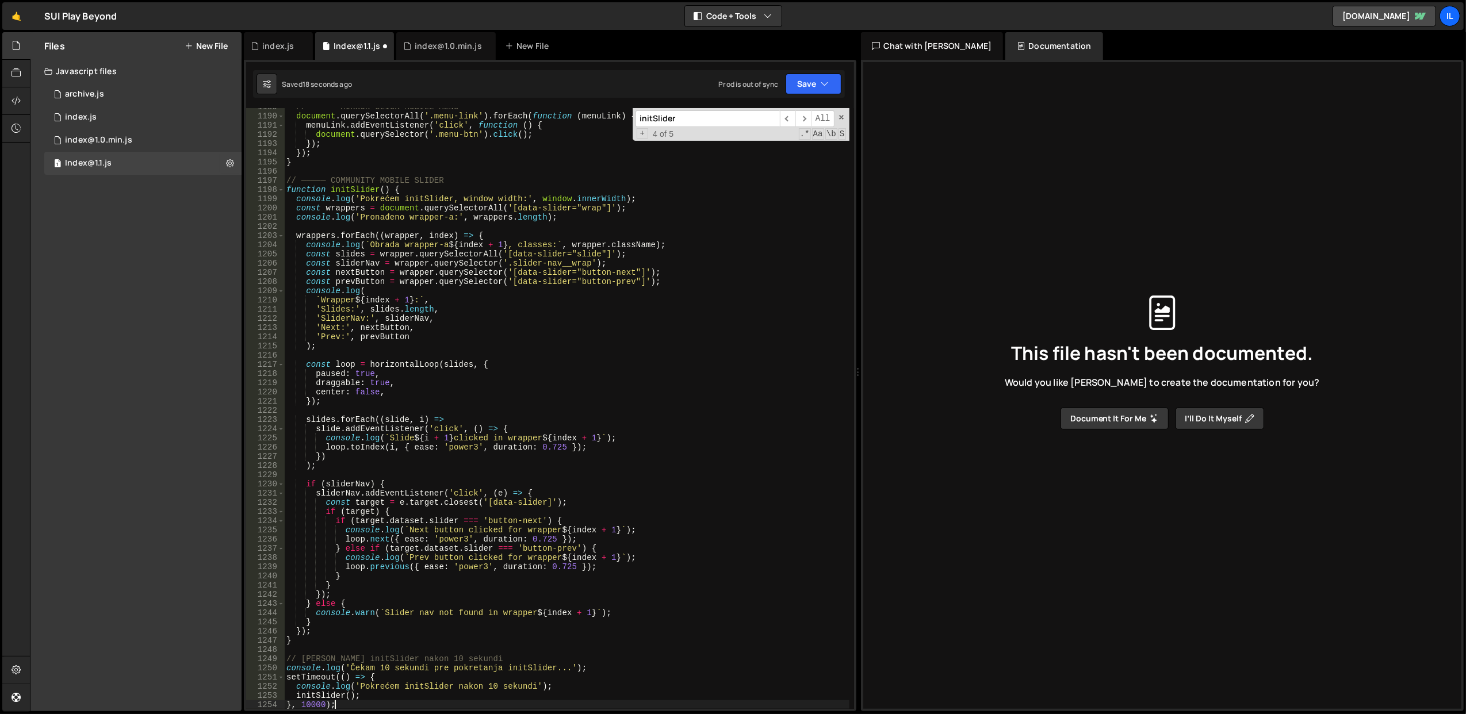
scroll to position [10945, 0]
click at [279, 189] on span at bounding box center [281, 189] width 6 height 9
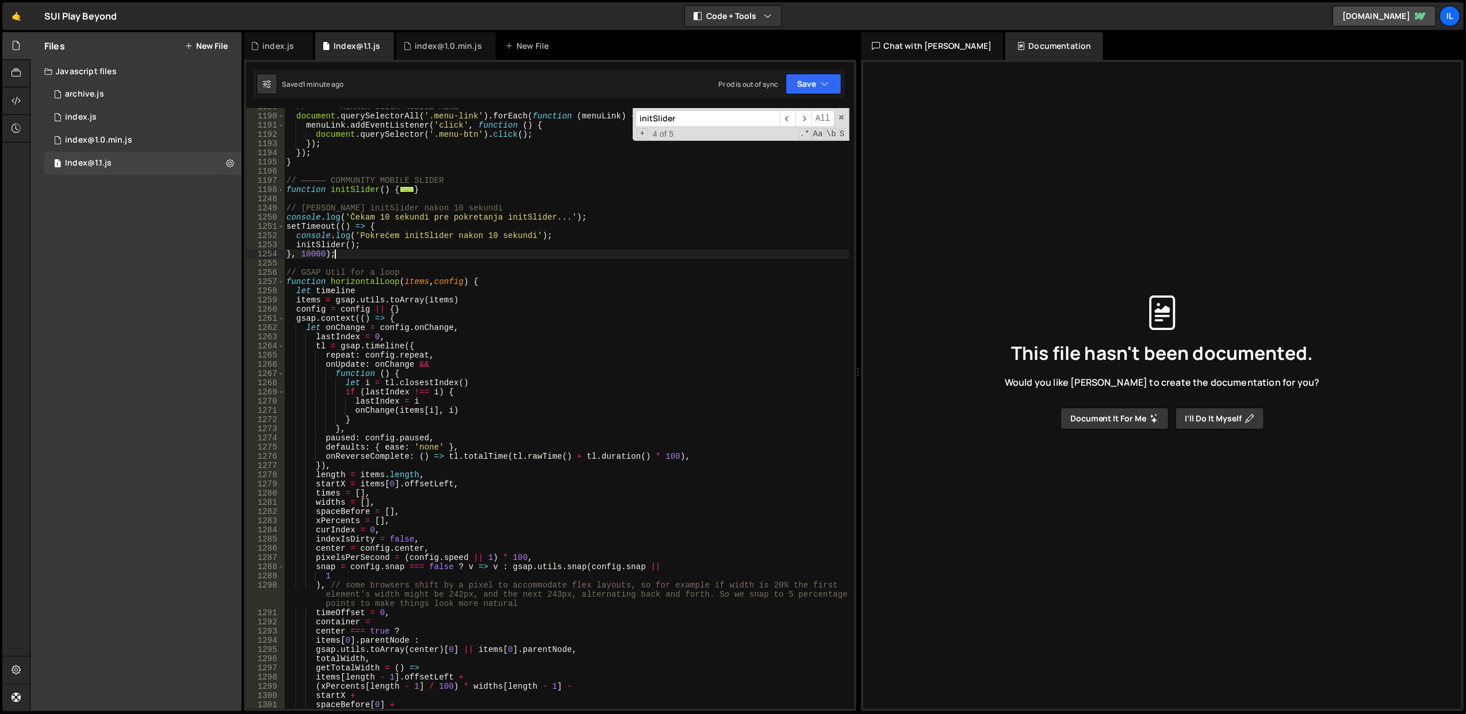
click at [420, 187] on div "// ————— MIRROR CLICK MOBILE MENU document . querySelectorAll ( '.menu-link' ) …" at bounding box center [566, 412] width 565 height 620
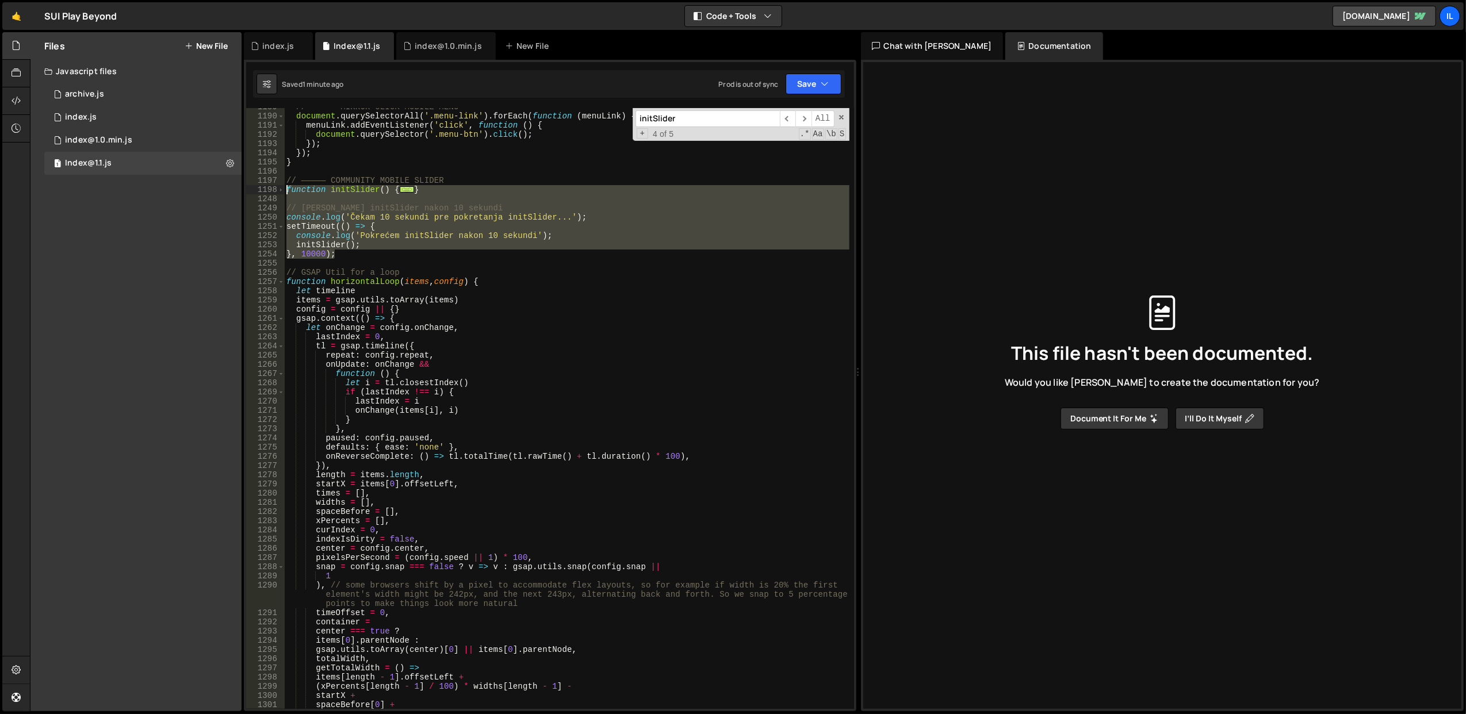
drag, startPoint x: 369, startPoint y: 254, endPoint x: 285, endPoint y: 189, distance: 105.4
click at [285, 189] on div "// ————— MIRROR CLICK MOBILE MENU document . querySelectorAll ( '.menu-link' ) …" at bounding box center [566, 412] width 565 height 620
paste textarea "}"
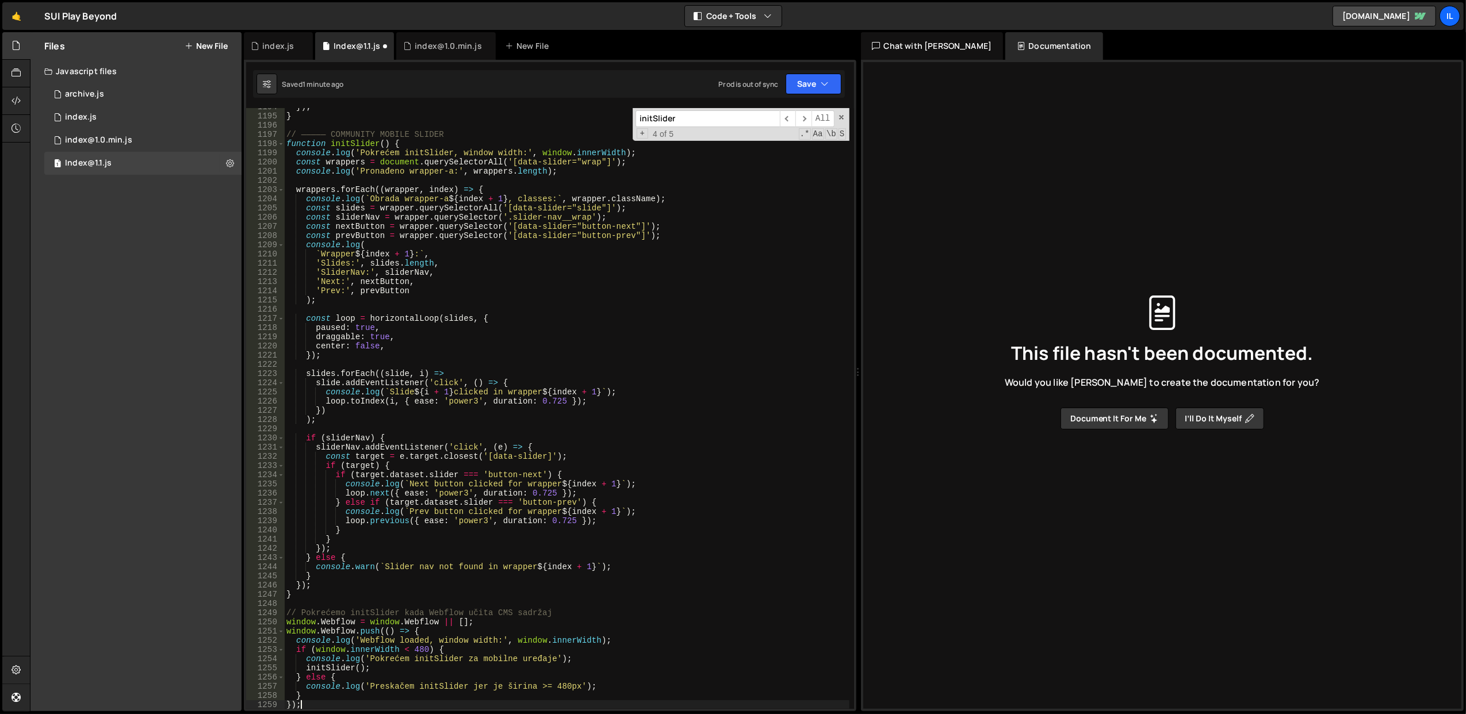
scroll to position [11083, 0]
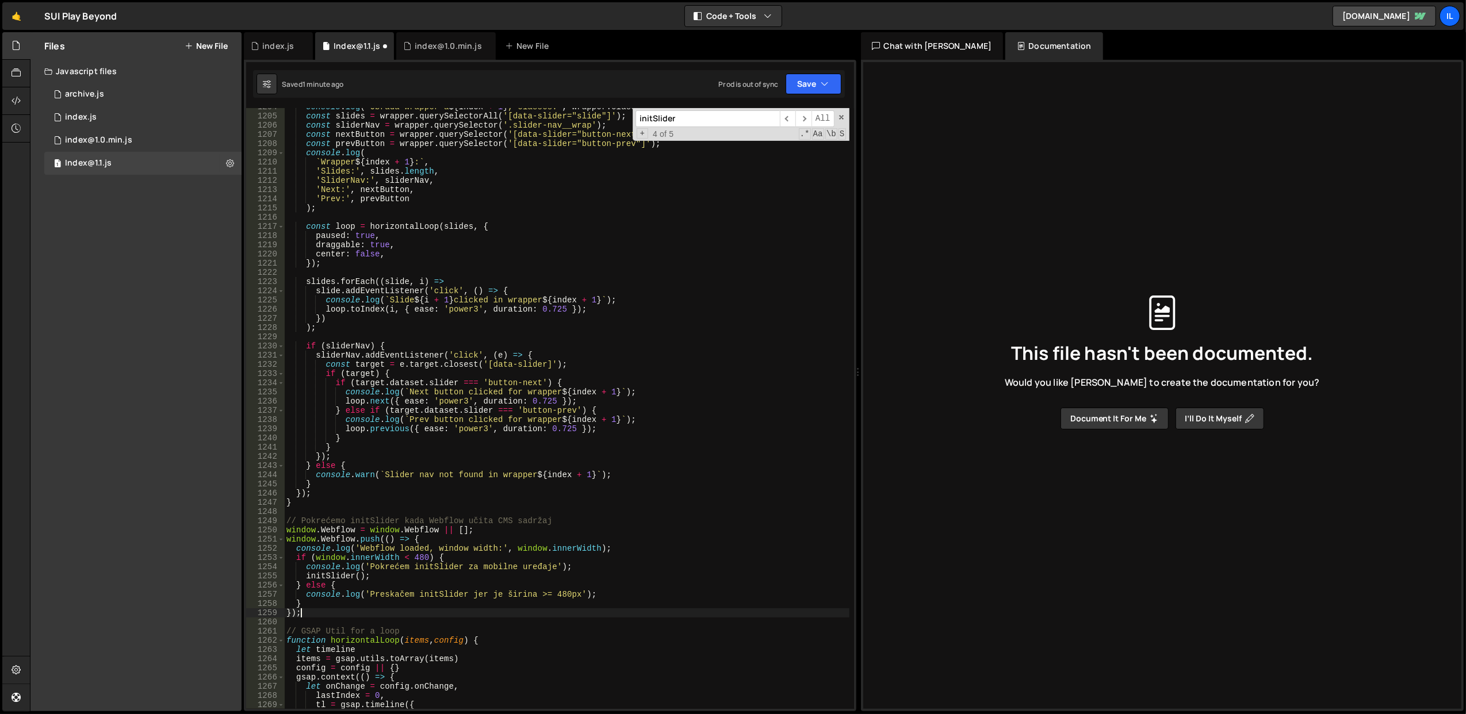
click at [508, 401] on div "console . log ( ` Obrada wrapper-a ${ index + 1 } , classes: ` , wrapper . clas…" at bounding box center [566, 412] width 565 height 620
click at [381, 547] on div "console . log ( ` Obrada wrapper-a ${ index + 1 } , classes: ` , wrapper . clas…" at bounding box center [566, 412] width 565 height 620
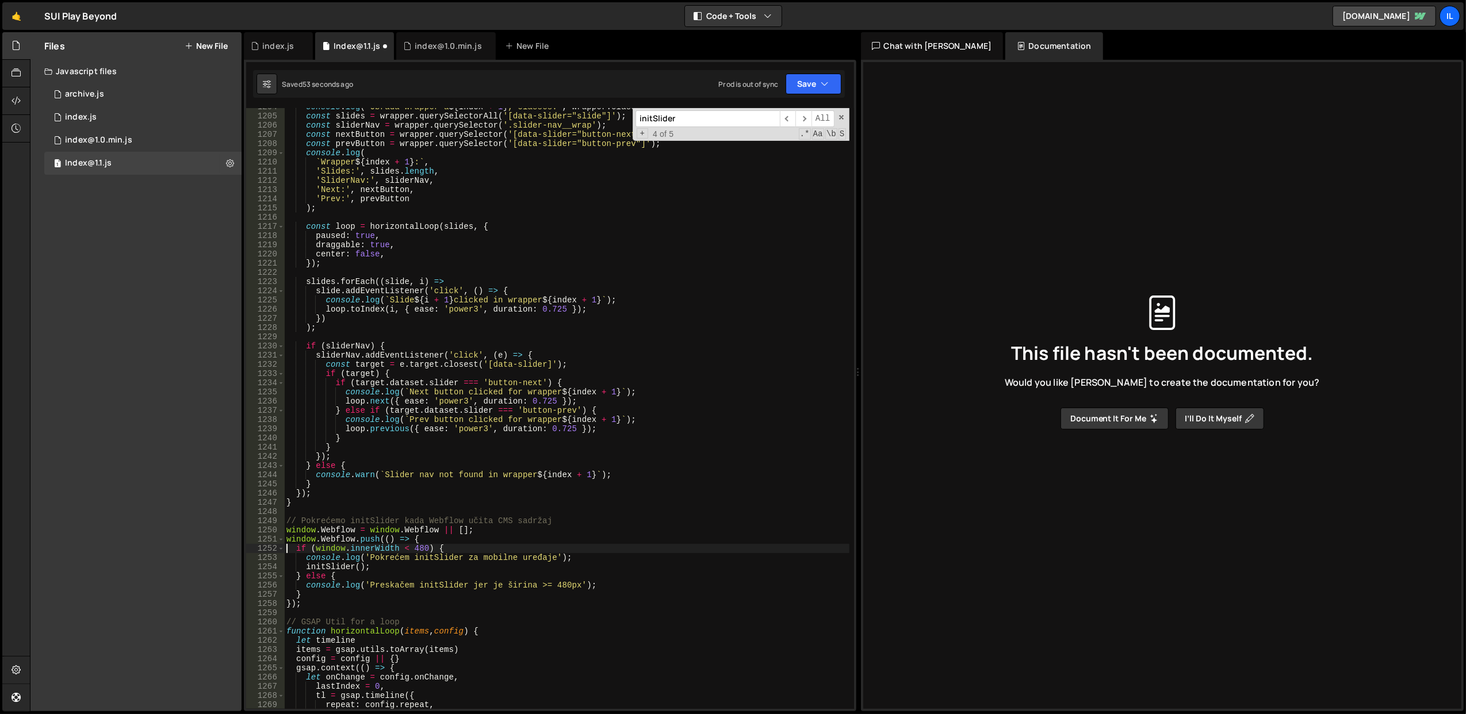
click at [380, 561] on div "console . log ( ` Obrada wrapper-a ${ index + 1 } , classes: ` , wrapper . clas…" at bounding box center [566, 412] width 565 height 620
click at [383, 578] on div "console . log ( ` Obrada wrapper-a ${ index + 1 } , classes: ` , wrapper . clas…" at bounding box center [566, 412] width 565 height 620
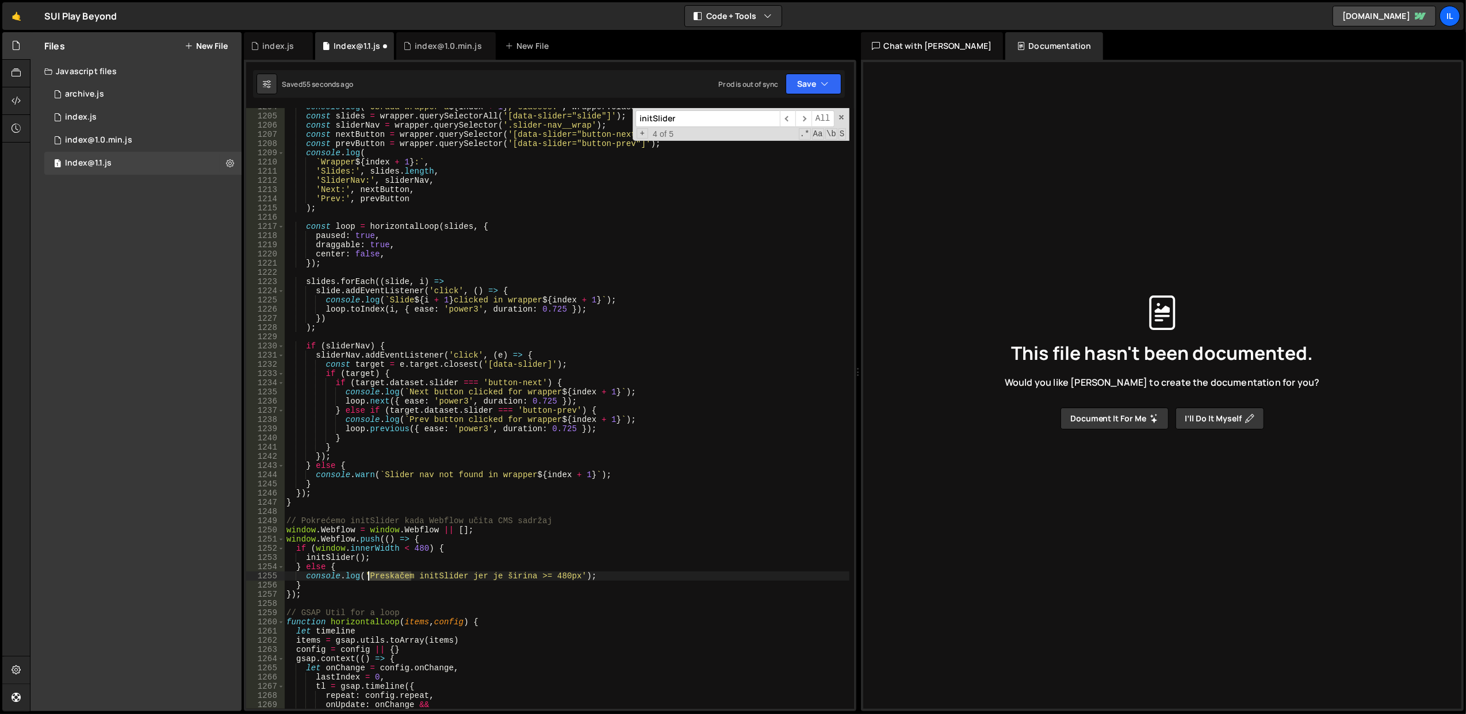
click at [383, 578] on div "console . log ( ` Obrada wrapper-a ${ index + 1 } , classes: ` , wrapper . clas…" at bounding box center [566, 412] width 565 height 620
click at [493, 543] on div "console . log ( ` Obrada wrapper-a ${ index + 1 } , classes: ` , wrapper . clas…" at bounding box center [566, 412] width 565 height 620
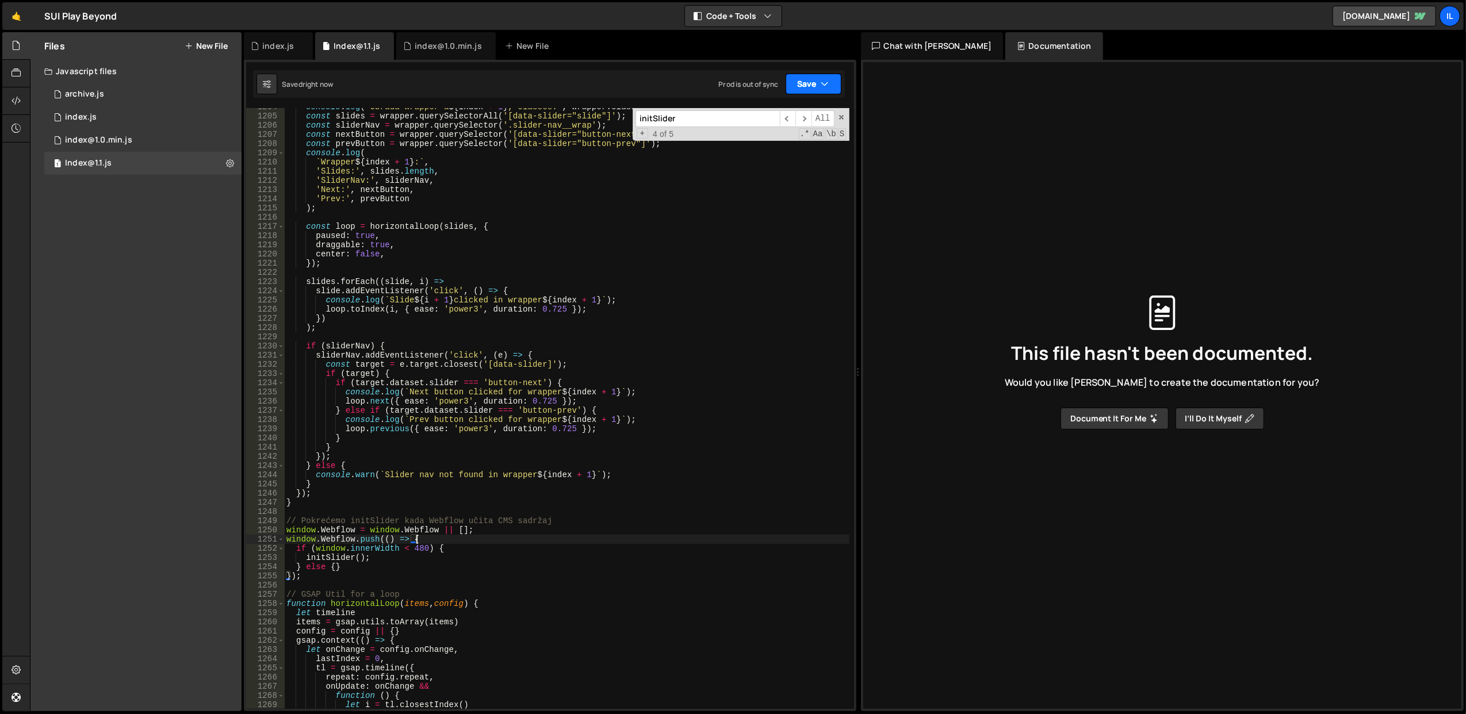
click at [797, 82] on button "Save" at bounding box center [814, 84] width 56 height 21
click at [760, 121] on div "right now" at bounding box center [750, 125] width 30 height 10
click at [391, 390] on div "console . log ( ` Obrada wrapper-a ${ index + 1 } , classes: ` , wrapper . clas…" at bounding box center [566, 412] width 565 height 620
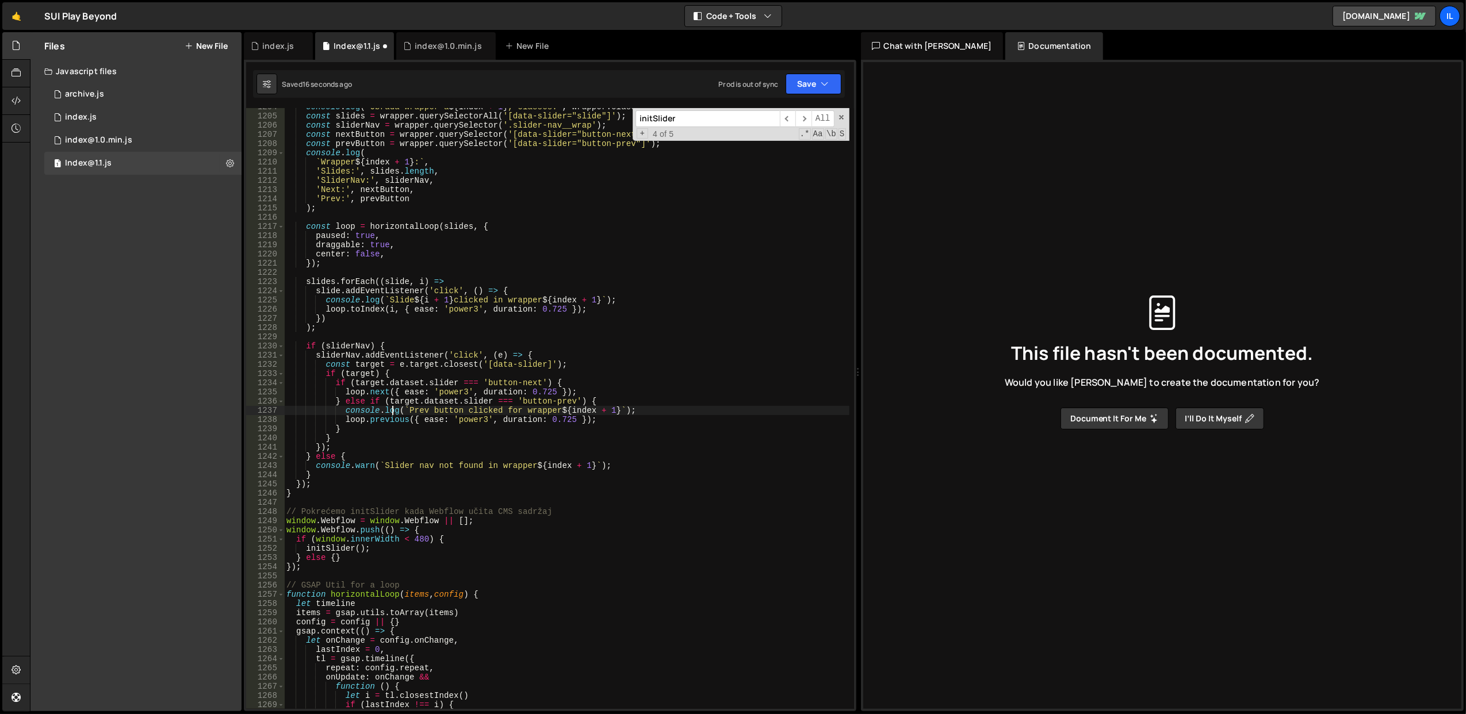
click at [392, 410] on div "console . log ( ` Obrada wrapper-a ${ index + 1 } , classes: ` , wrapper . clas…" at bounding box center [566, 412] width 565 height 620
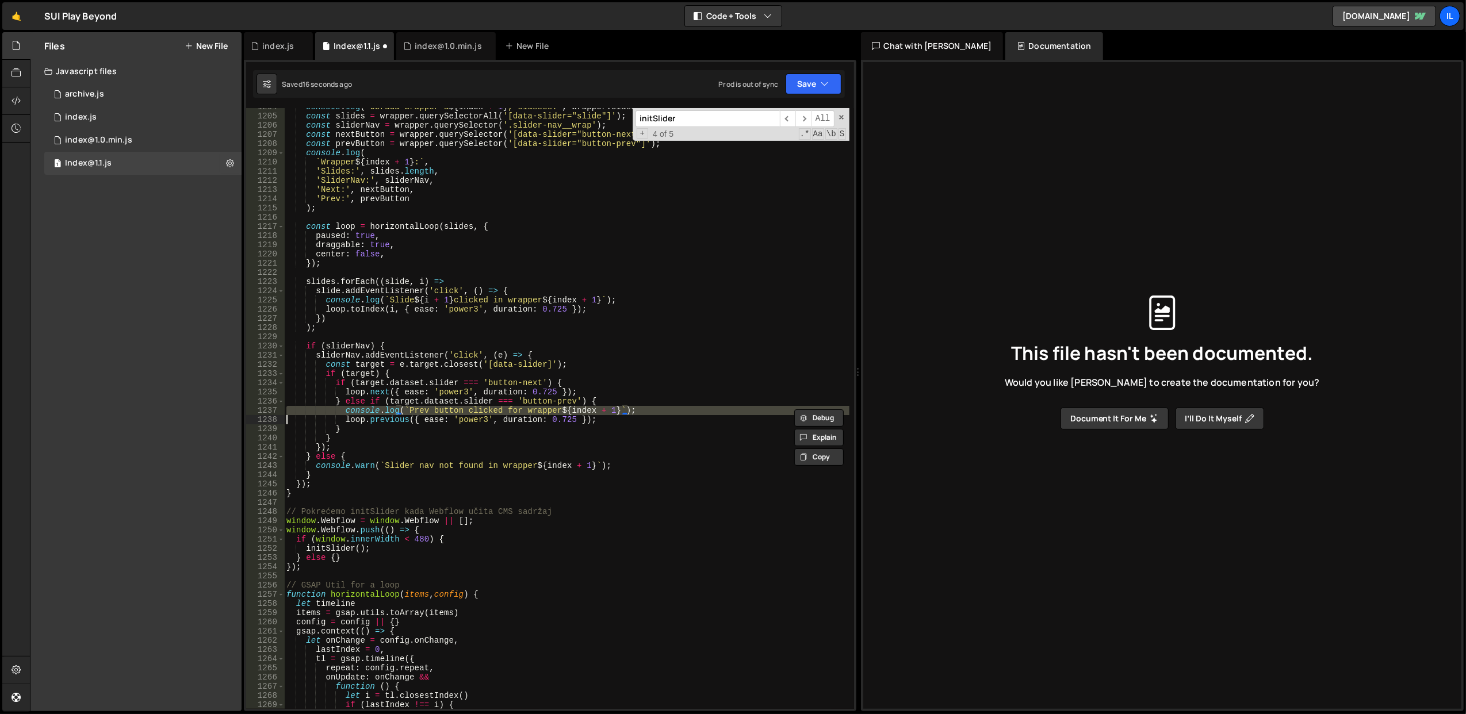
click at [392, 410] on div "console . log ( ` Obrada wrapper-a ${ index + 1 } , classes: ` , wrapper . clas…" at bounding box center [566, 412] width 565 height 620
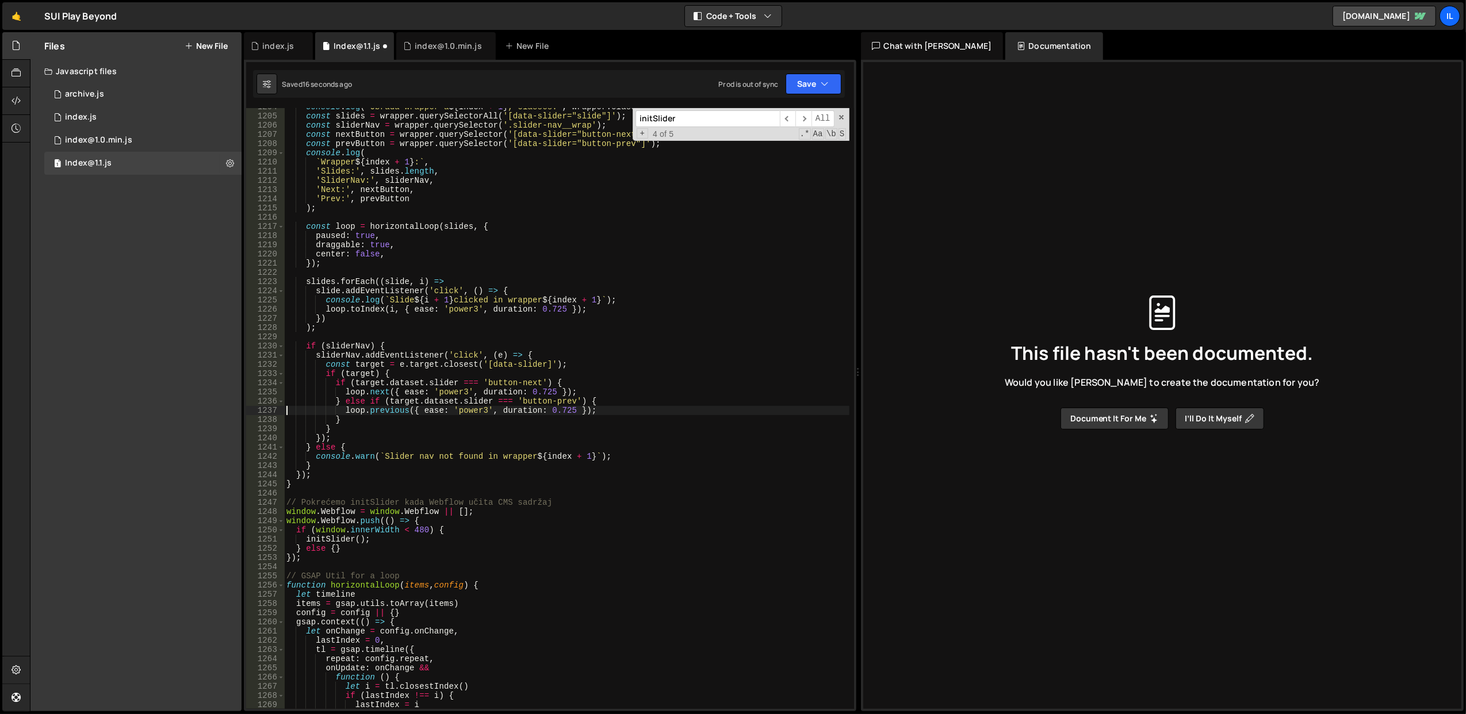
click at [376, 301] on div "console . log ( ` Obrada wrapper-a ${ index + 1 } , classes: ` , wrapper . clas…" at bounding box center [566, 412] width 565 height 620
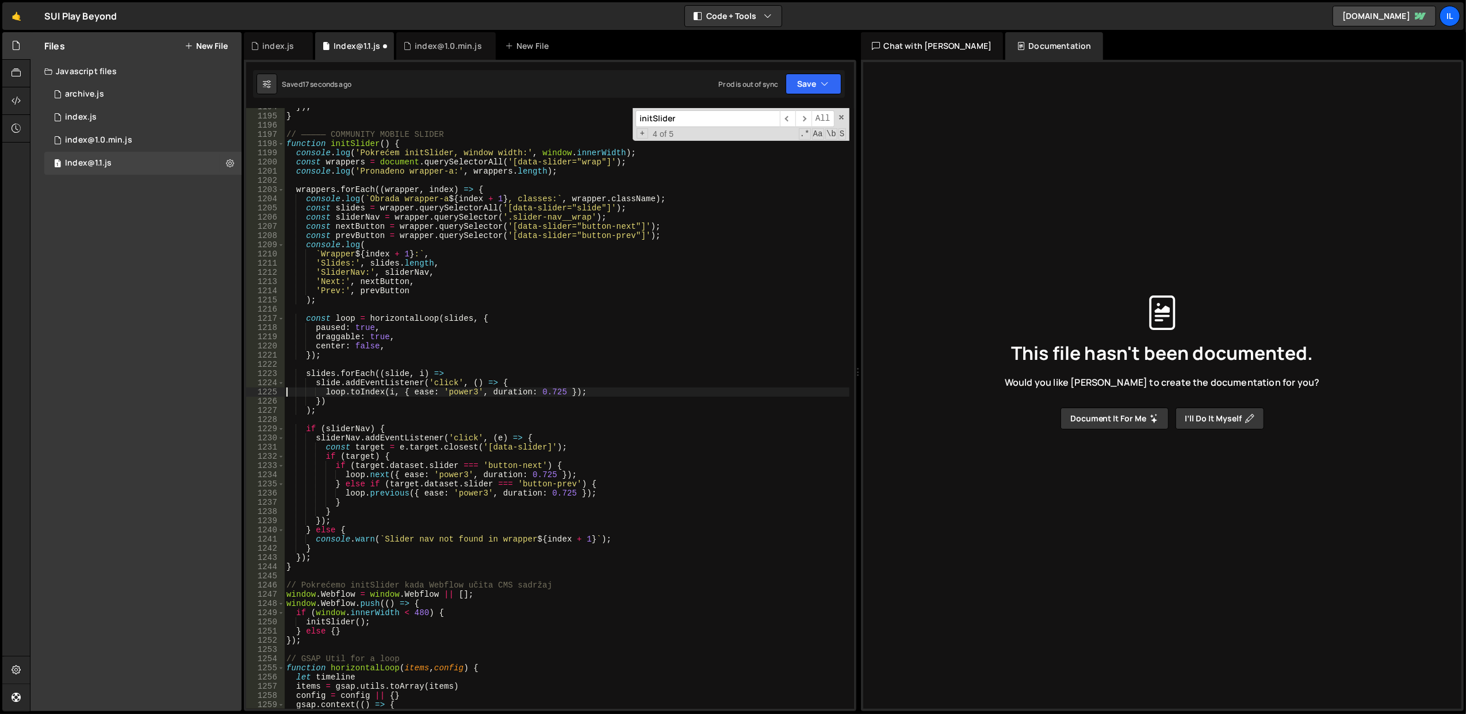
scroll to position [10991, 0]
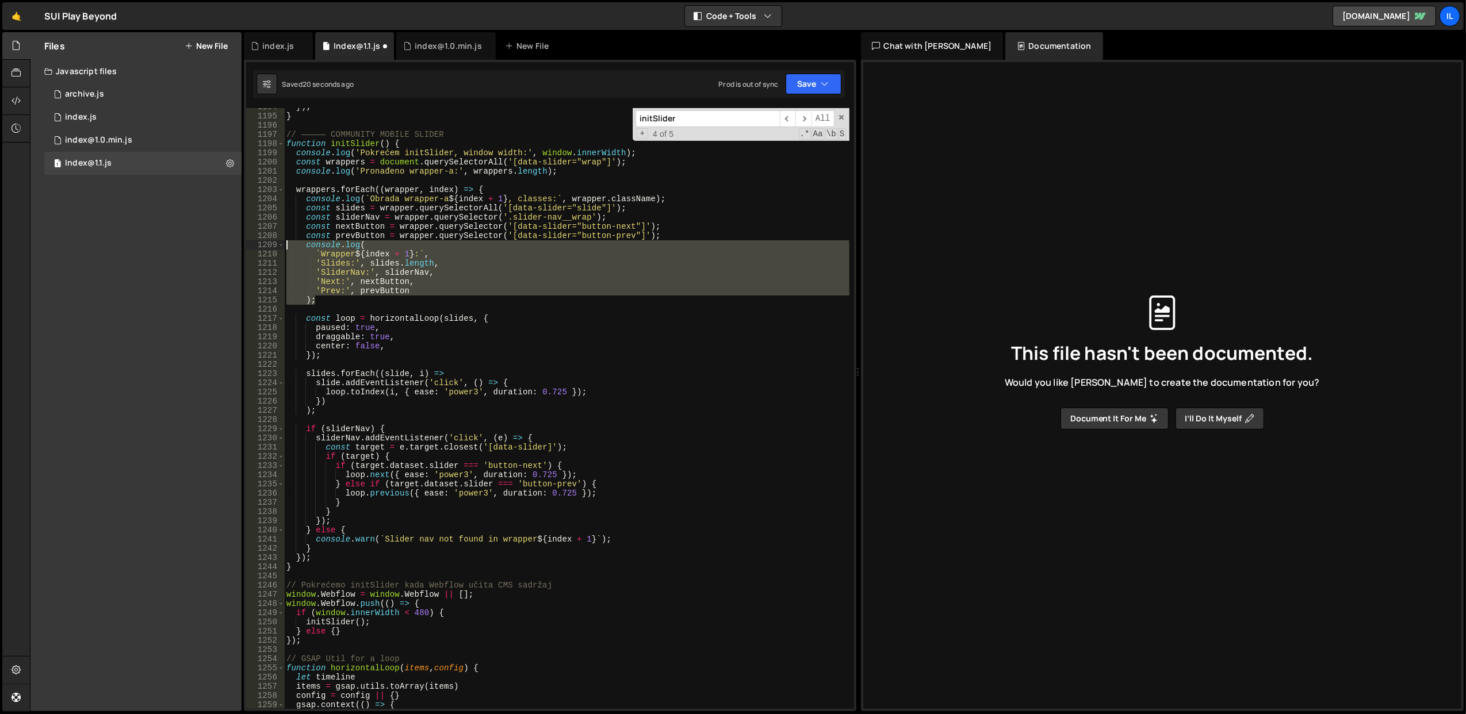
drag, startPoint x: 338, startPoint y: 301, endPoint x: 270, endPoint y: 242, distance: 90.9
click at [270, 242] on div "loop.toIndex(i, { ease: 'power3', duration: 0.725 }); 1194 1195 1196 1197 1198 …" at bounding box center [550, 408] width 608 height 601
type textarea "console.log( `Wrapper ${index + 1}:`,"
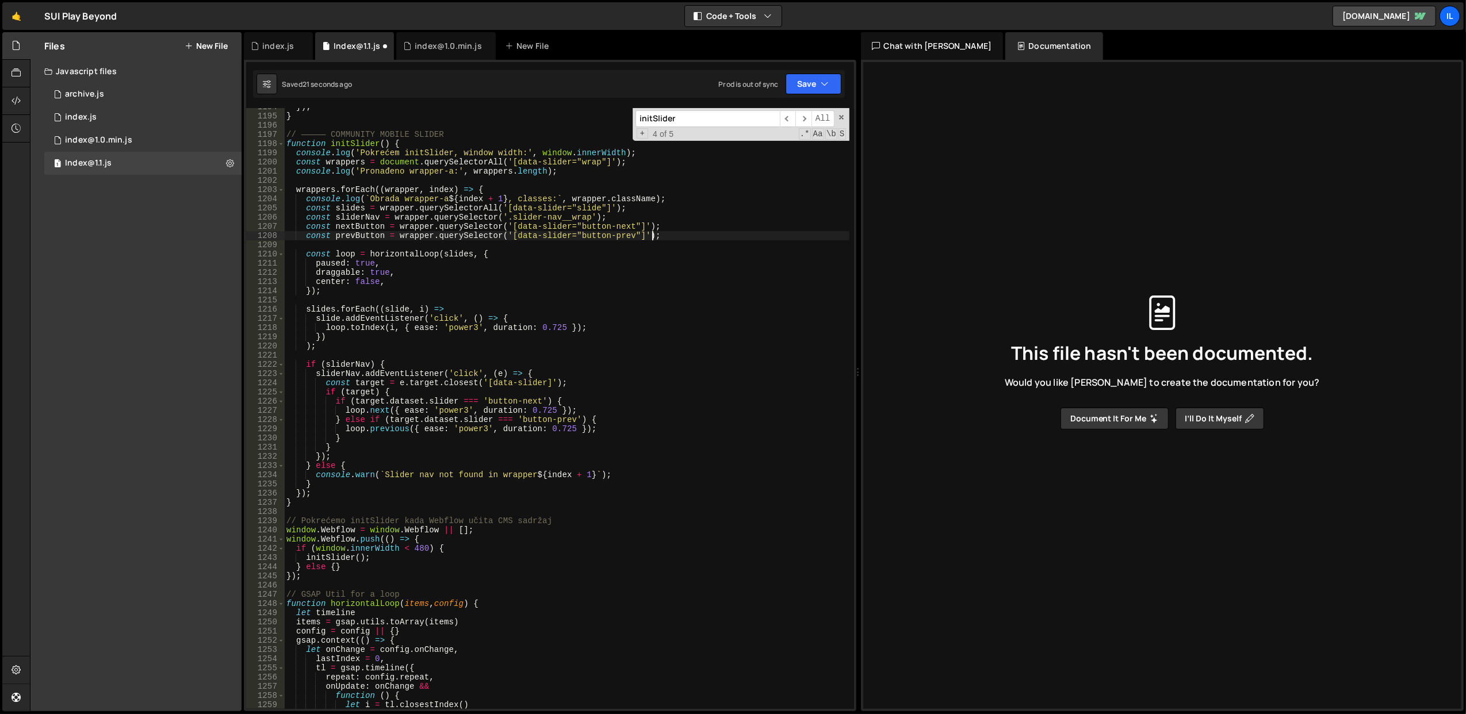
click at [522, 260] on div "}) ; } // ————— COMMUNITY MOBILE SLIDER function initSlider ( ) { console . log…" at bounding box center [566, 412] width 565 height 620
click at [473, 168] on div "}) ; } // ————— COMMUNITY MOBILE SLIDER function initSlider ( ) { console . log…" at bounding box center [566, 412] width 565 height 620
type textarea "console.log('Pronađeno wrapper-a:', wrappers.length);"
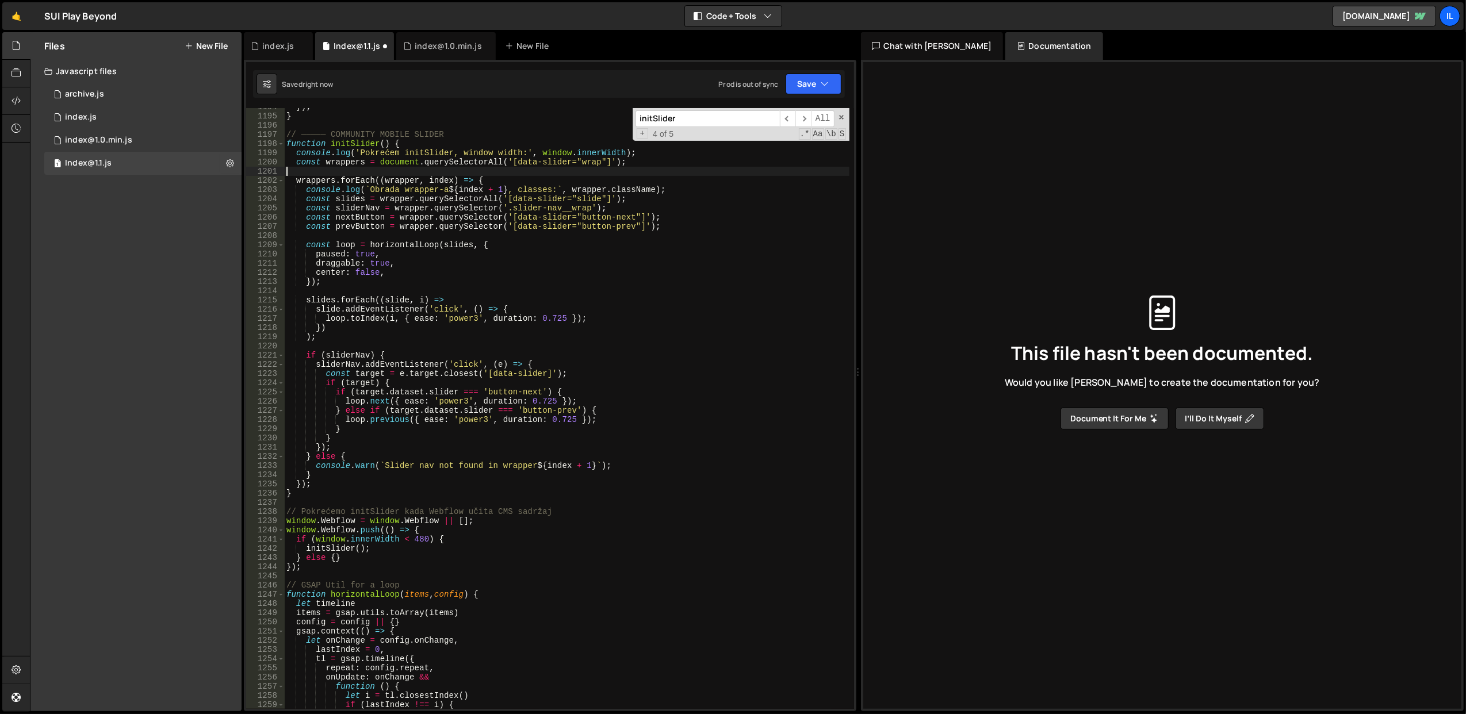
click at [428, 191] on div "}) ; } // ————— COMMUNITY MOBILE SLIDER function initSlider ( ) { console . log…" at bounding box center [566, 412] width 565 height 620
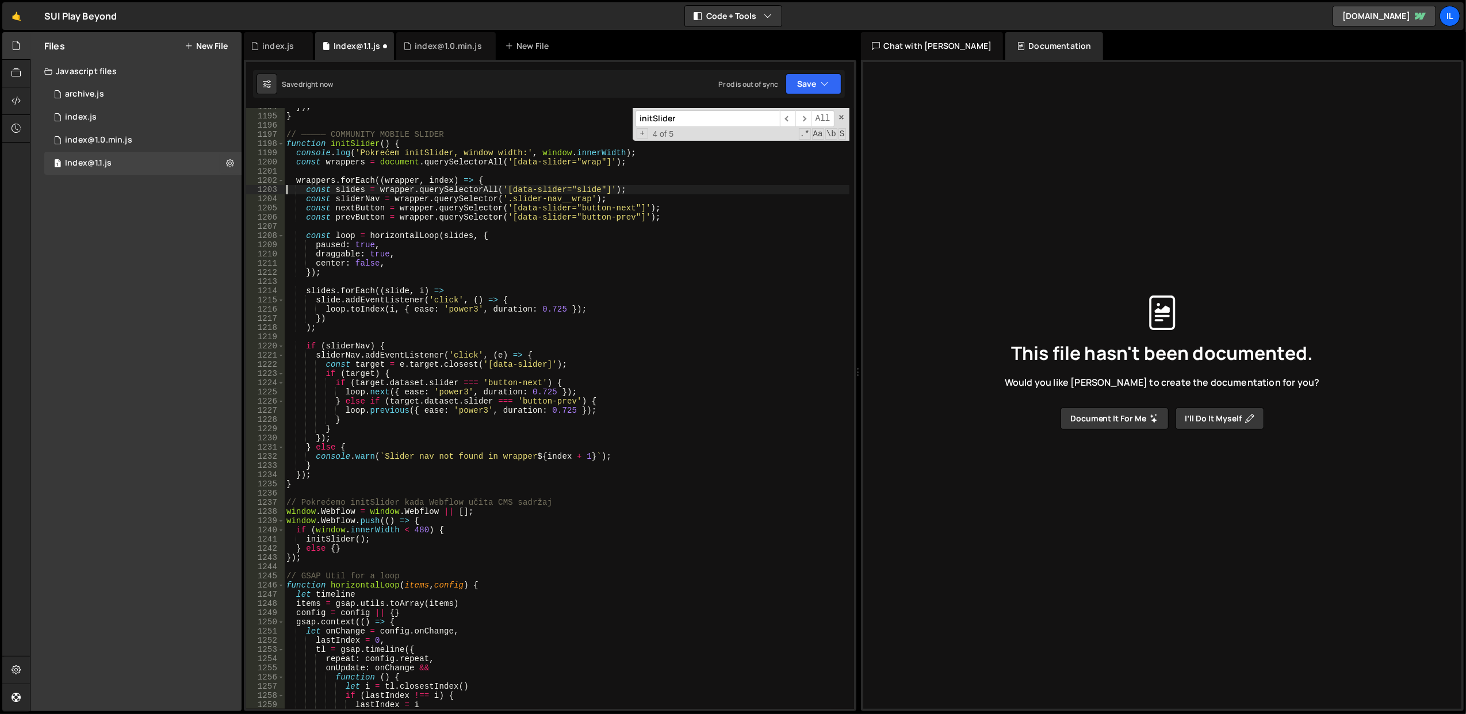
click at [483, 248] on div "}) ; } // ————— COMMUNITY MOBILE SLIDER function initSlider ( ) { console . log…" at bounding box center [566, 412] width 565 height 620
click at [415, 153] on div "}) ; } // ————— COMMUNITY MOBILE SLIDER function initSlider ( ) { console . log…" at bounding box center [566, 412] width 565 height 620
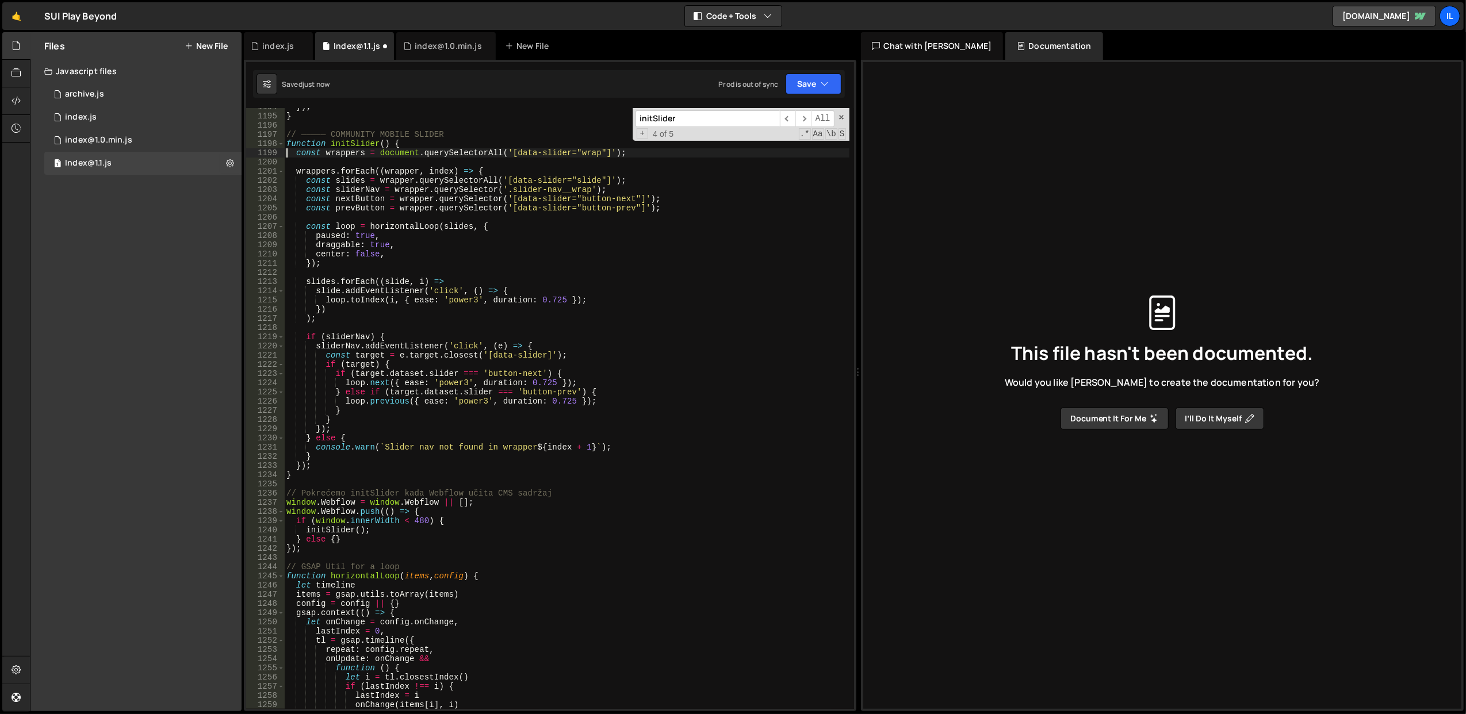
click at [463, 205] on div "}) ; } // ————— COMMUNITY MOBILE SLIDER function initSlider ( ) { const wrapper…" at bounding box center [566, 412] width 565 height 620
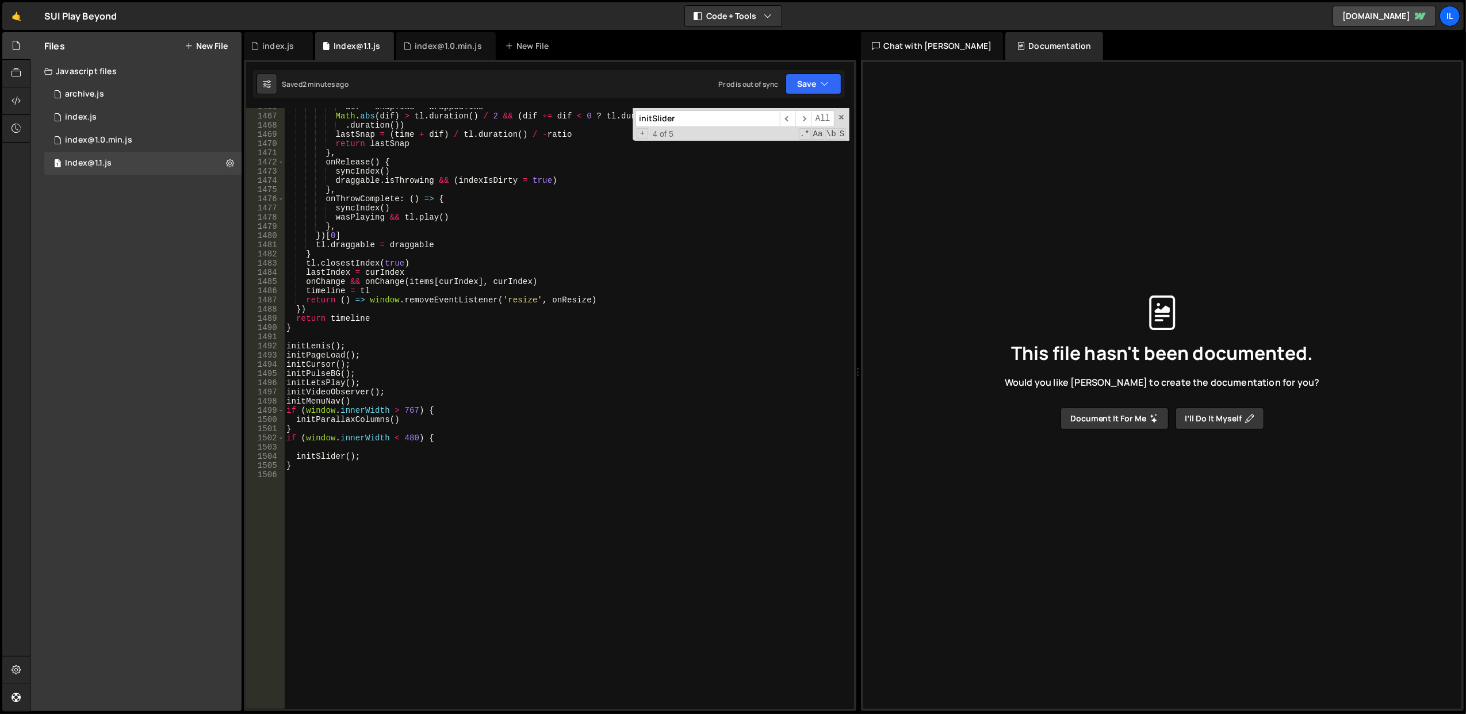
scroll to position [13567, 0]
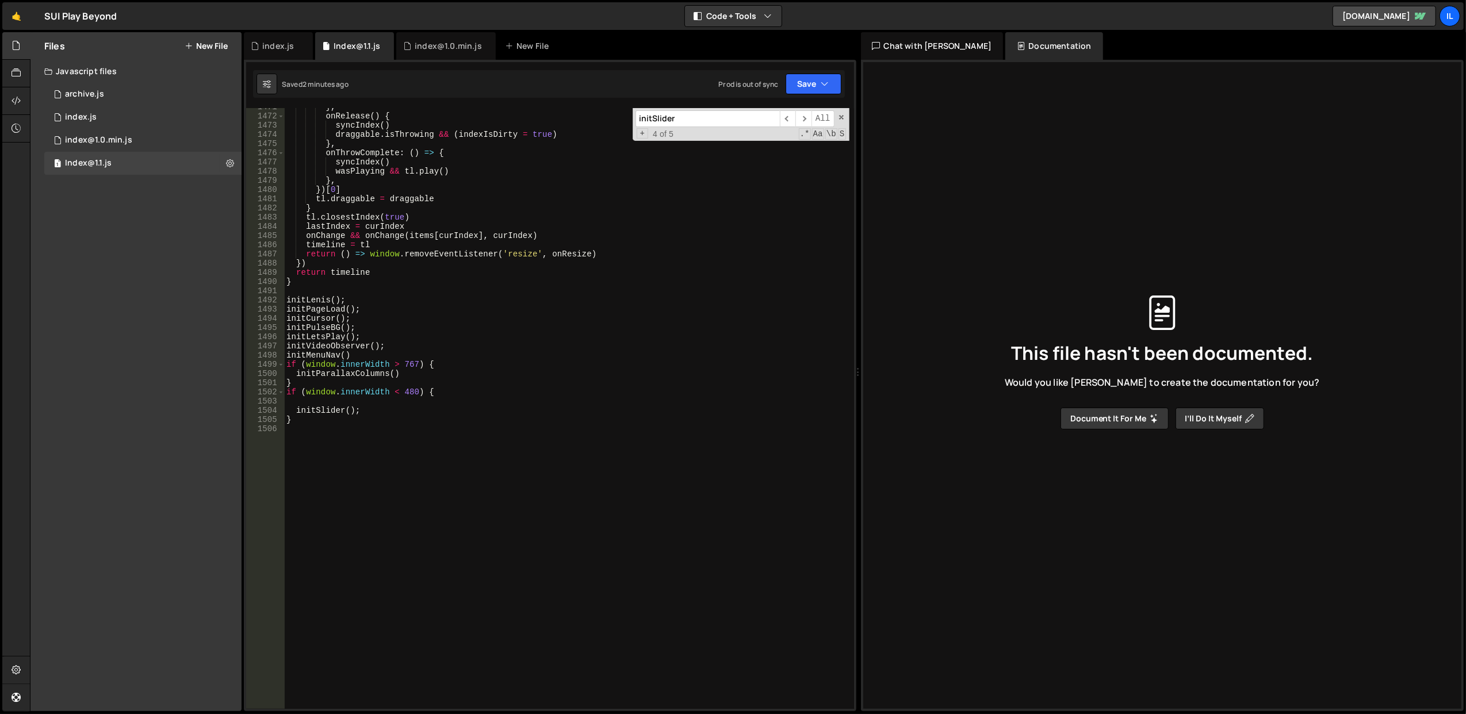
click at [493, 394] on div "} , onRelease ( ) { syncIndex ( ) draggable . isThrowing && ( indexIsDirty = tr…" at bounding box center [566, 412] width 565 height 620
type textarea "if (window.innerWidth < 480) {"
type input "i"
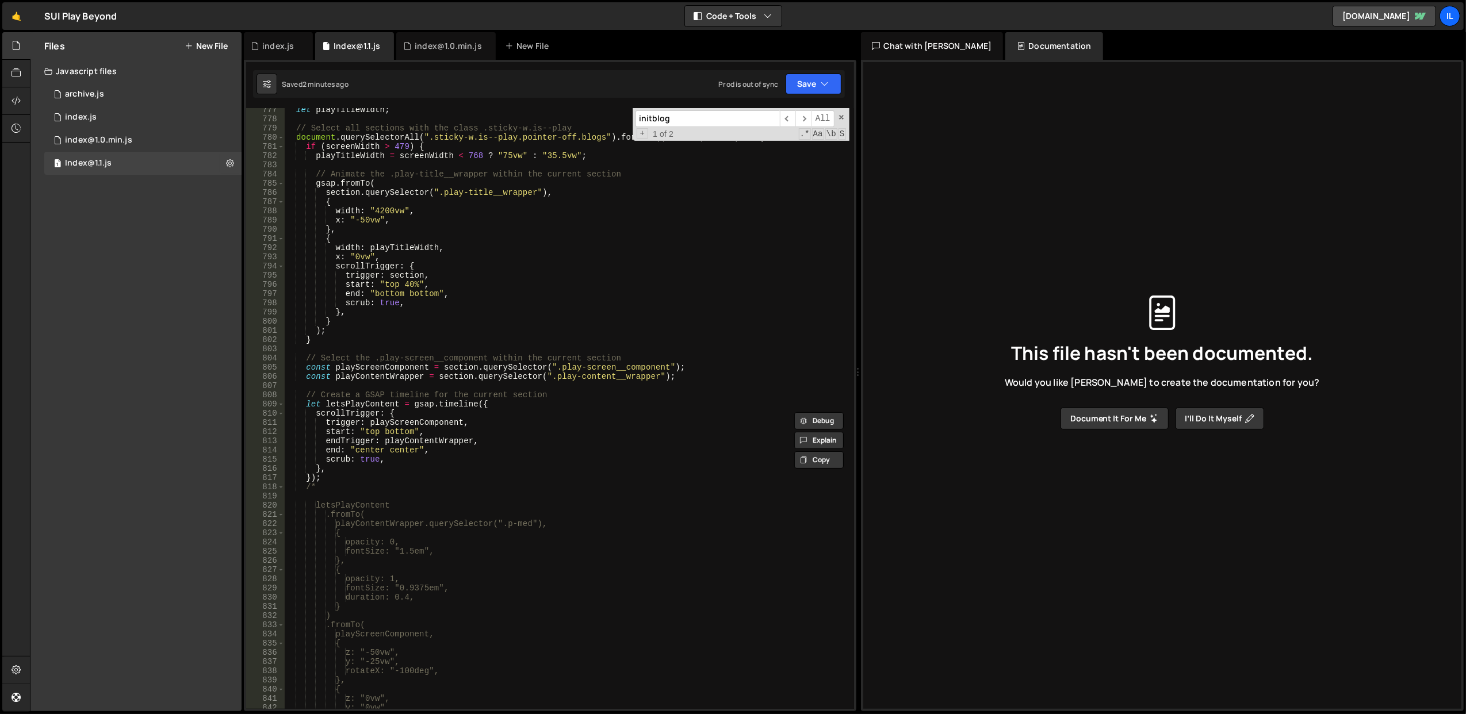
scroll to position [7060, 0]
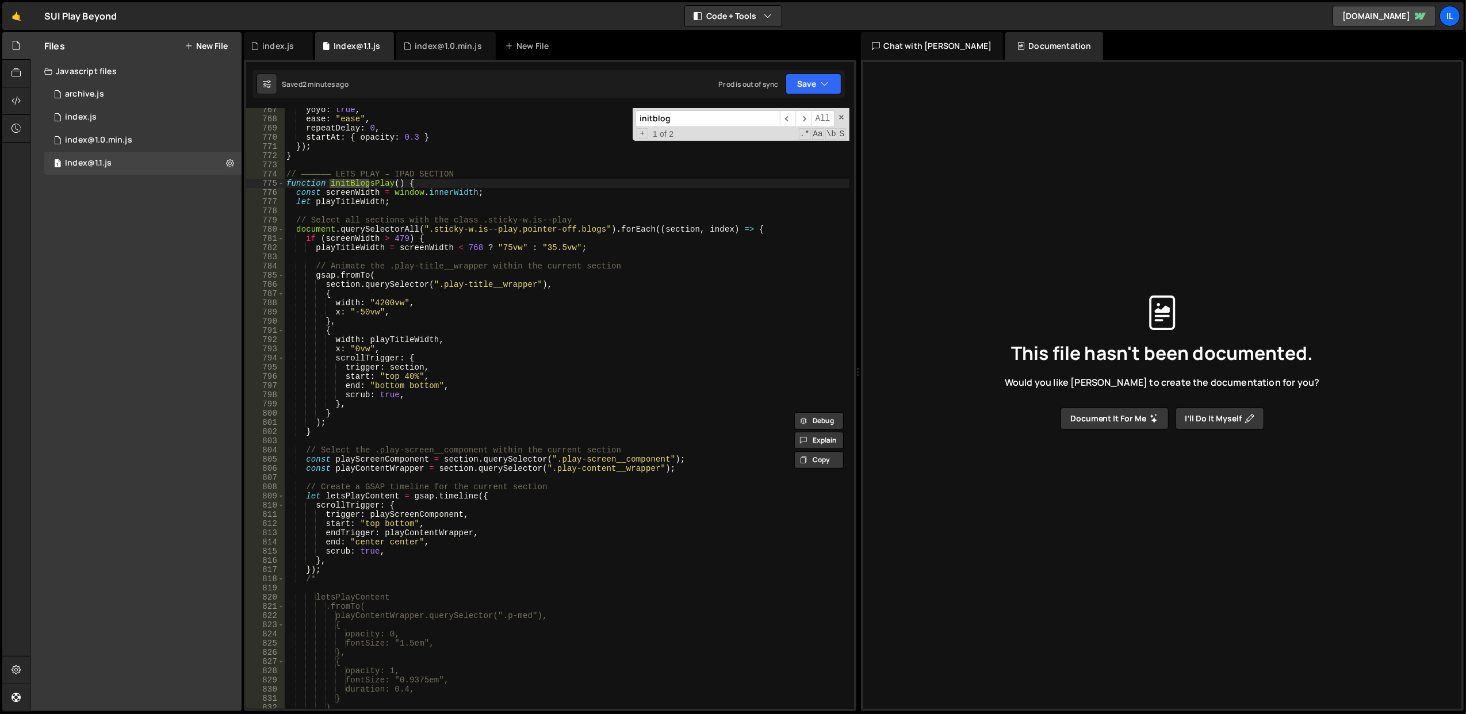
type input "initblog"
type textarea "playTitleWidth = screenWidth < 768 ? "75vw" : "35.5vw";"
click at [346, 247] on div "yoyo : true , ease : "ease" , repeatDelay : 0 , startAt : { opacity : 0.3 } }) …" at bounding box center [566, 415] width 565 height 620
